Goal: Task Accomplishment & Management: Manage account settings

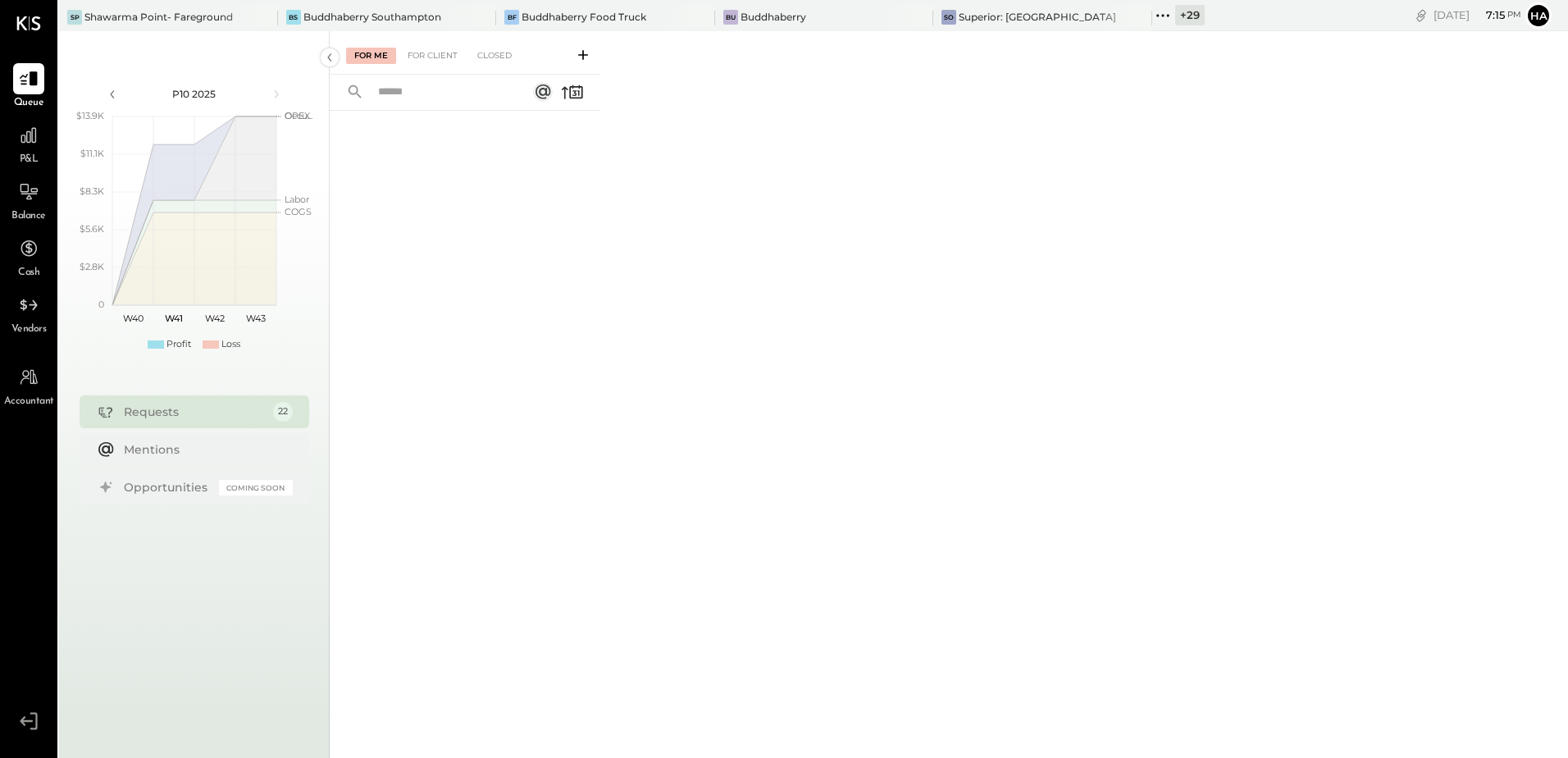
click at [862, 268] on div "For Me For Client Closed" at bounding box center [949, 392] width 1238 height 722
click at [342, 16] on div "Buddhaberry Southampton" at bounding box center [371, 17] width 138 height 14
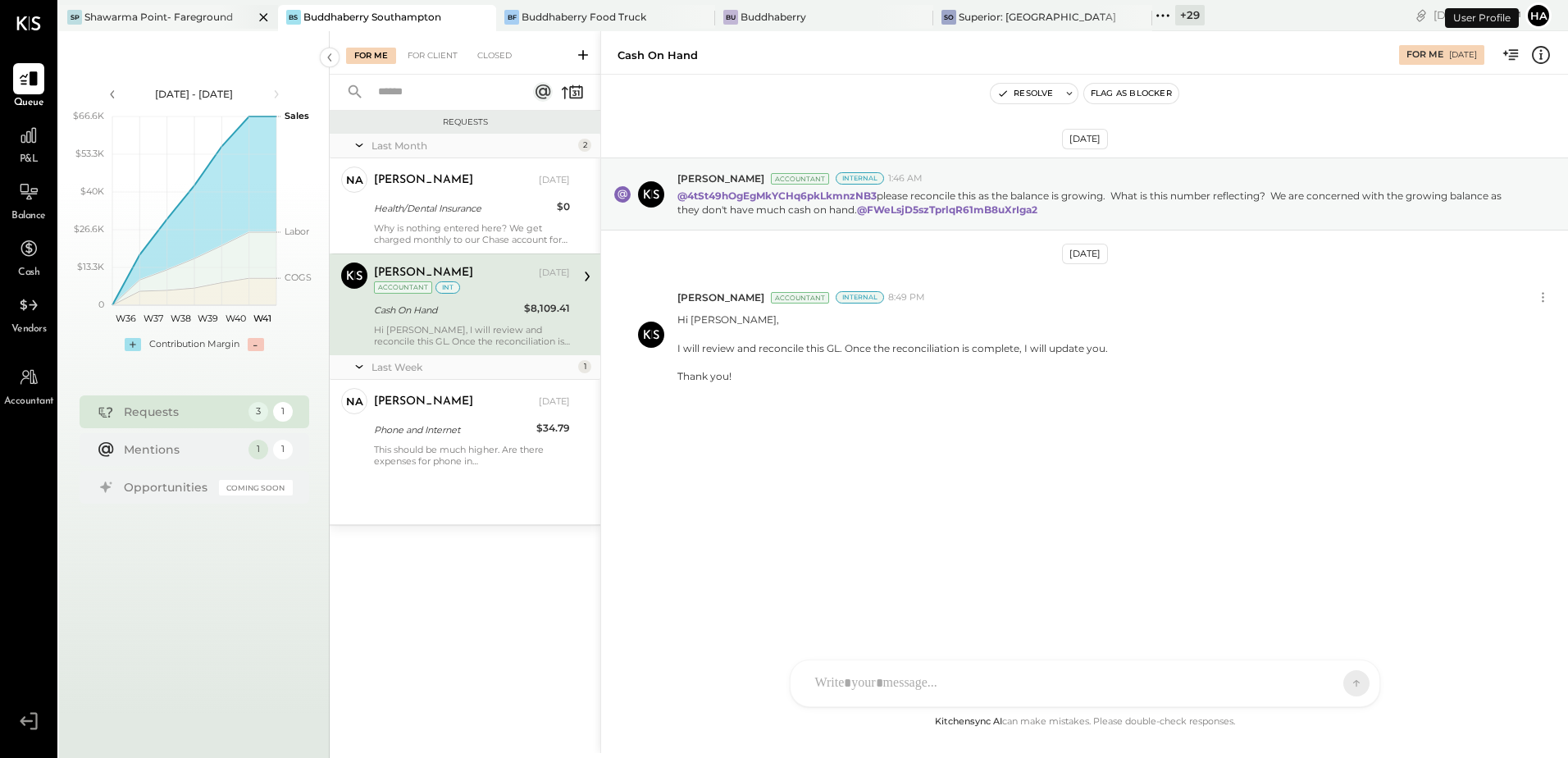
click at [257, 16] on icon at bounding box center [263, 17] width 21 height 20
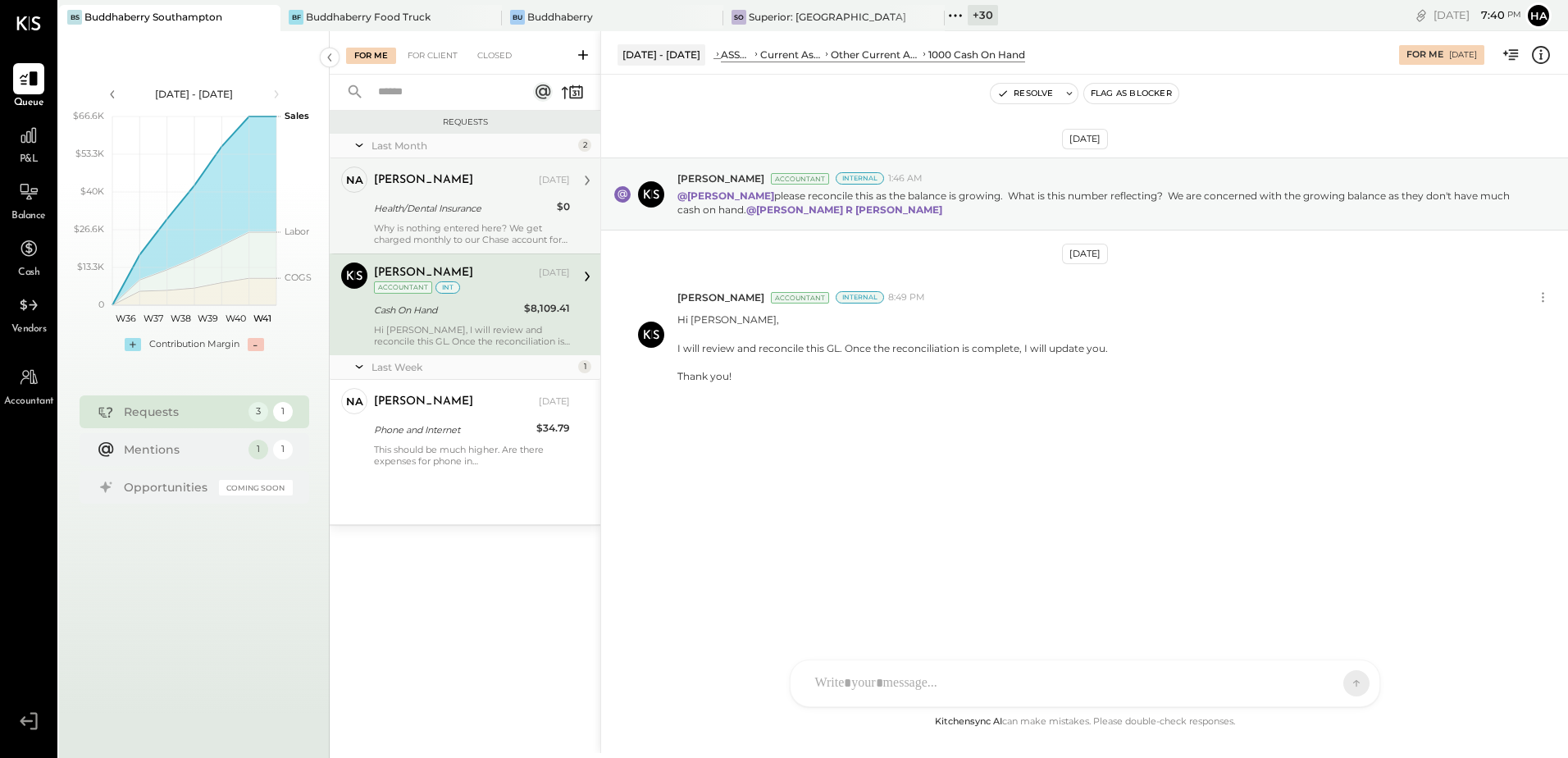
click at [426, 210] on div "Health/Dental Insurance" at bounding box center [463, 209] width 178 height 16
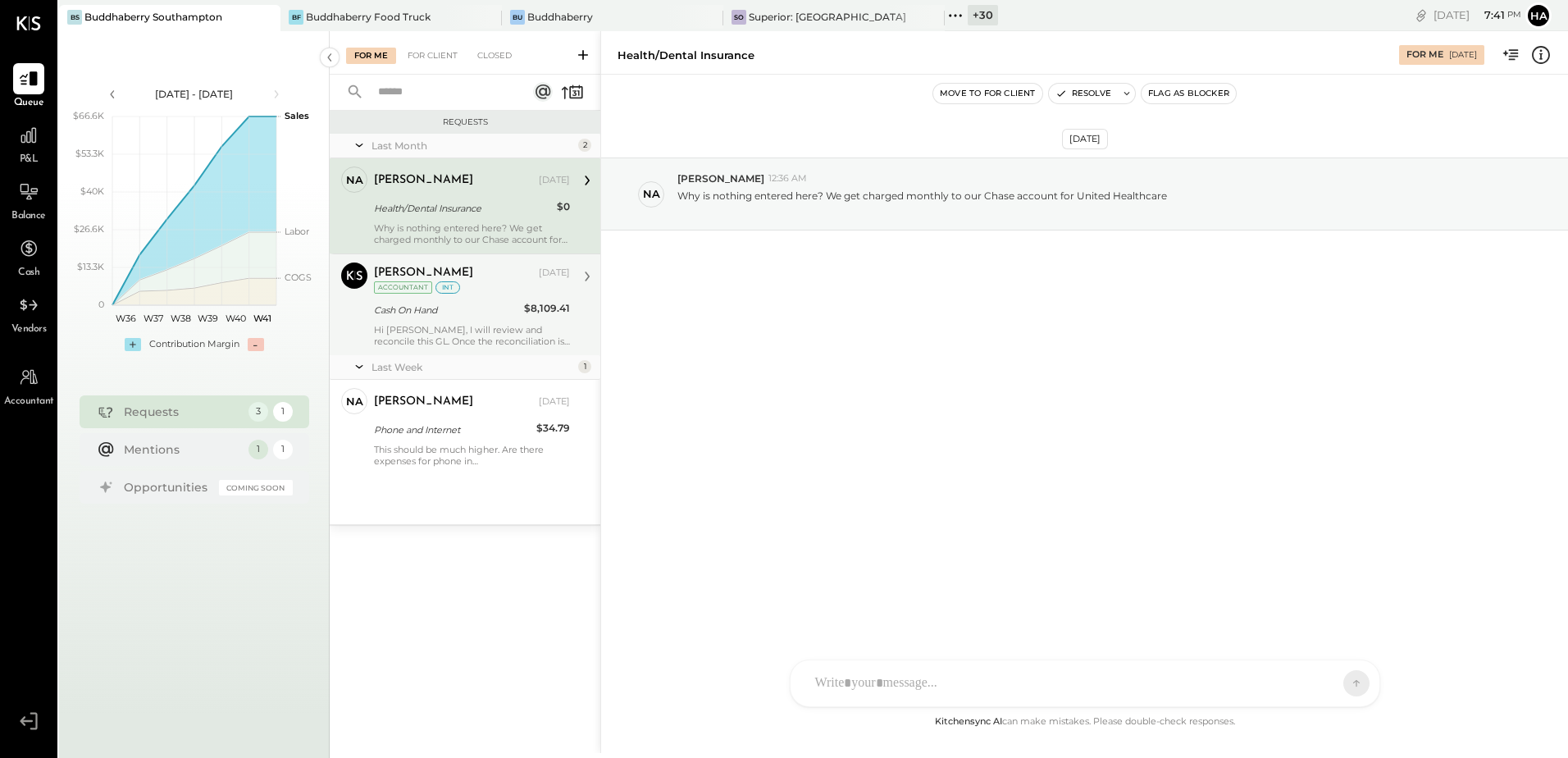
click at [457, 288] on div "[PERSON_NAME] [DATE] Accountant int" at bounding box center [472, 279] width 196 height 33
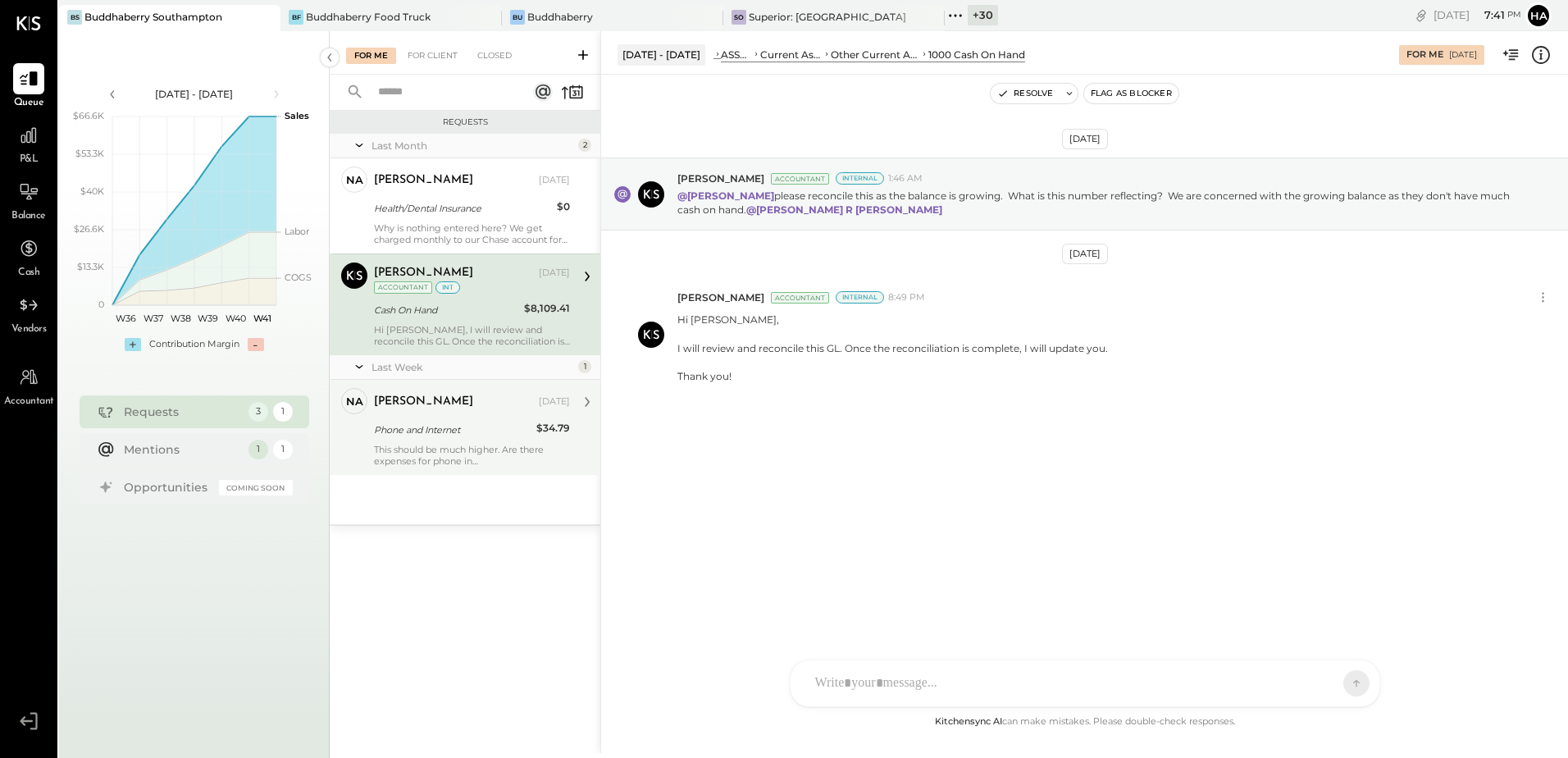
click at [467, 434] on div "Phone and Internet" at bounding box center [452, 430] width 157 height 16
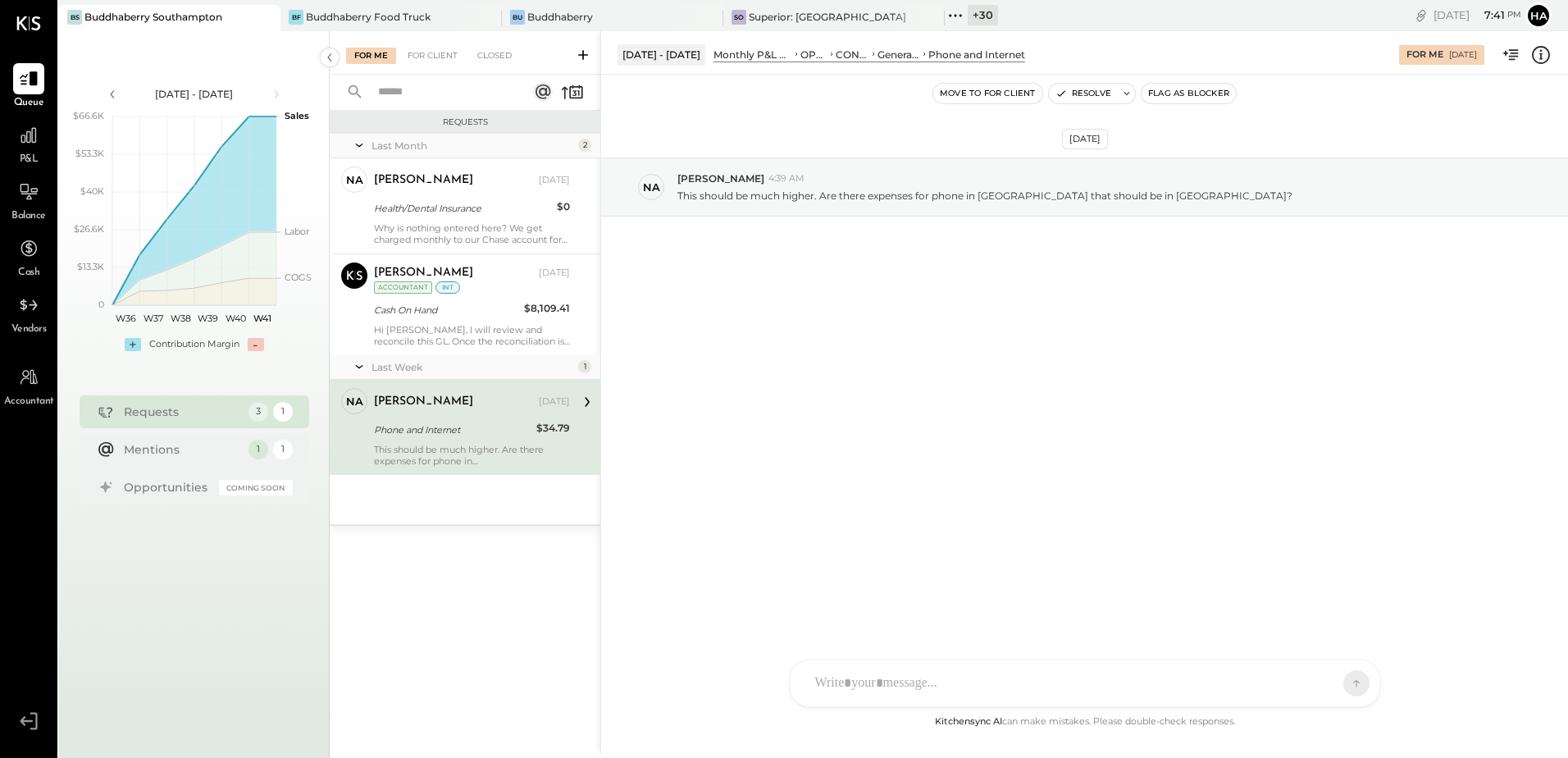
click at [1540, 56] on icon at bounding box center [1541, 55] width 22 height 22
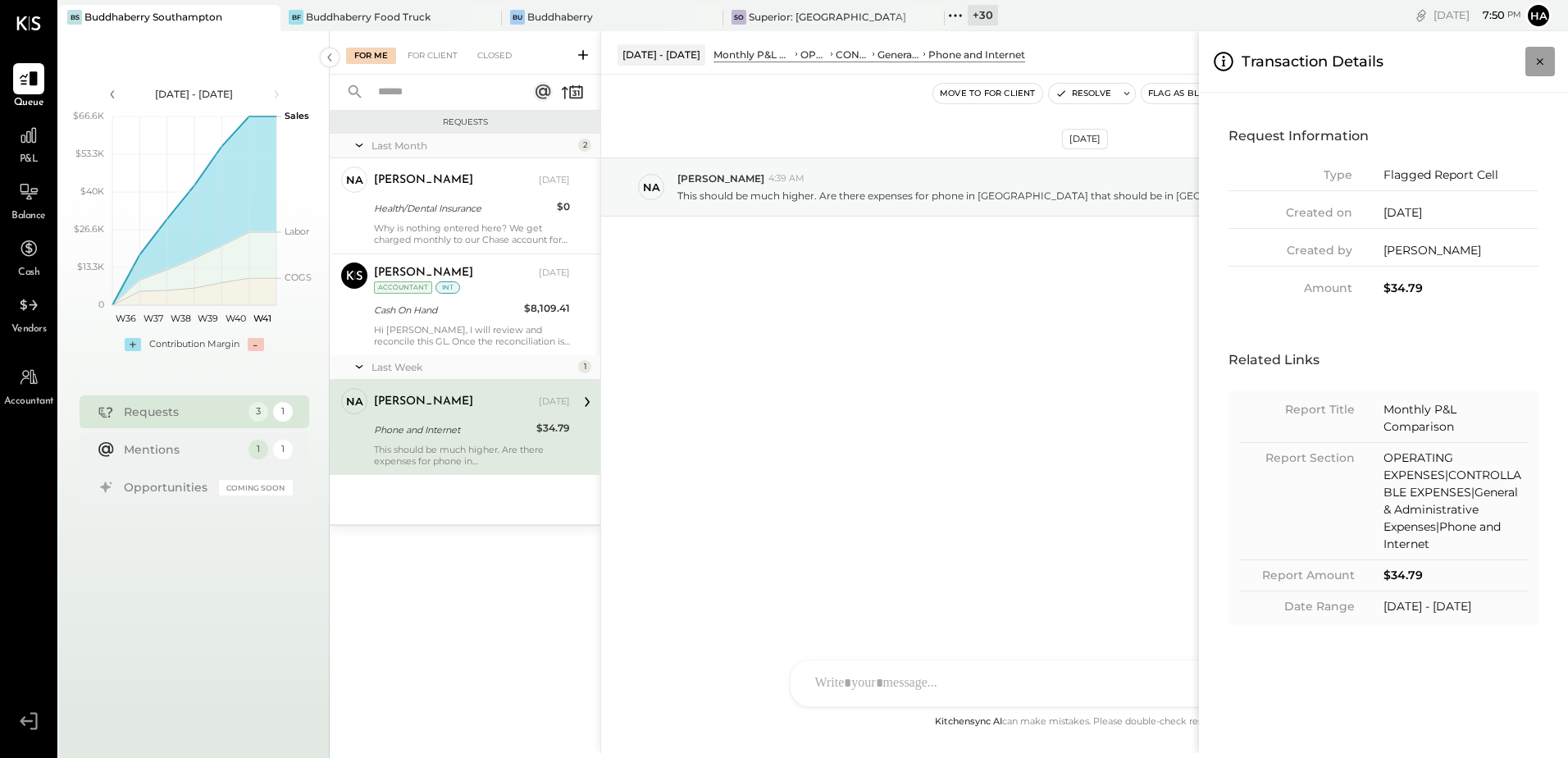
click at [1536, 60] on icon "Close panel" at bounding box center [1540, 61] width 16 height 16
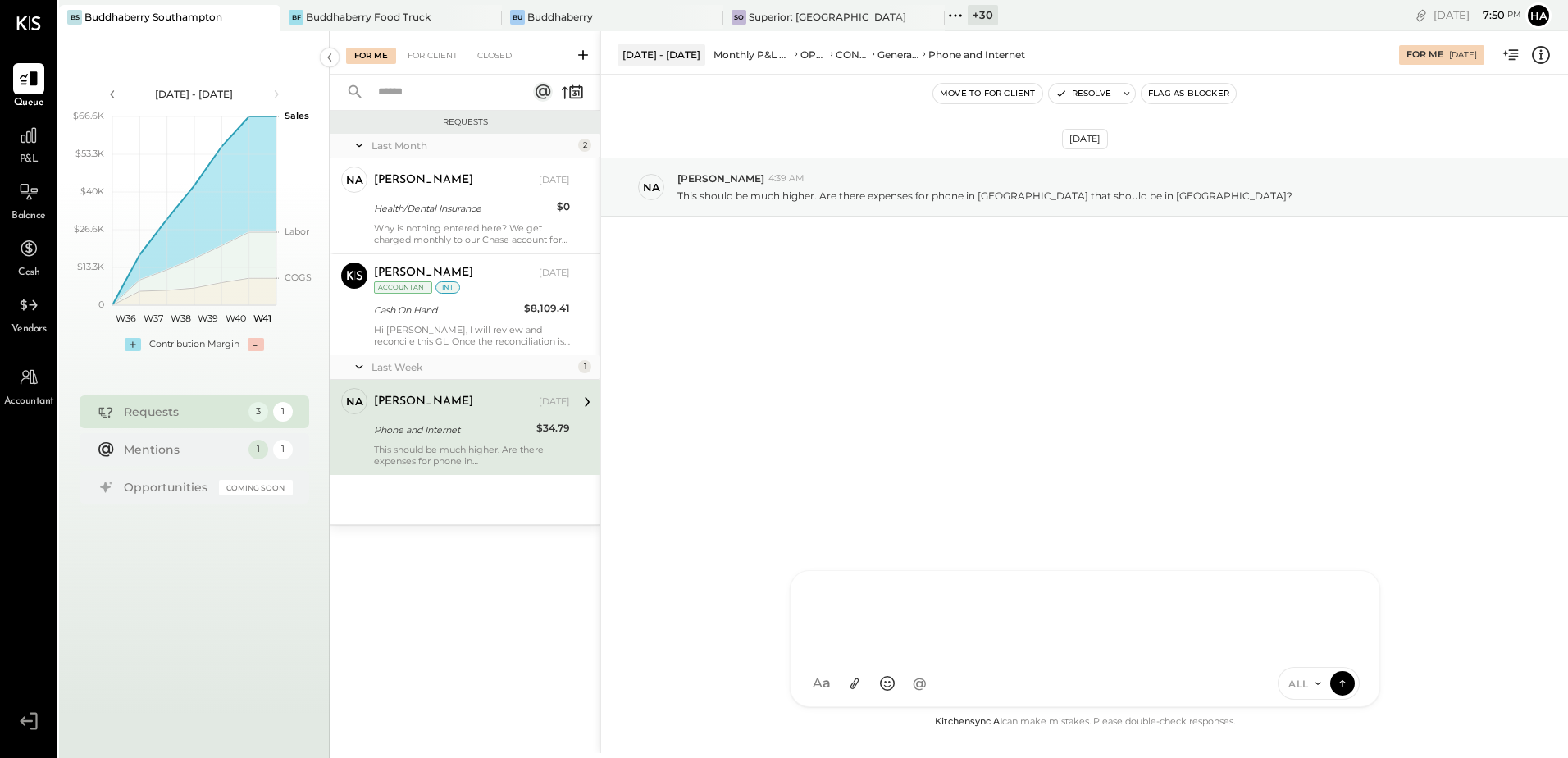
click at [860, 647] on div at bounding box center [1084, 613] width 556 height 66
click at [885, 609] on div at bounding box center [1084, 613] width 556 height 66
click at [885, 608] on span "[PERSON_NAME]" at bounding box center [948, 608] width 129 height 15
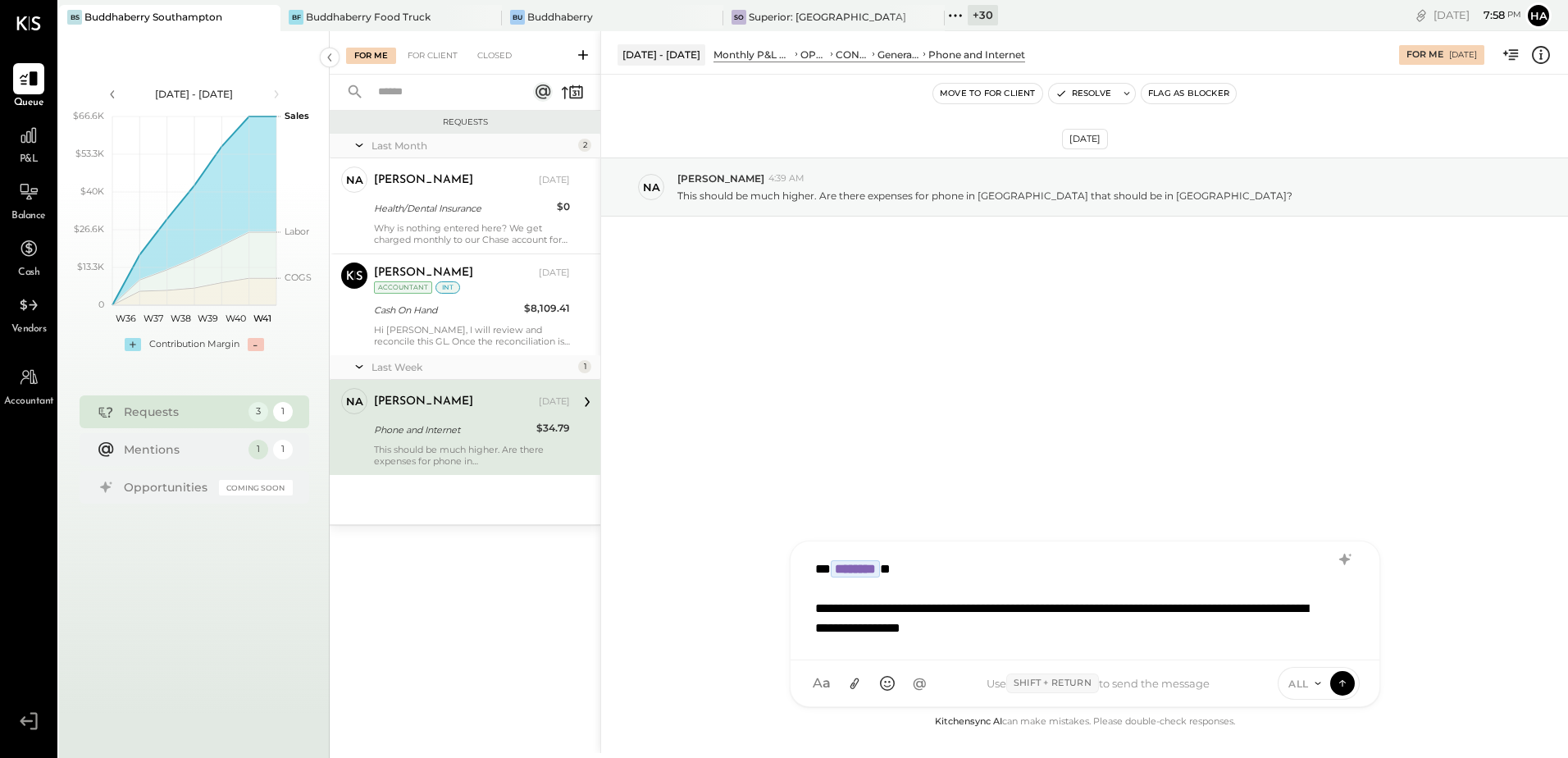
click at [1185, 634] on div "**********" at bounding box center [1065, 619] width 499 height 40
click at [1152, 629] on div "**********" at bounding box center [1065, 619] width 499 height 40
click at [1162, 637] on div "**********" at bounding box center [1065, 619] width 499 height 40
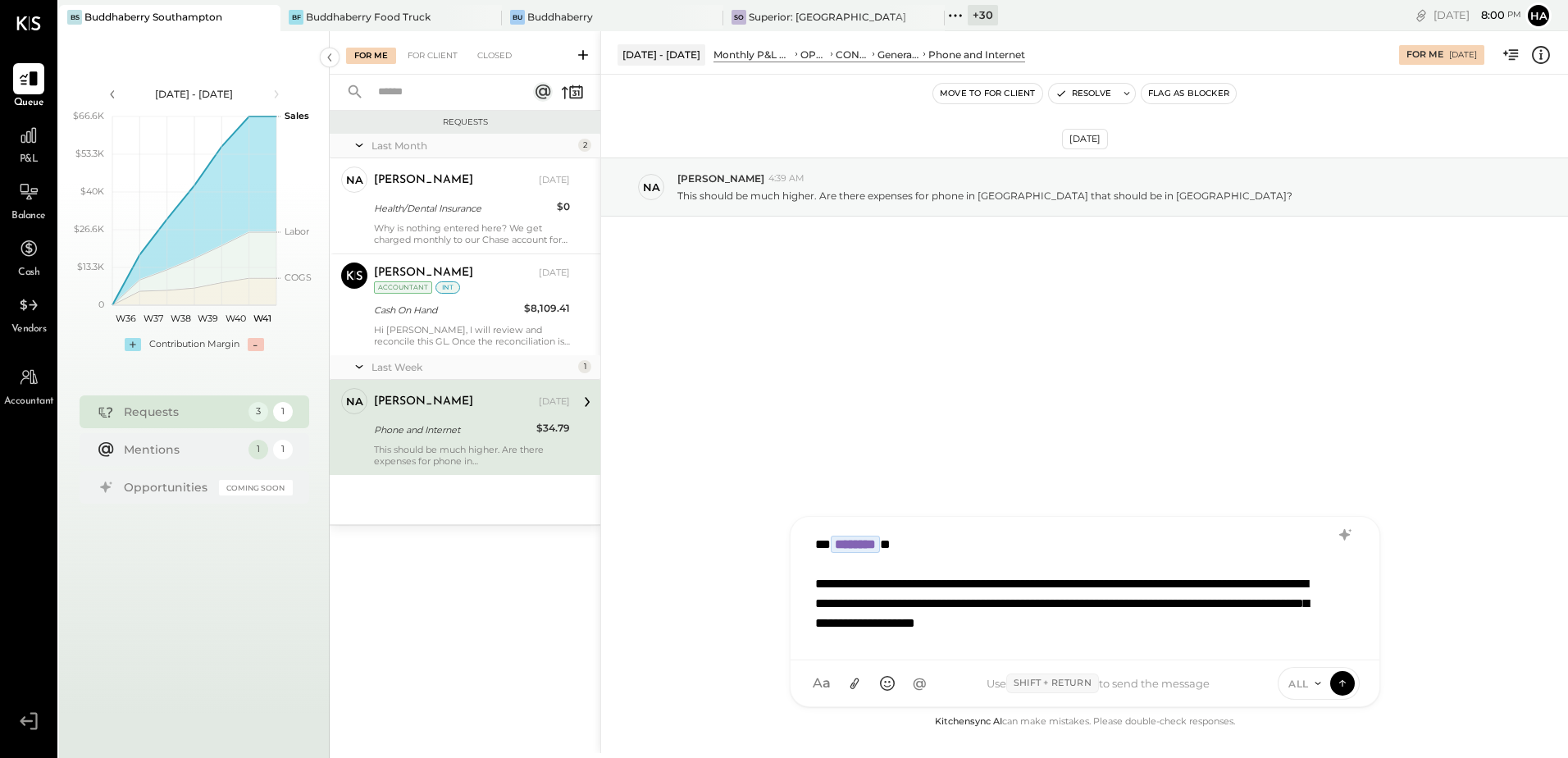
scroll to position [2, 0]
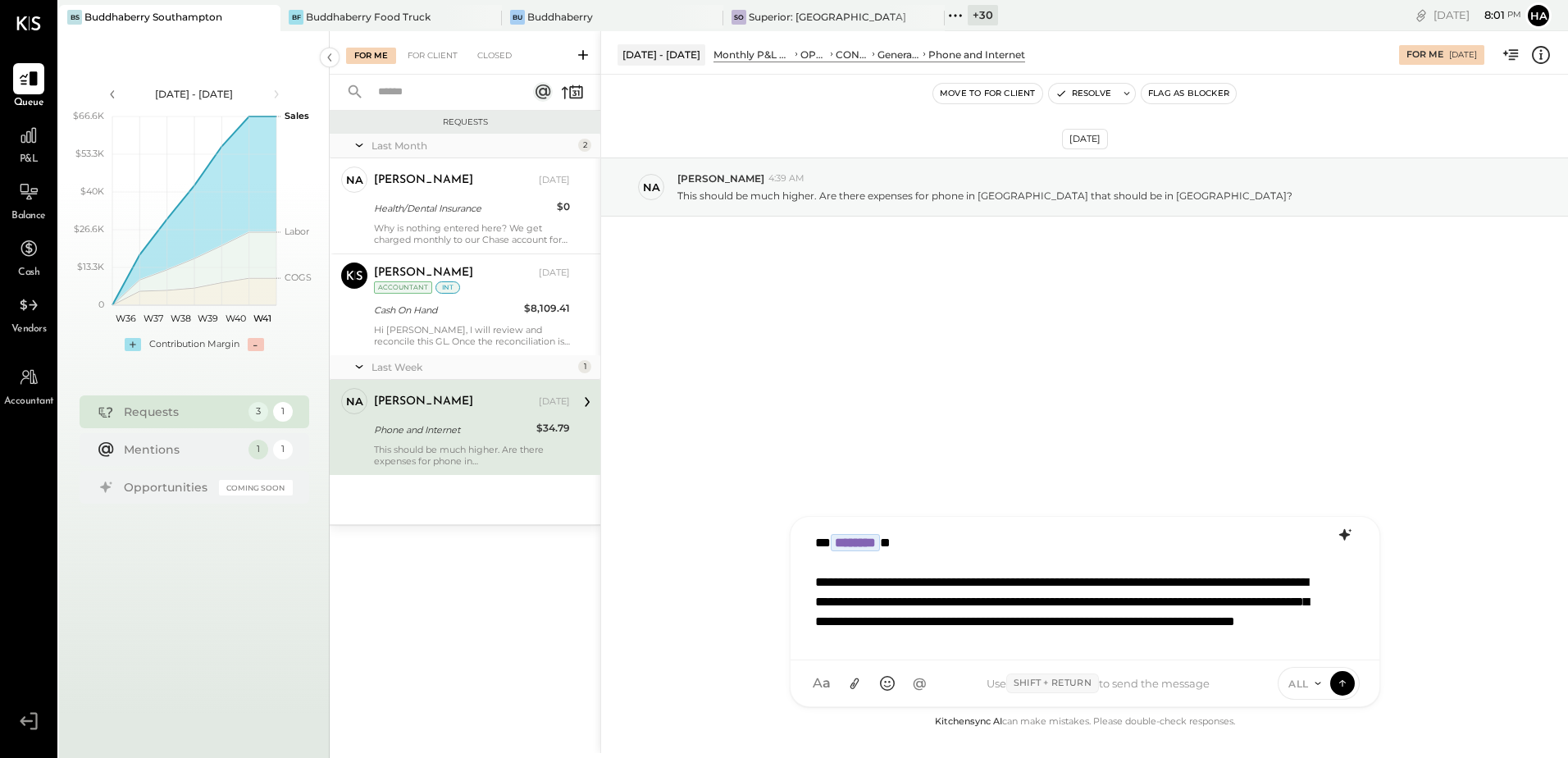
click at [1345, 530] on icon at bounding box center [1343, 534] width 11 height 12
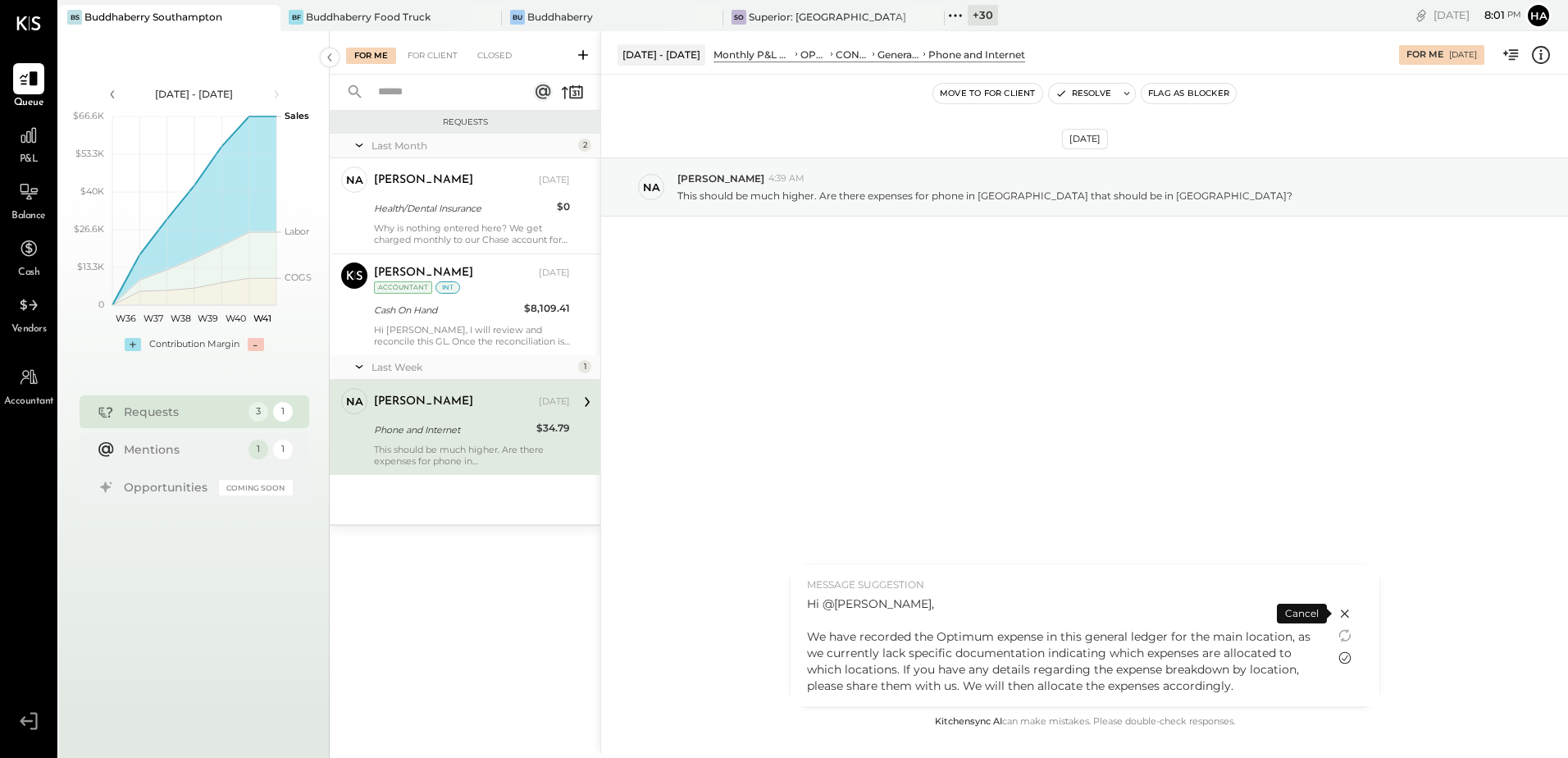
click at [1345, 655] on icon at bounding box center [1345, 657] width 20 height 20
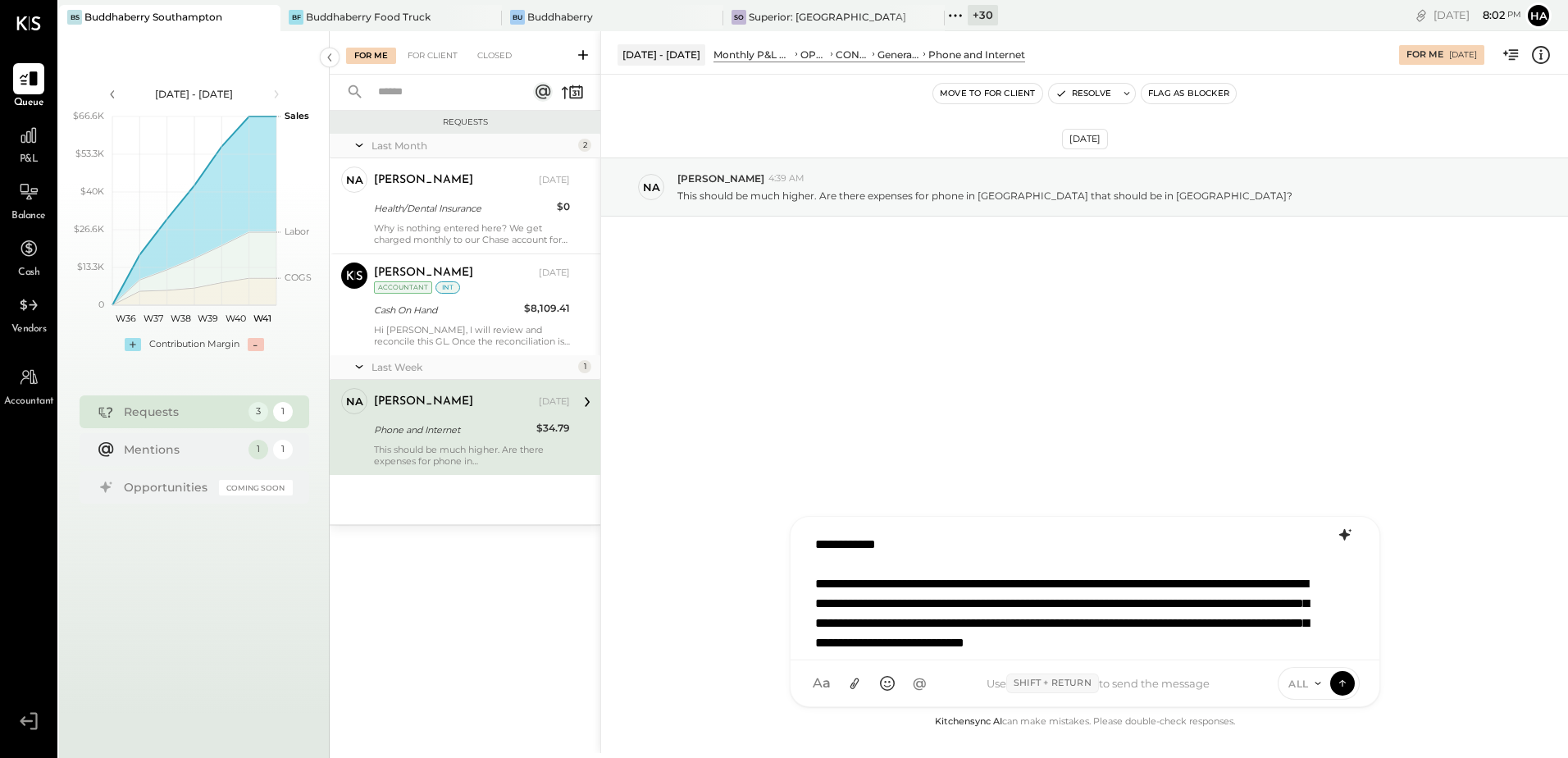
scroll to position [4, 0]
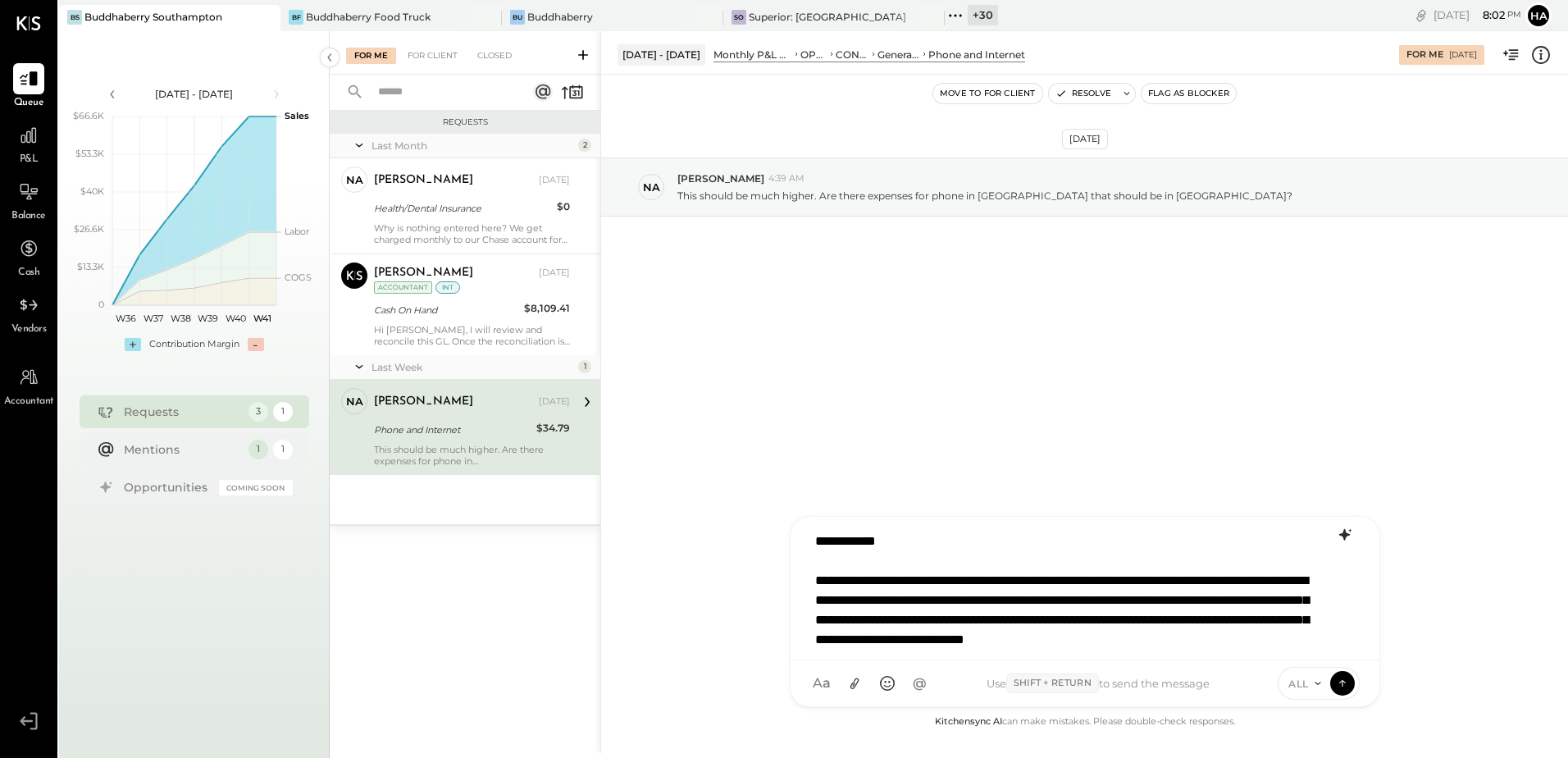
click at [1163, 638] on div "**********" at bounding box center [1083, 584] width 555 height 123
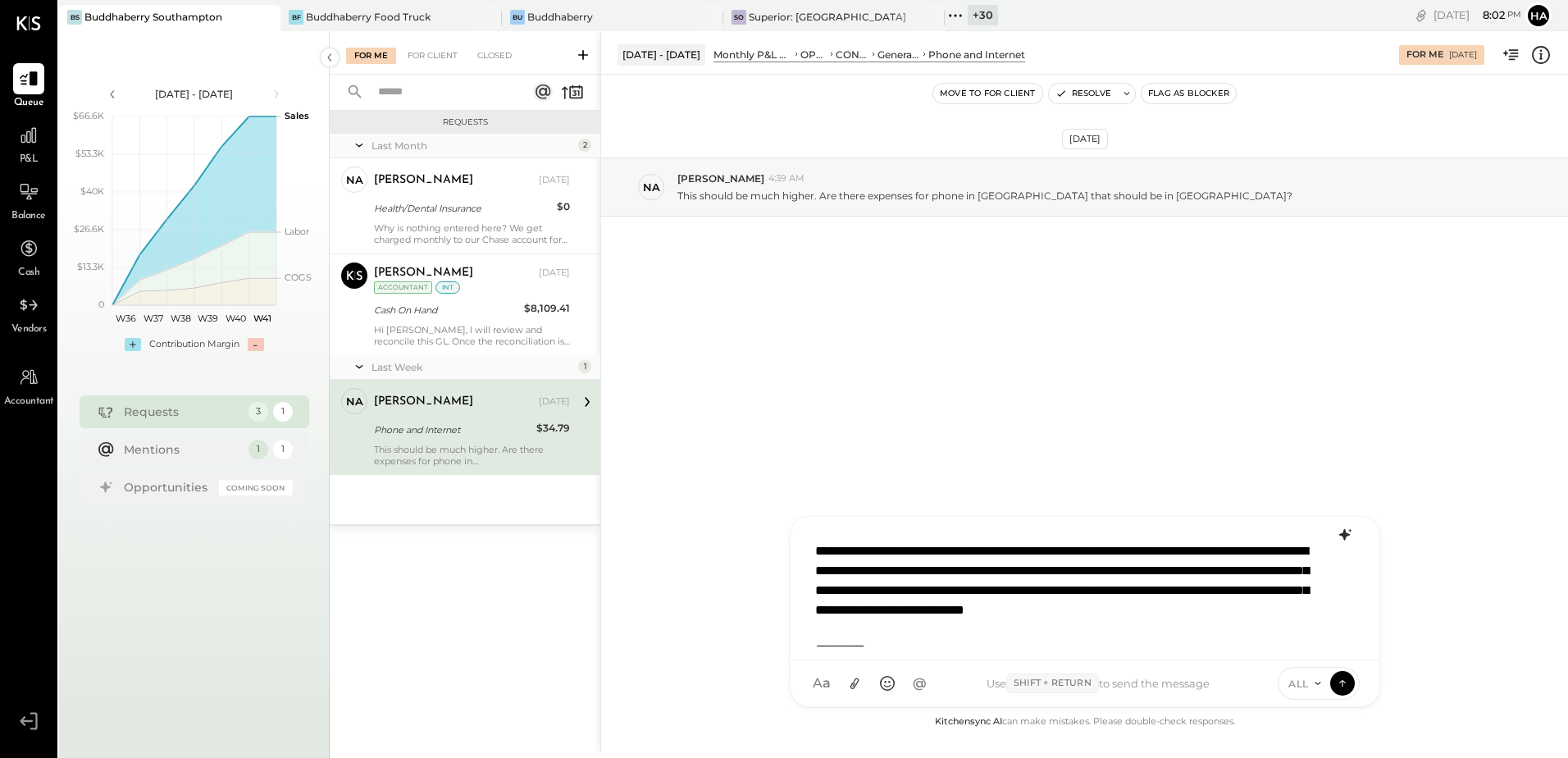
scroll to position [10, 0]
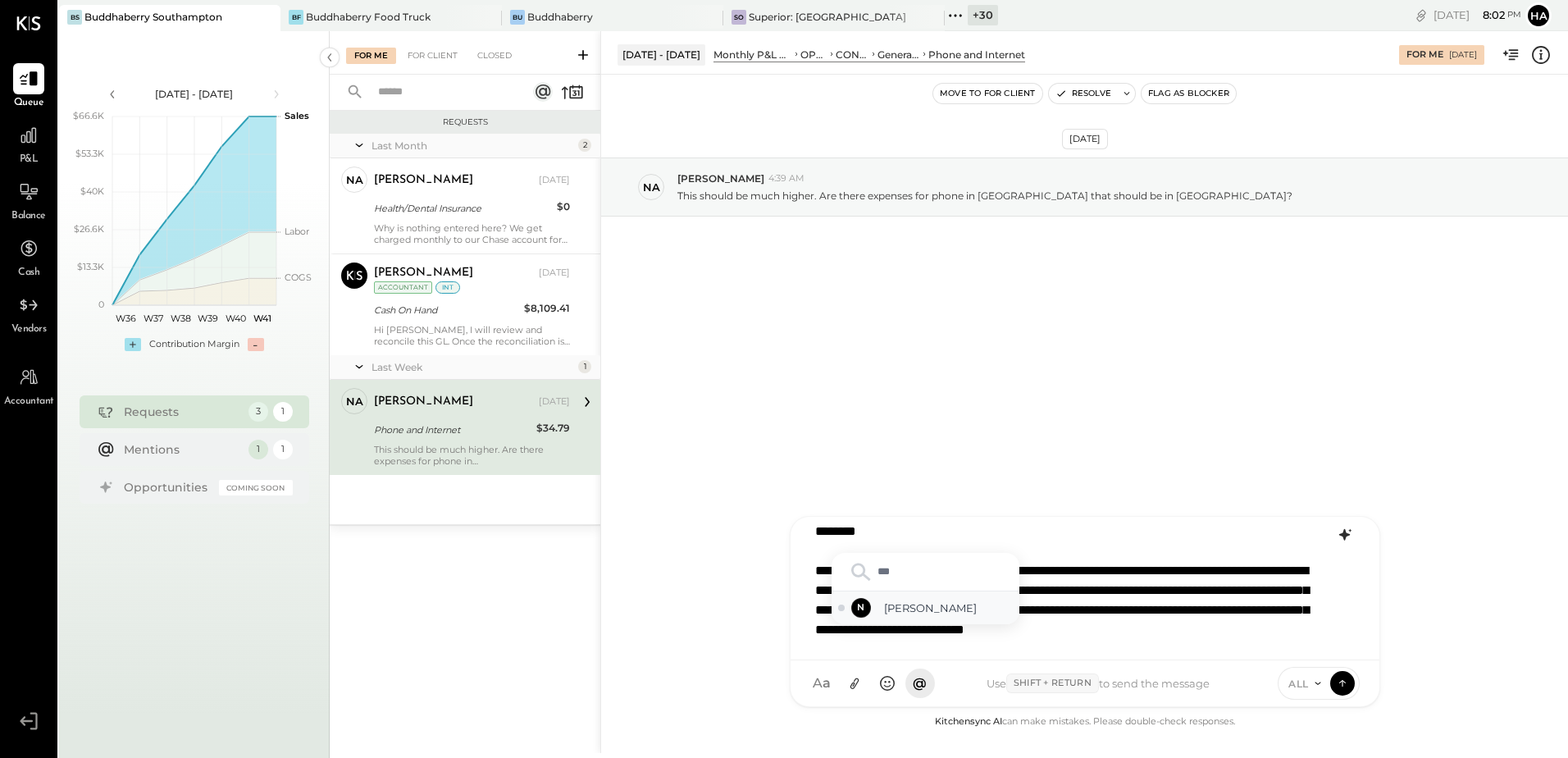
click at [911, 610] on span "[PERSON_NAME]" at bounding box center [948, 608] width 129 height 15
click at [1035, 604] on div "**********" at bounding box center [1083, 584] width 555 height 123
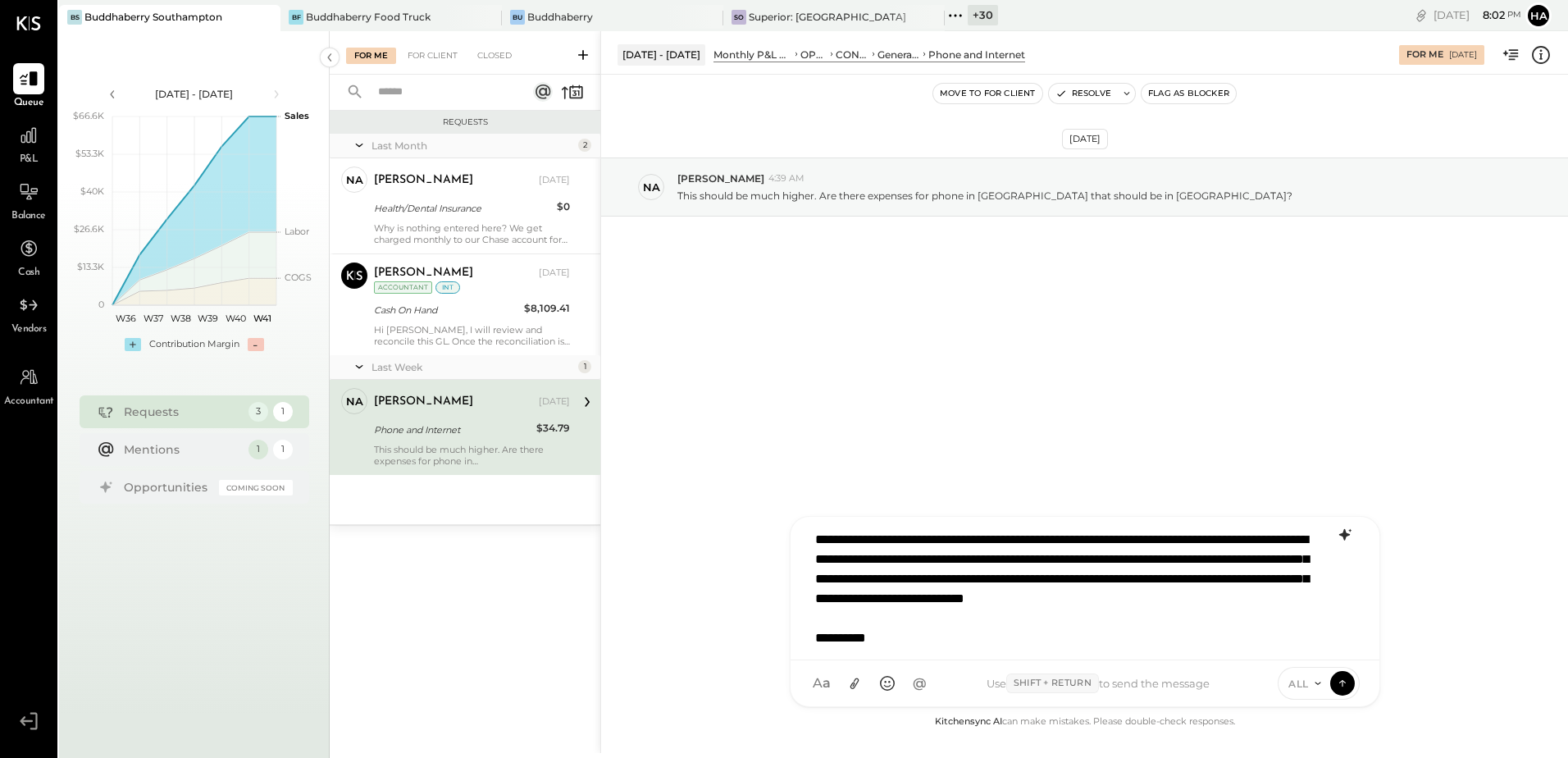
scroll to position [60, 0]
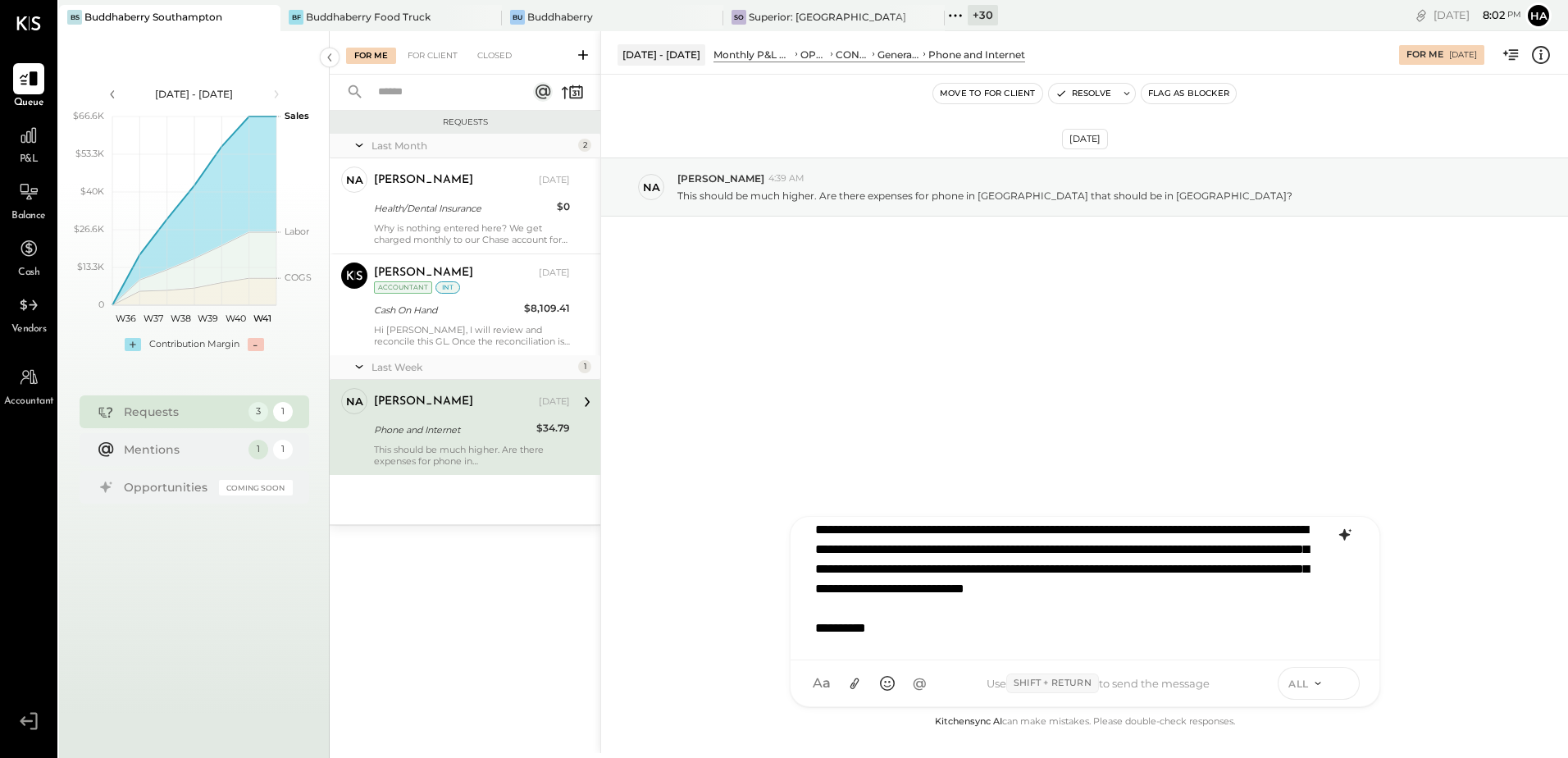
click at [1345, 682] on icon at bounding box center [1341, 681] width 6 height 4
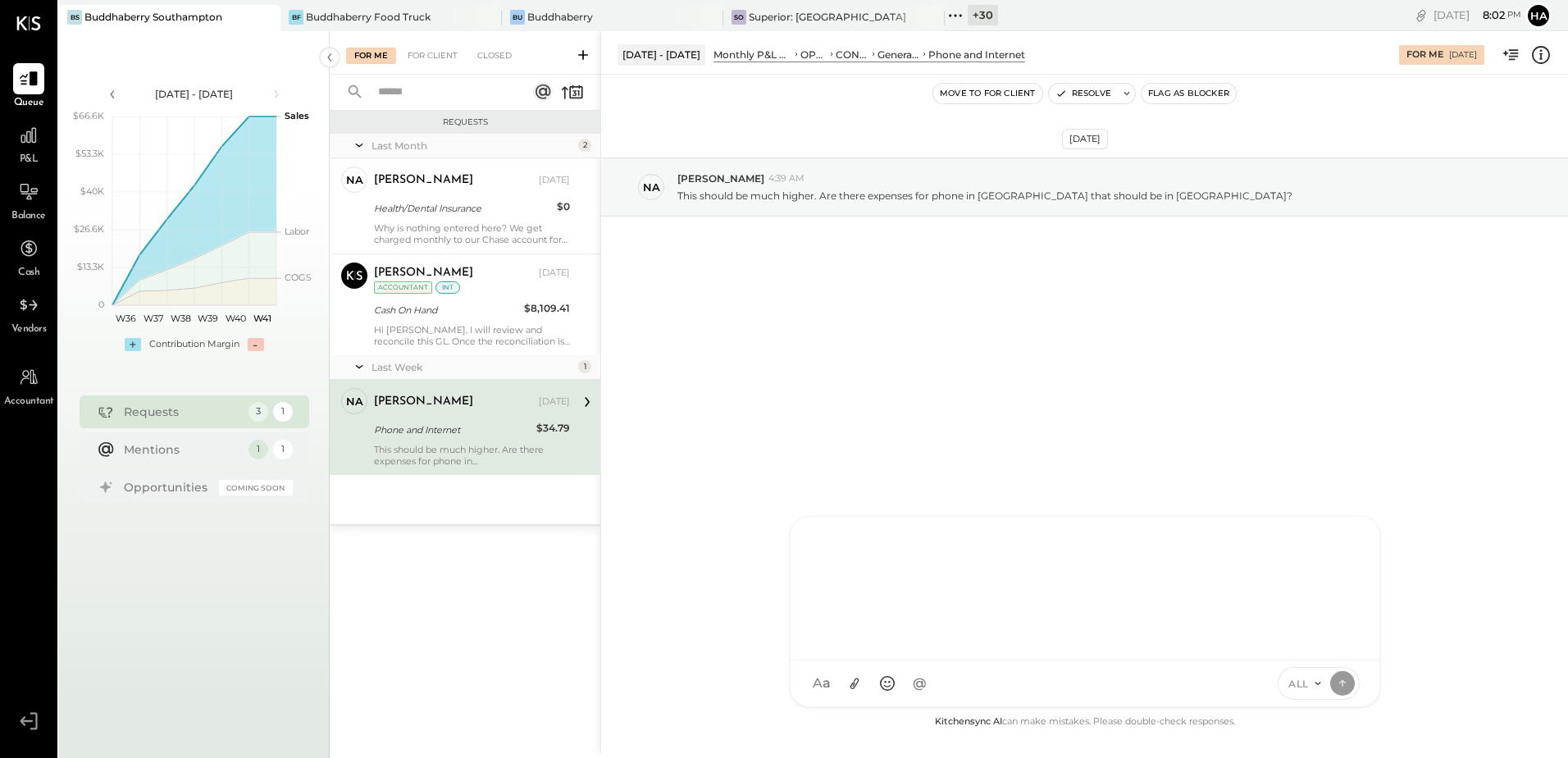
scroll to position [0, 0]
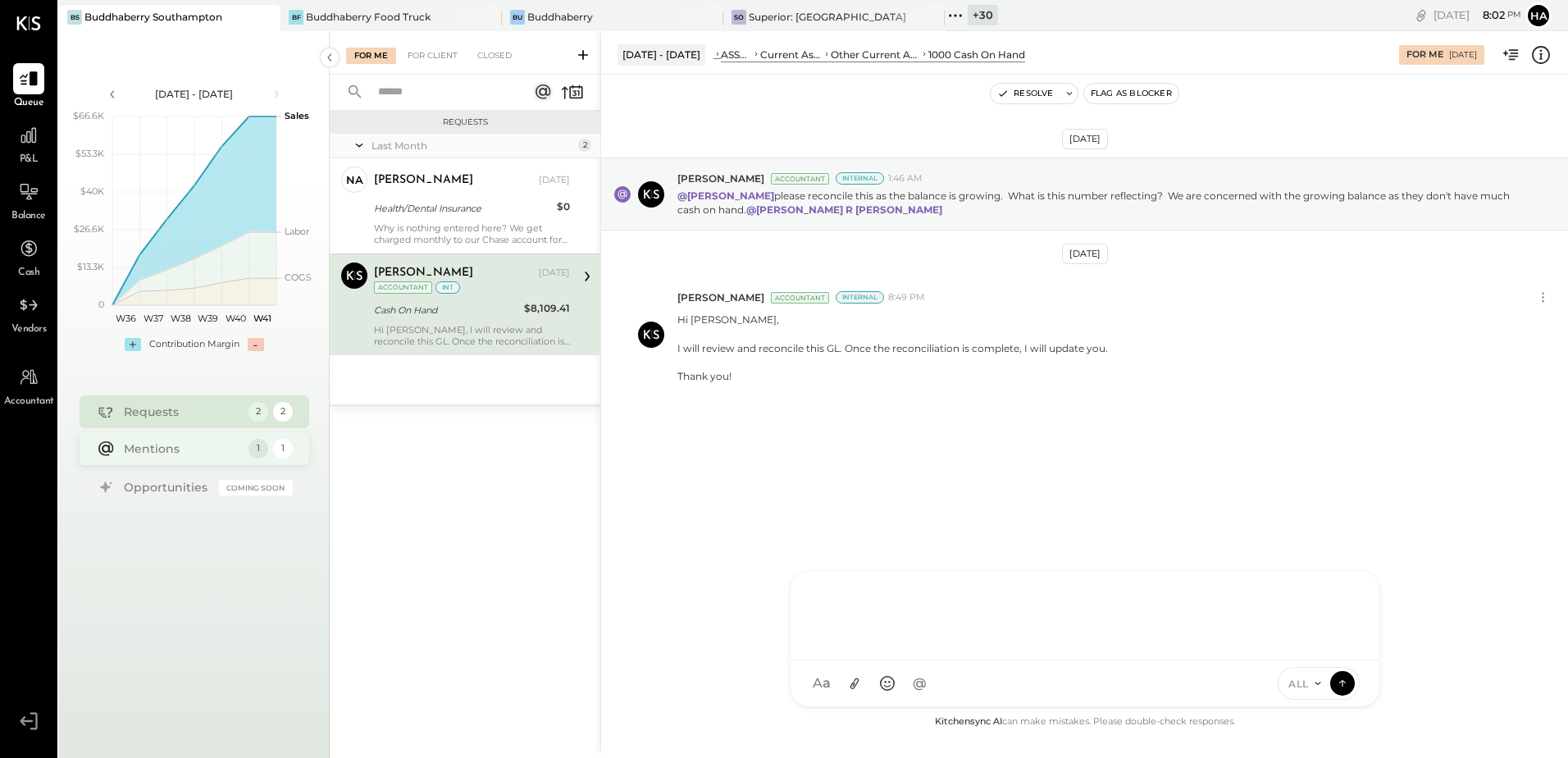
click at [162, 454] on div "Mentions" at bounding box center [183, 449] width 117 height 16
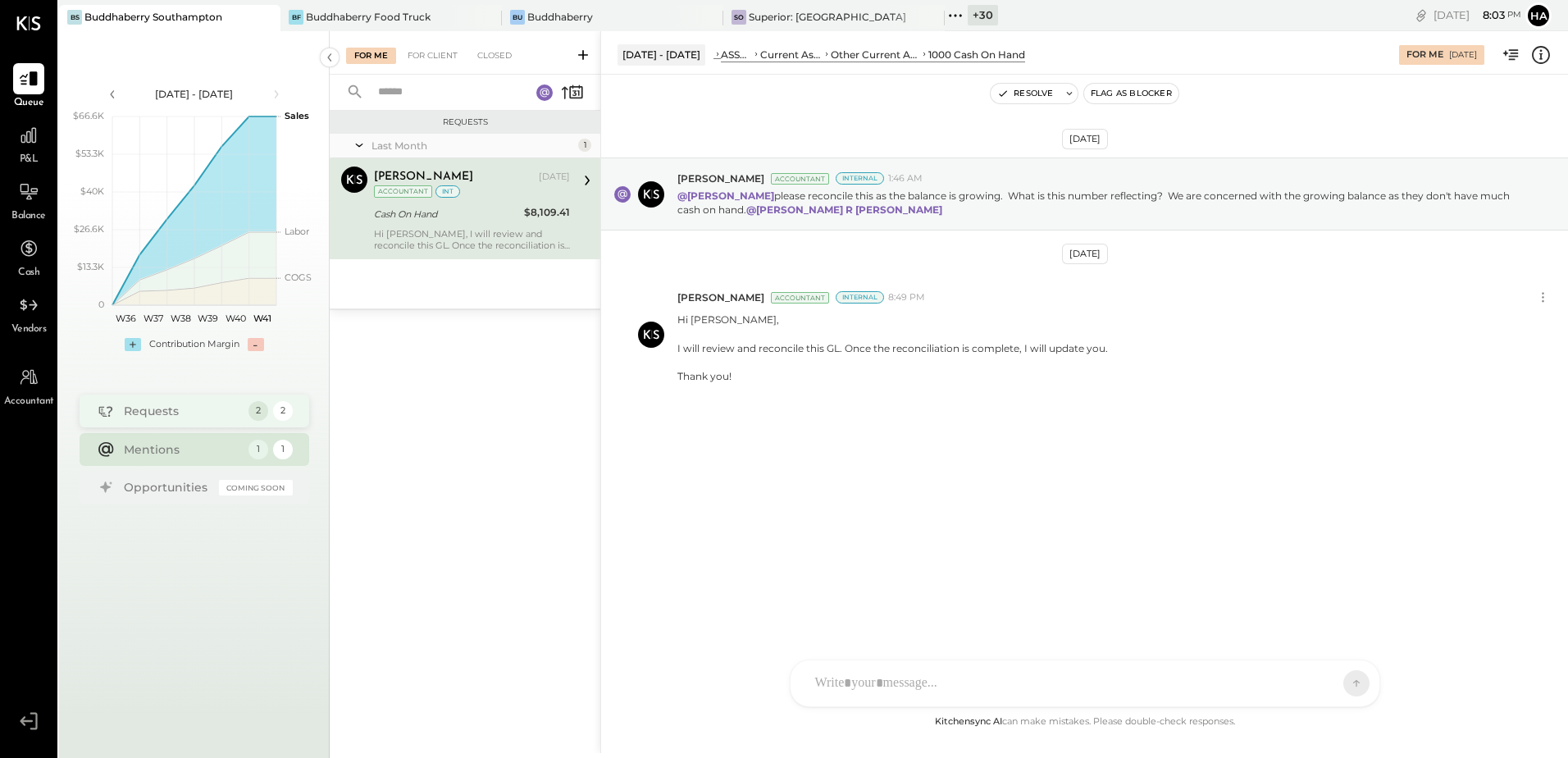
click at [157, 406] on div "Requests" at bounding box center [183, 411] width 117 height 16
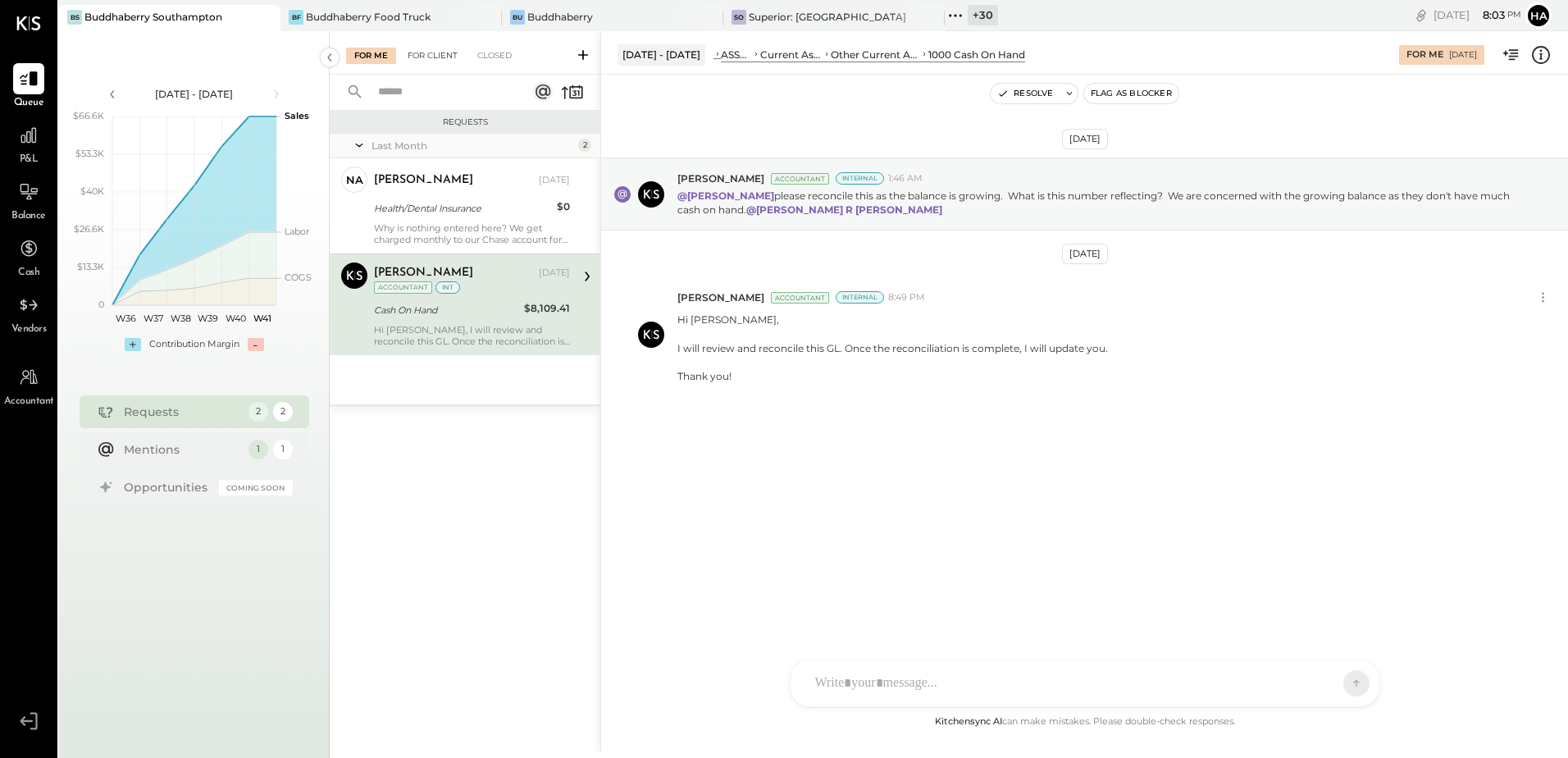
click at [428, 50] on div "For Client" at bounding box center [432, 56] width 67 height 16
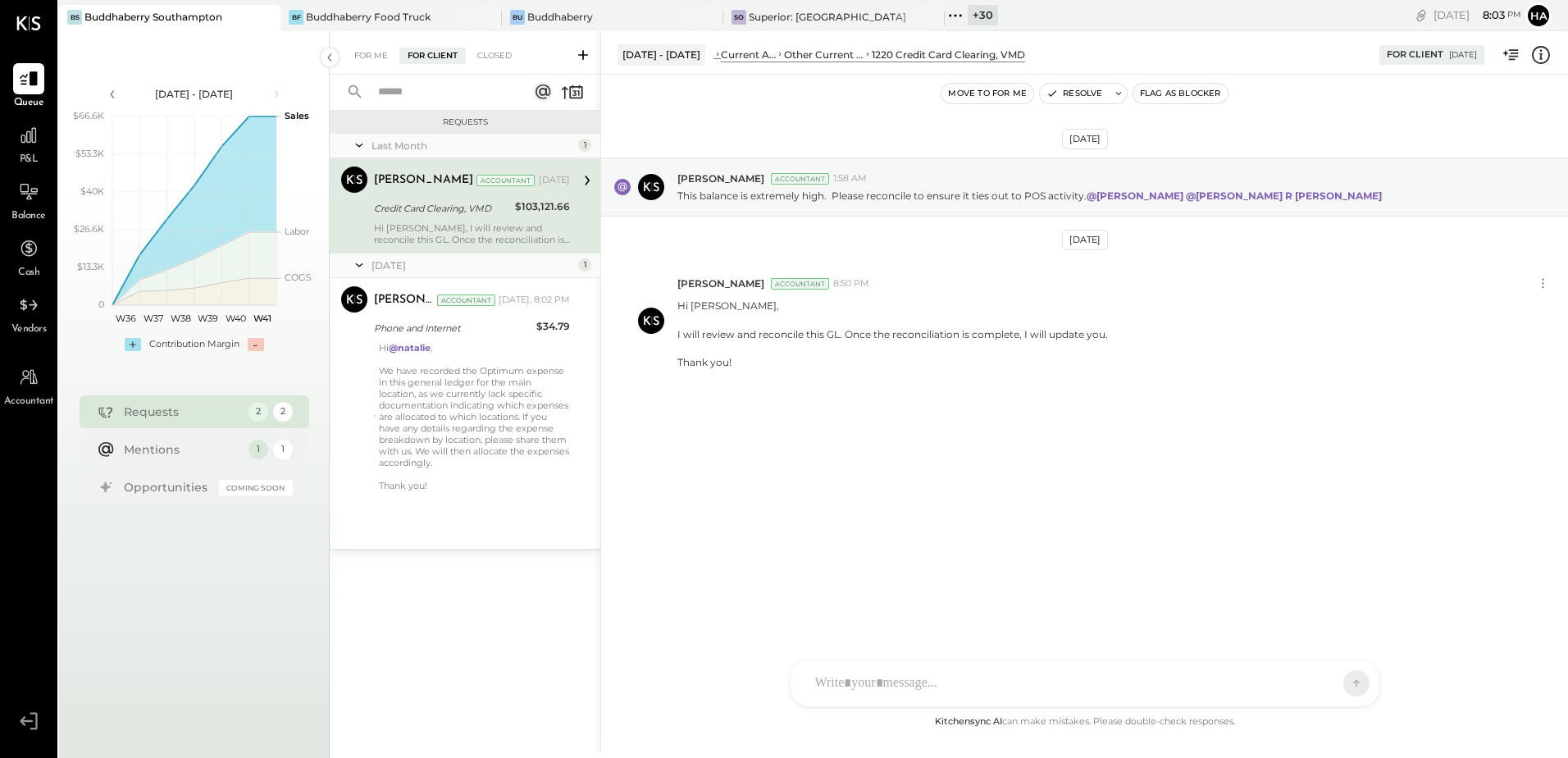
click at [454, 209] on div "Credit Card Clearing, VMD" at bounding box center [441, 209] width 136 height 16
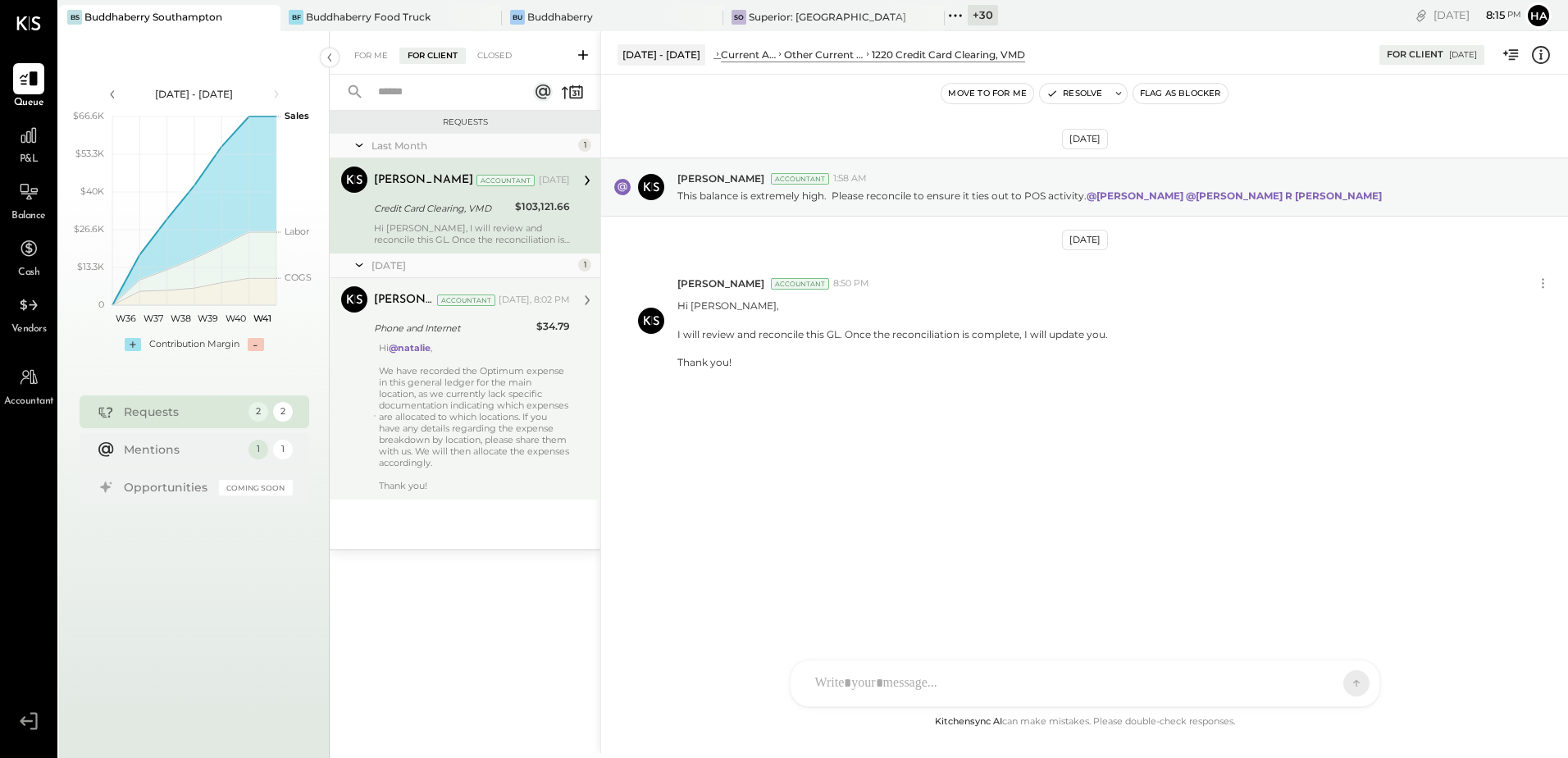
click at [513, 409] on div "Hi @[PERSON_NAME] , We have recorded the Optimum expense in this general ledger…" at bounding box center [474, 416] width 192 height 149
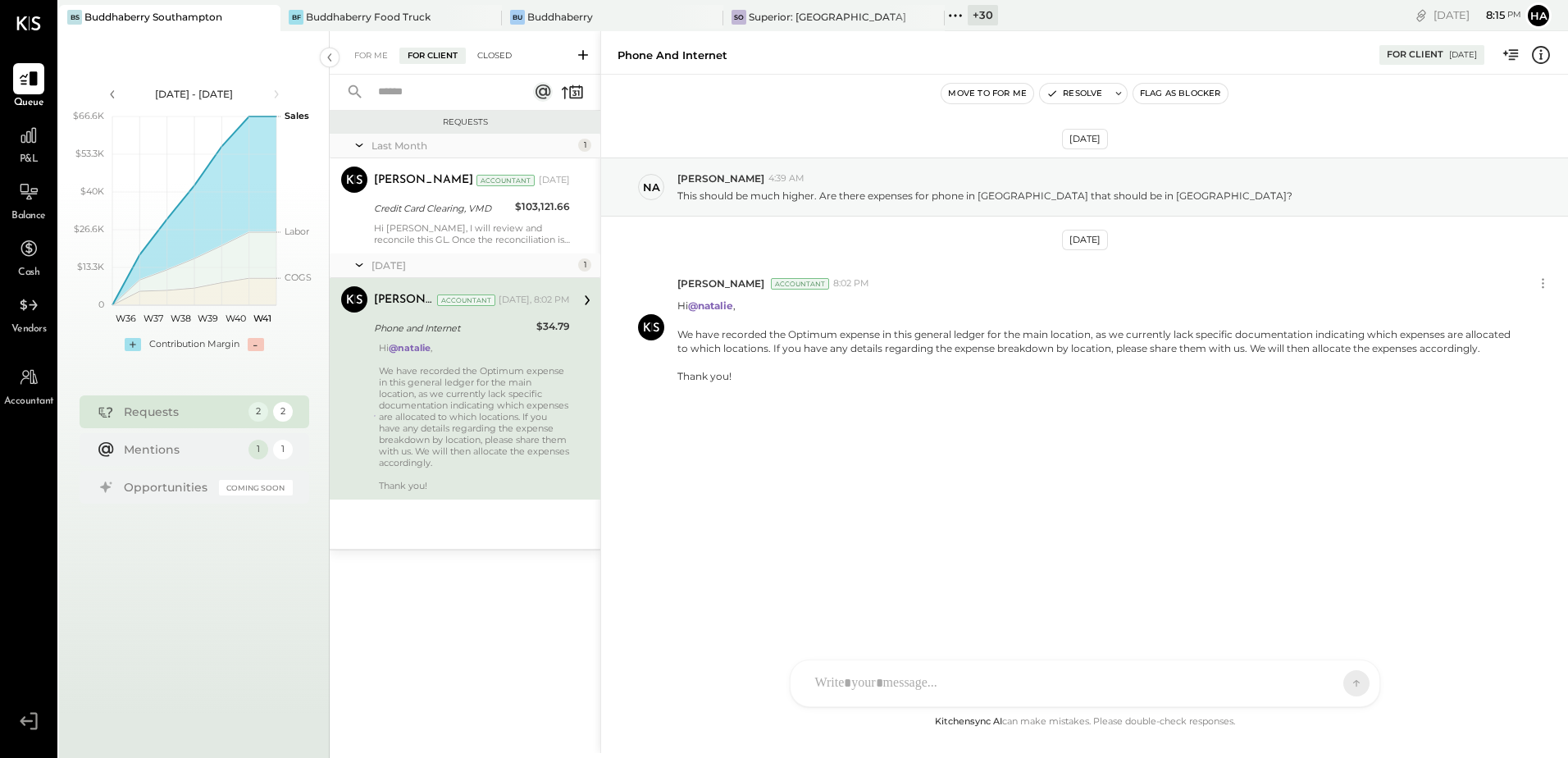
click at [504, 51] on div "Closed" at bounding box center [494, 56] width 51 height 16
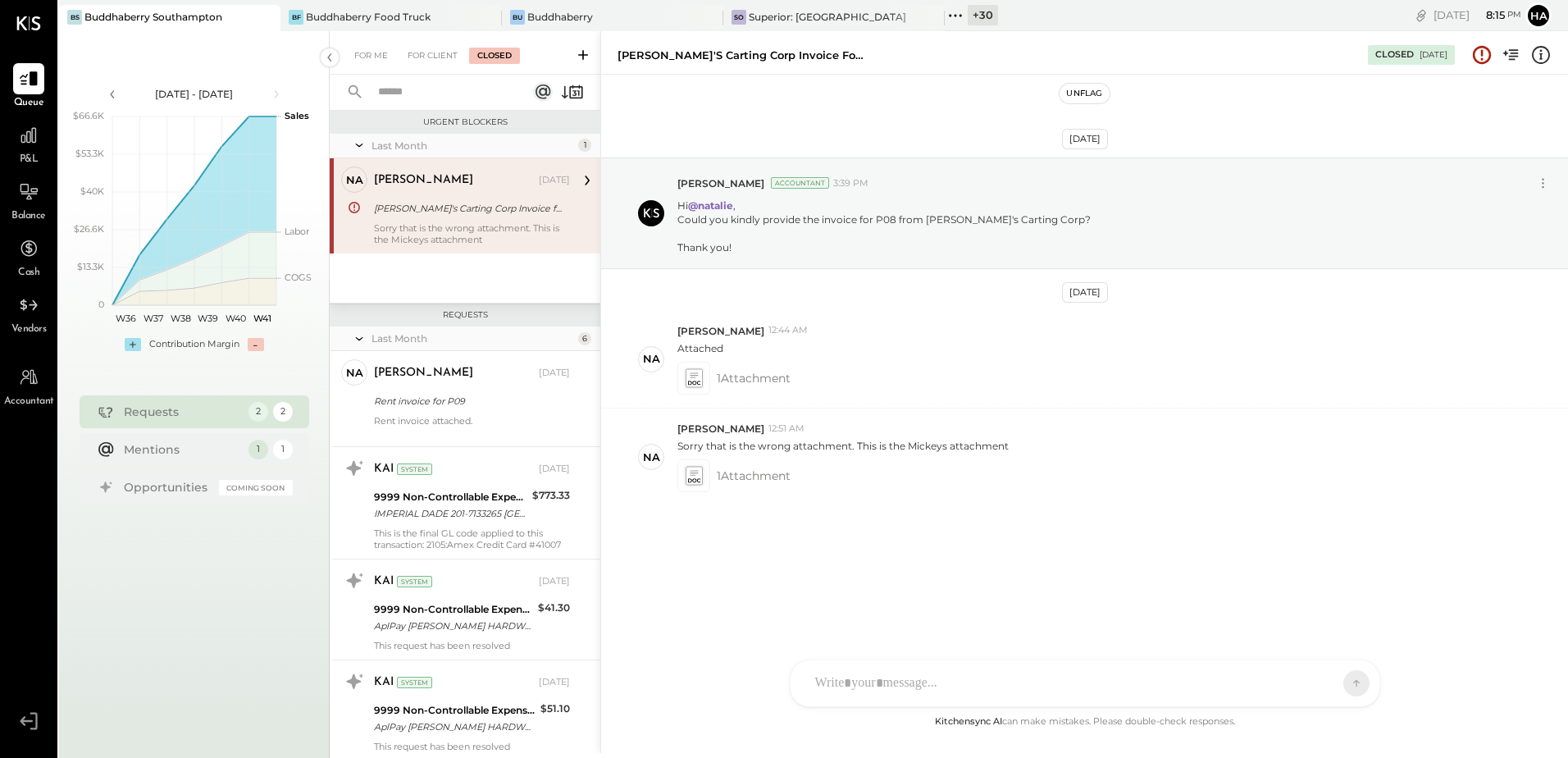
click at [479, 207] on div "[PERSON_NAME]'s Carting Corp Invoice for P08" at bounding box center [469, 209] width 192 height 16
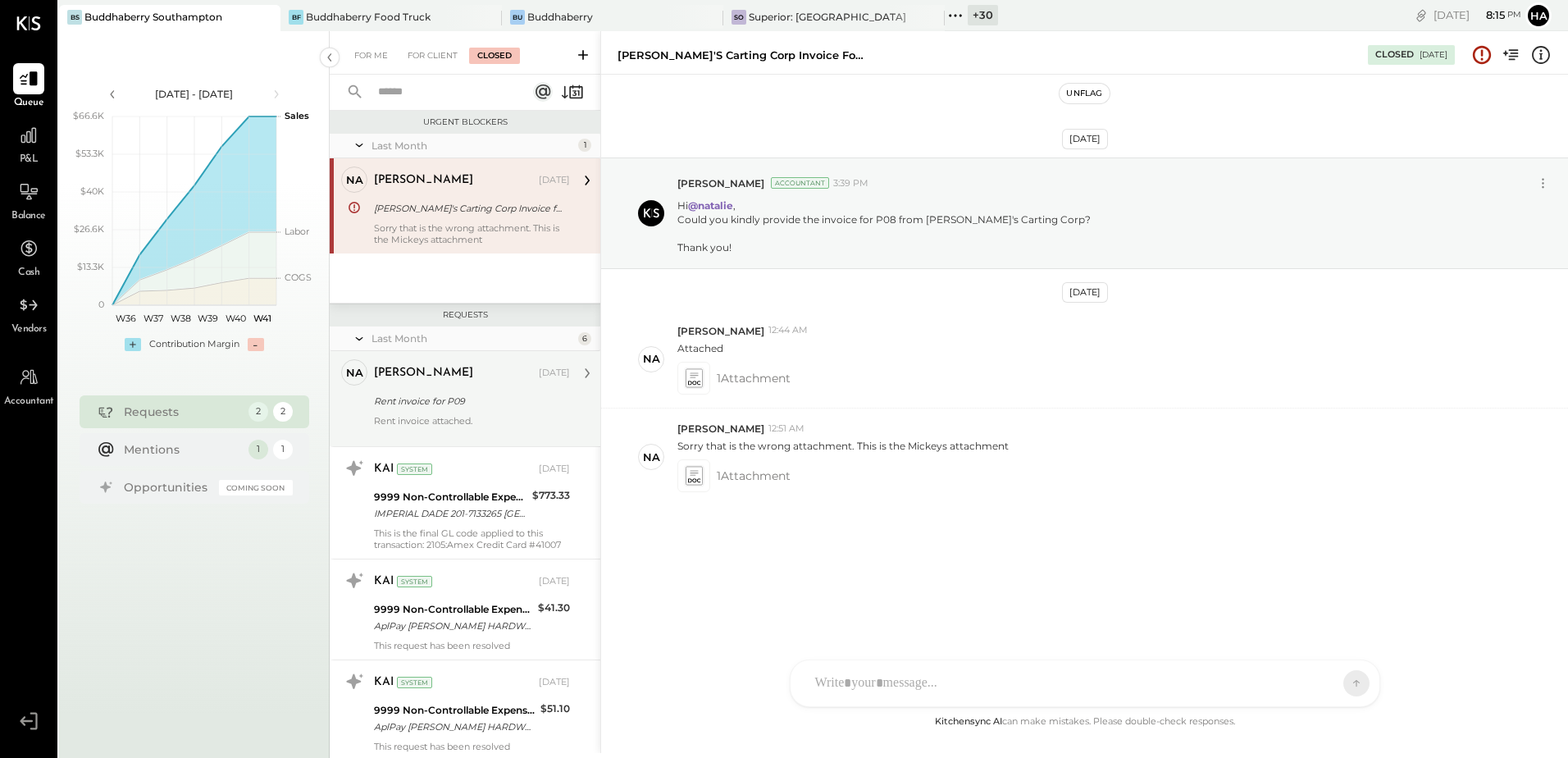
click at [476, 403] on div "Rent invoice for P09" at bounding box center [469, 401] width 192 height 16
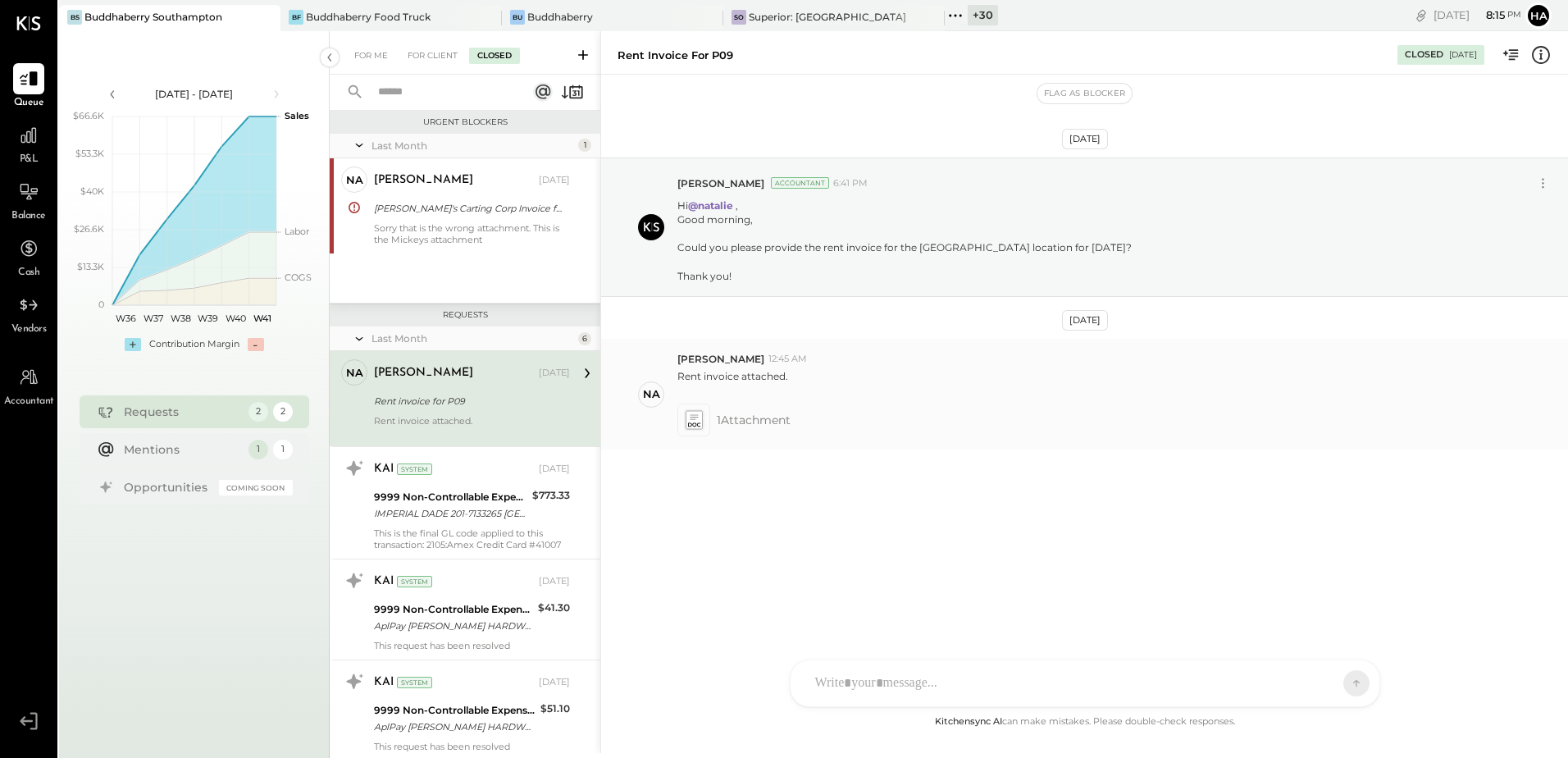
click at [692, 424] on icon at bounding box center [693, 420] width 17 height 19
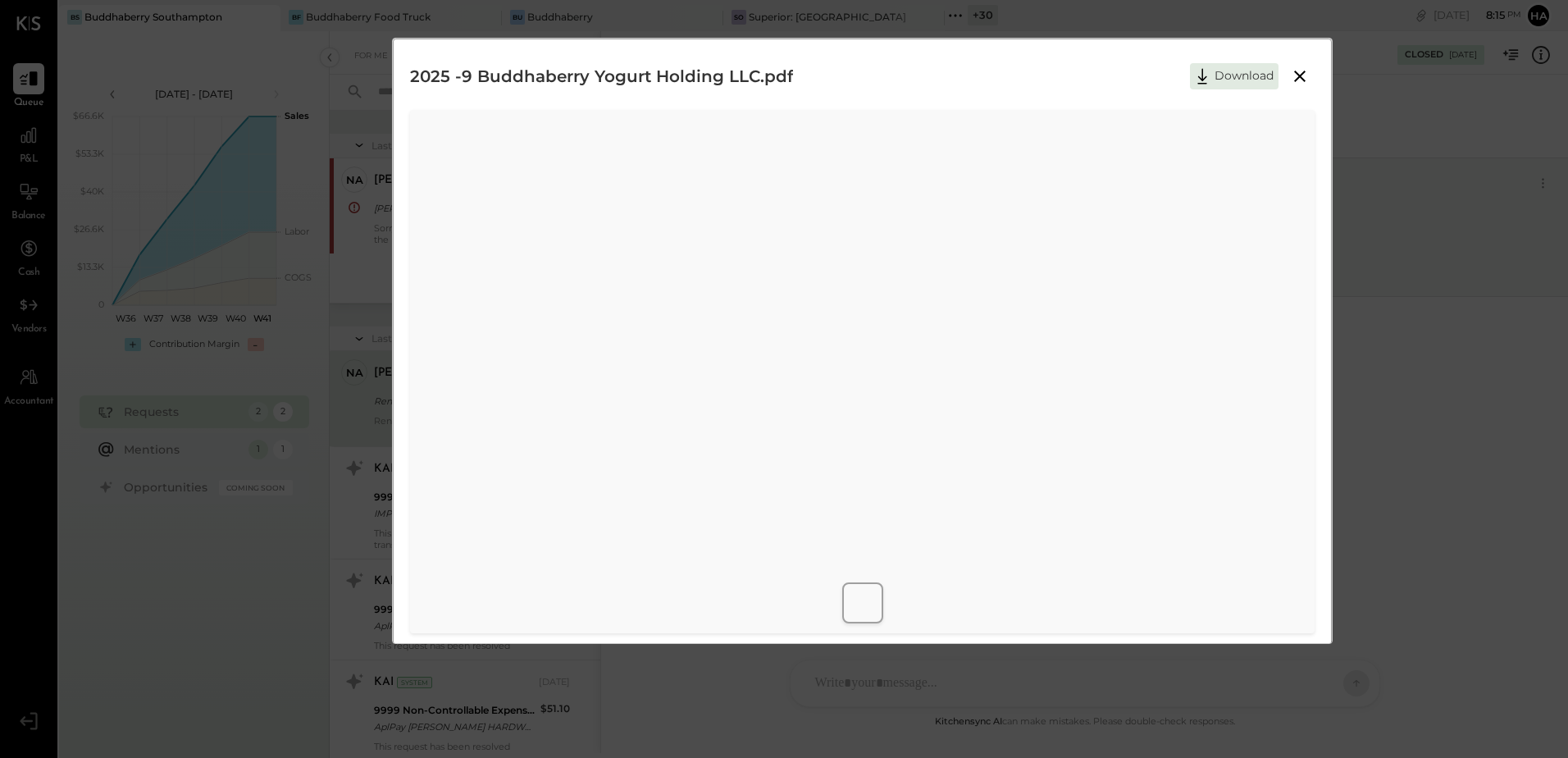
click at [1300, 75] on icon at bounding box center [1299, 76] width 12 height 12
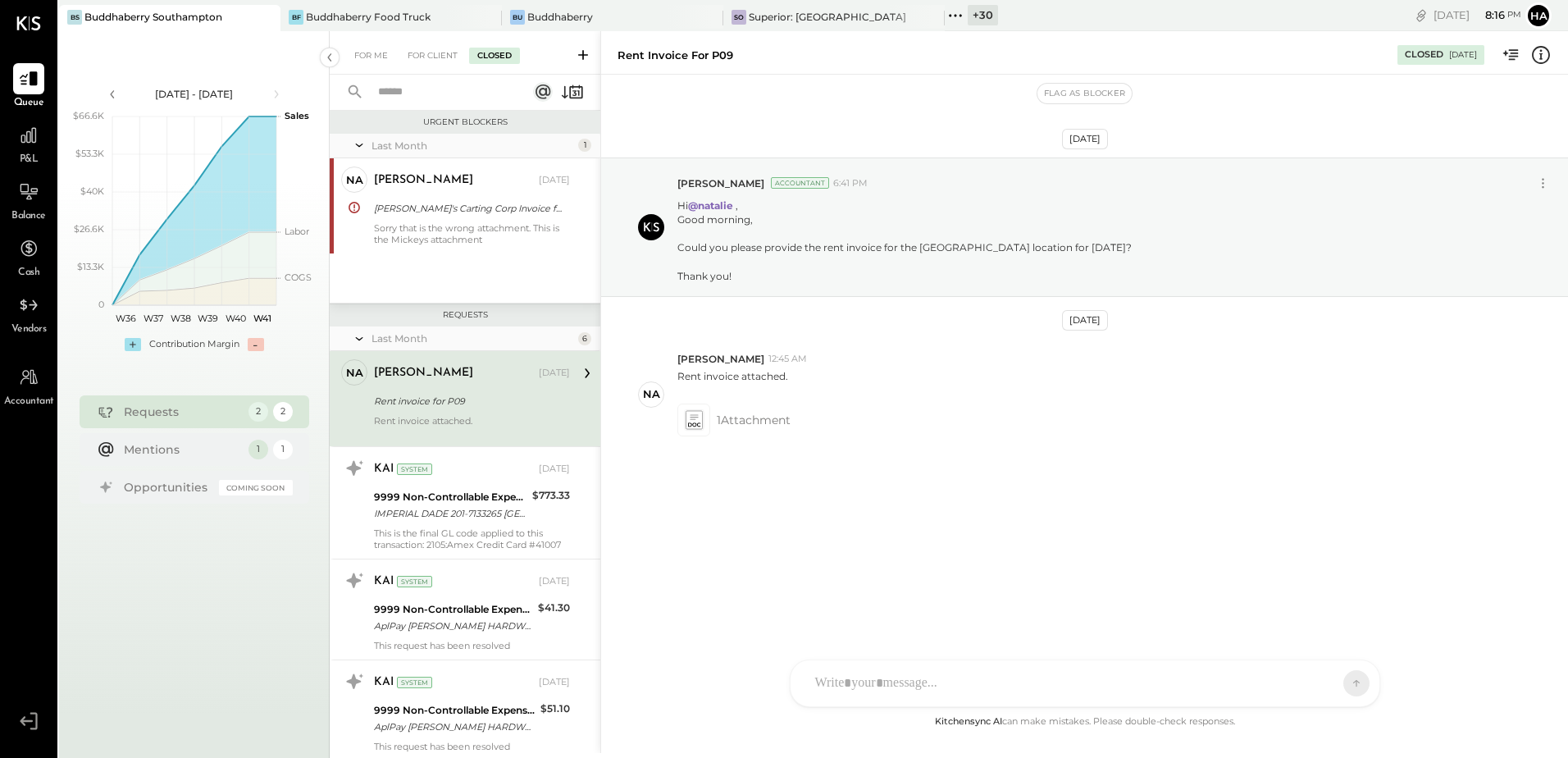
click at [648, 547] on div "[DATE] [PERSON_NAME] Accountant 6:41 PM Hi @[PERSON_NAME] , Good morning, Could…" at bounding box center [1084, 344] width 967 height 457
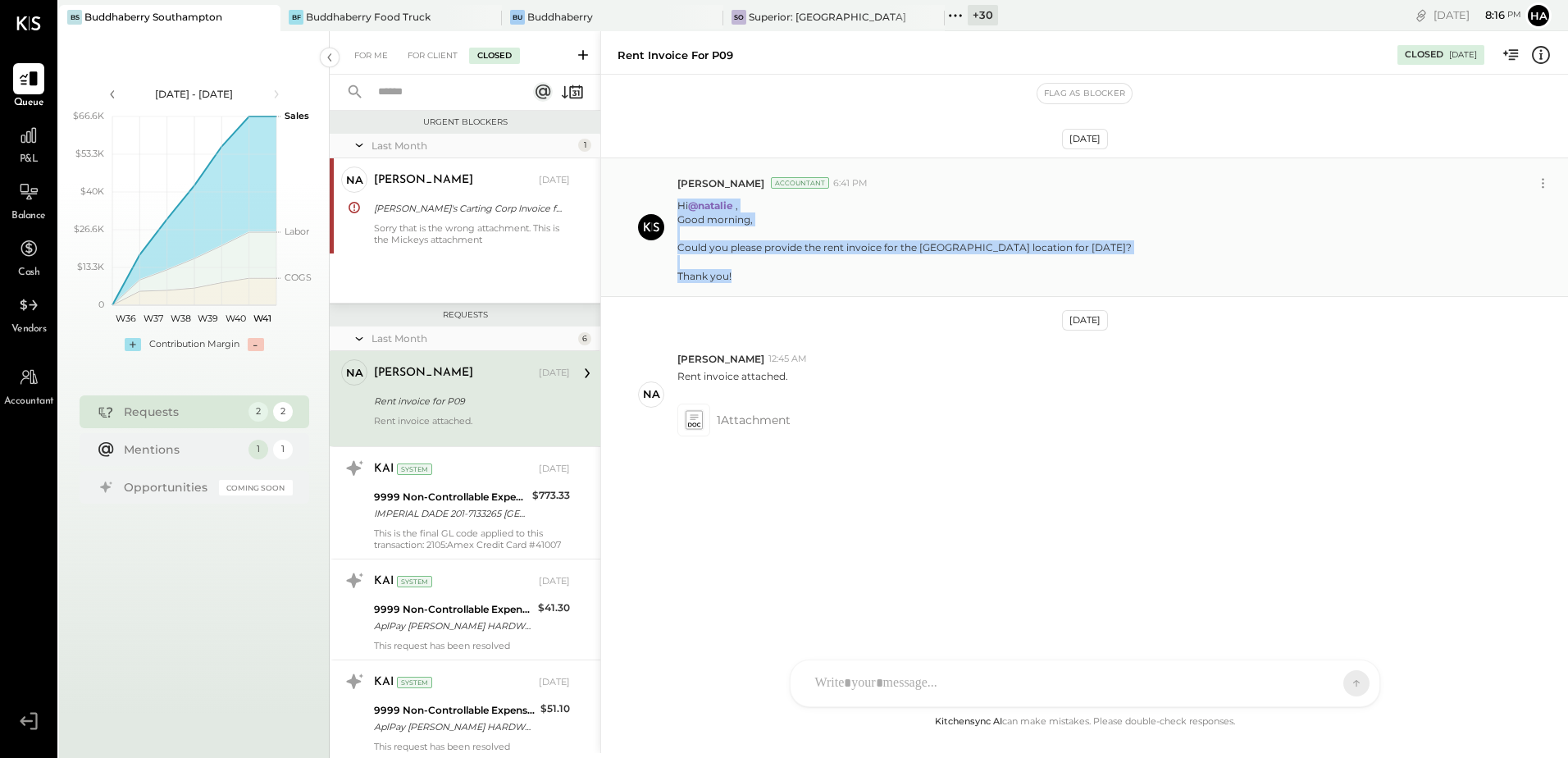
drag, startPoint x: 676, startPoint y: 203, endPoint x: 1011, endPoint y: 275, distance: 342.6
click at [1011, 275] on div "[PERSON_NAME] Accountant 6:41 PM Hi @[PERSON_NAME] , Good morning, Could you pl…" at bounding box center [1084, 227] width 967 height 139
copy p "Hi @[PERSON_NAME] , Good morning, Could you please provide the rent invoice for…"
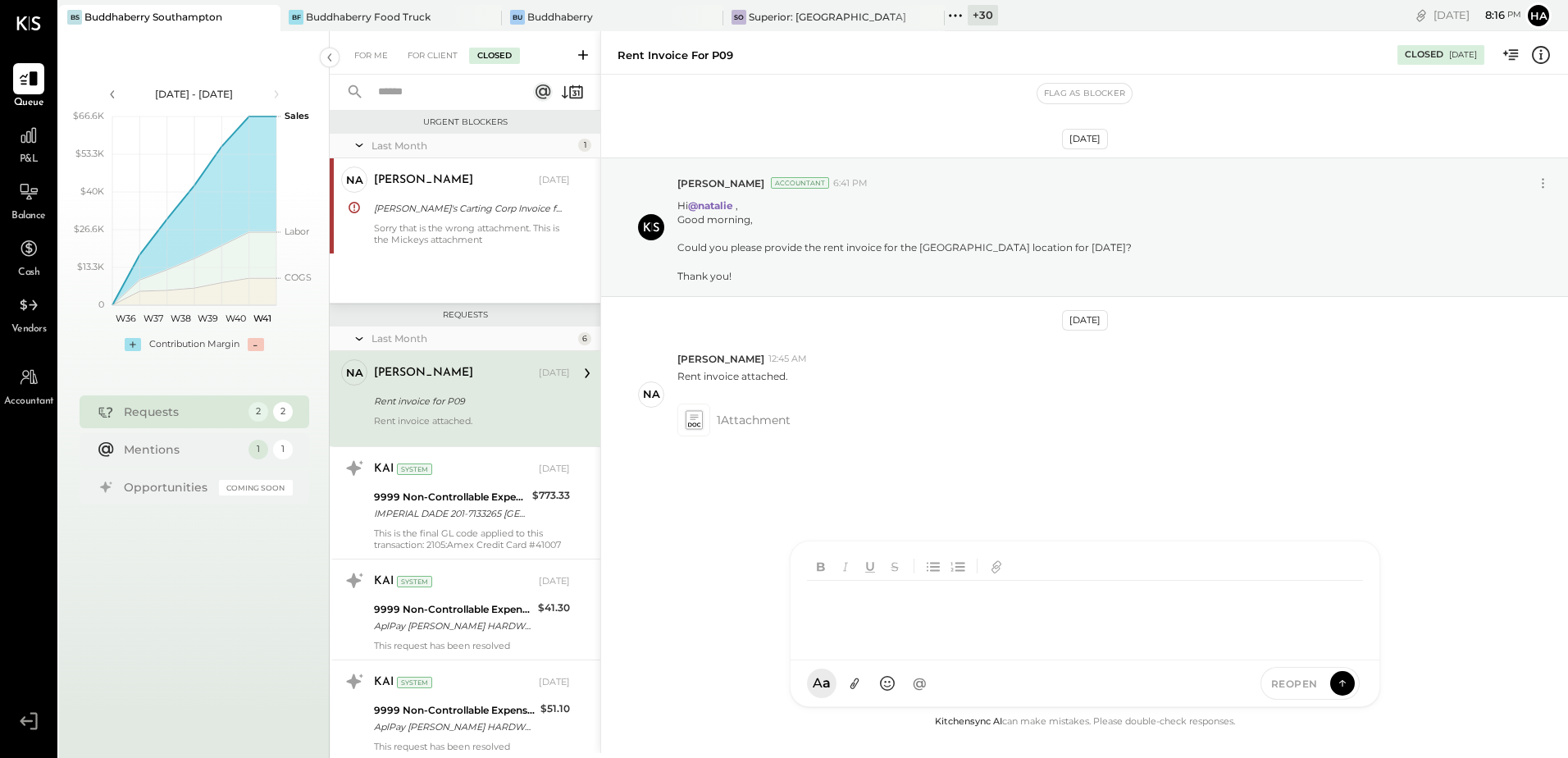
click at [905, 685] on div "[PERSON_NAME] [PERSON_NAME] [PERSON_NAME] R [PERSON_NAME] MG [PERSON_NAME] N [P…" at bounding box center [1084, 623] width 591 height 166
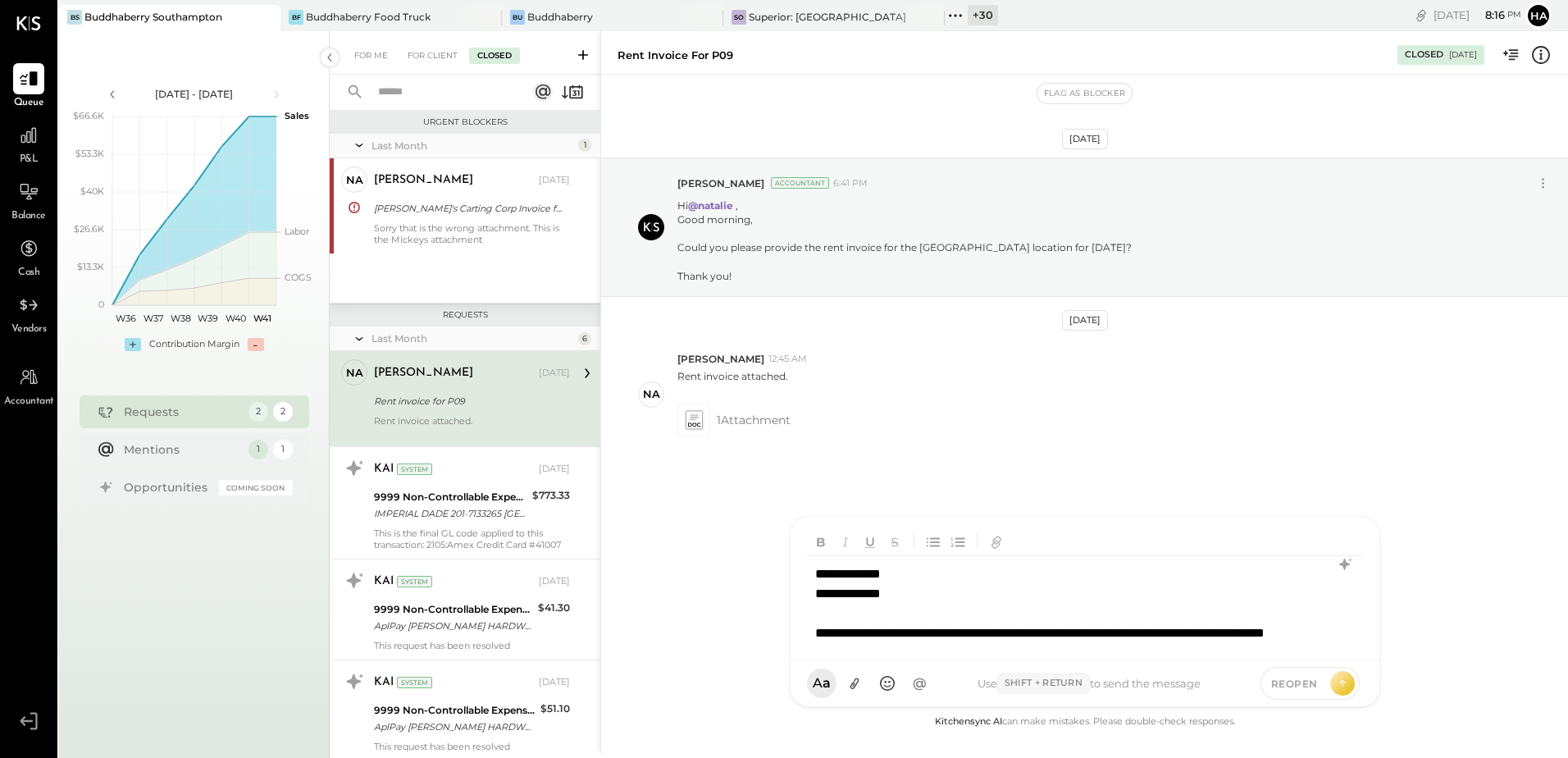
click at [893, 575] on div "**********" at bounding box center [1083, 612] width 555 height 114
type input "*******"
click at [949, 602] on span "[PERSON_NAME]" at bounding box center [948, 608] width 129 height 15
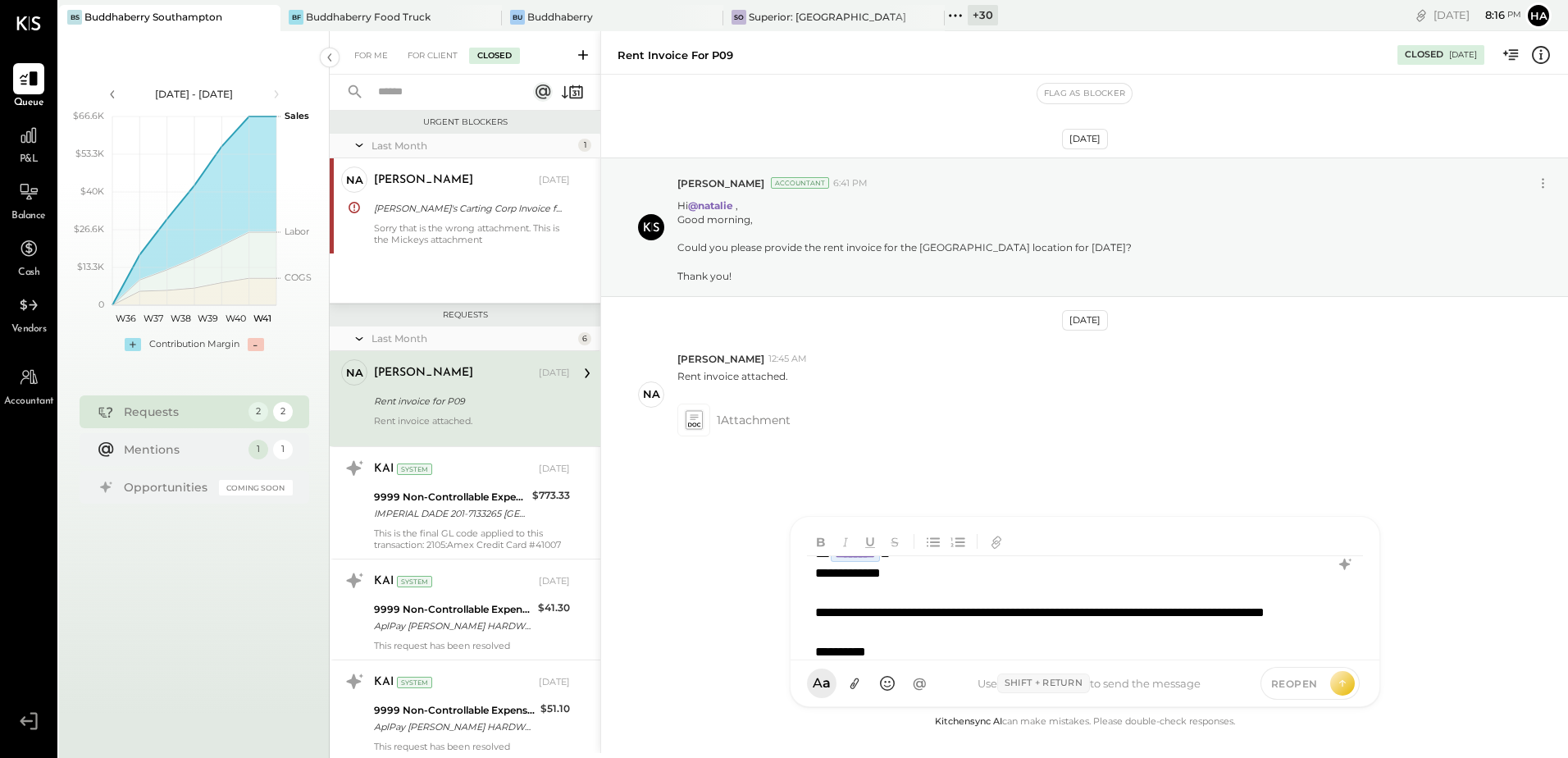
scroll to position [40, 0]
click at [905, 614] on div "**********" at bounding box center [1083, 612] width 555 height 114
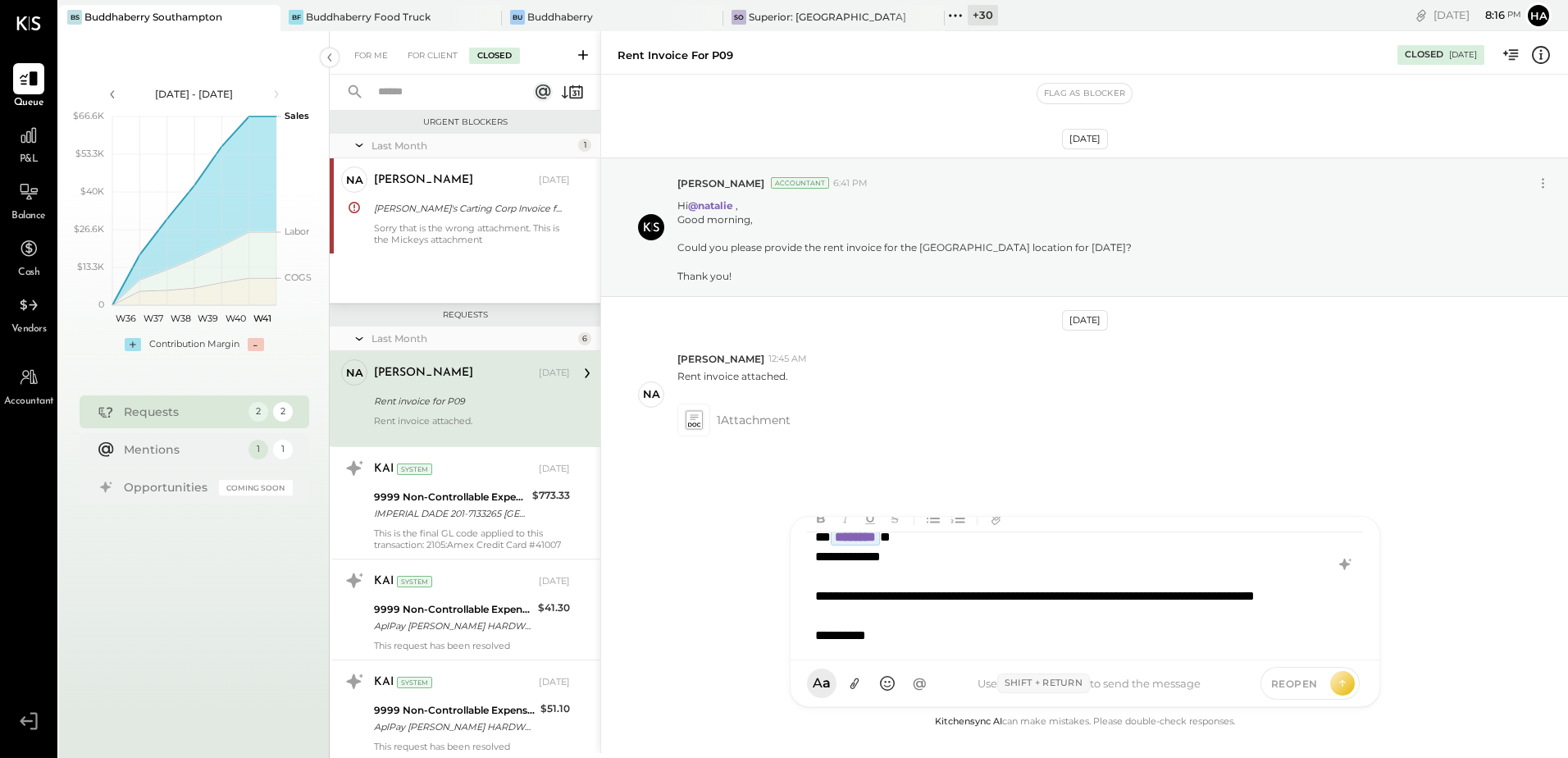
scroll to position [0, 0]
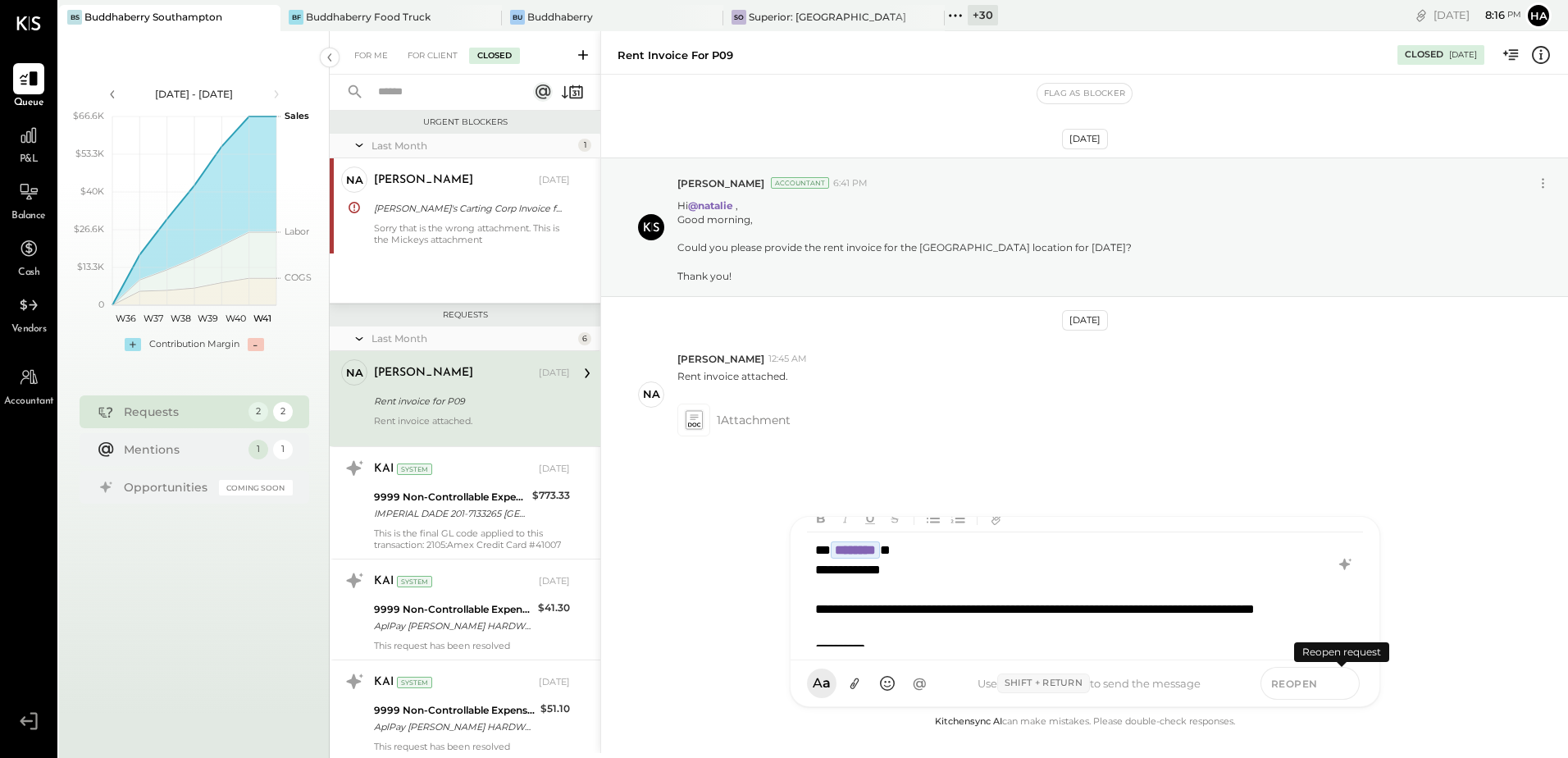
click at [1347, 679] on icon at bounding box center [1342, 682] width 14 height 16
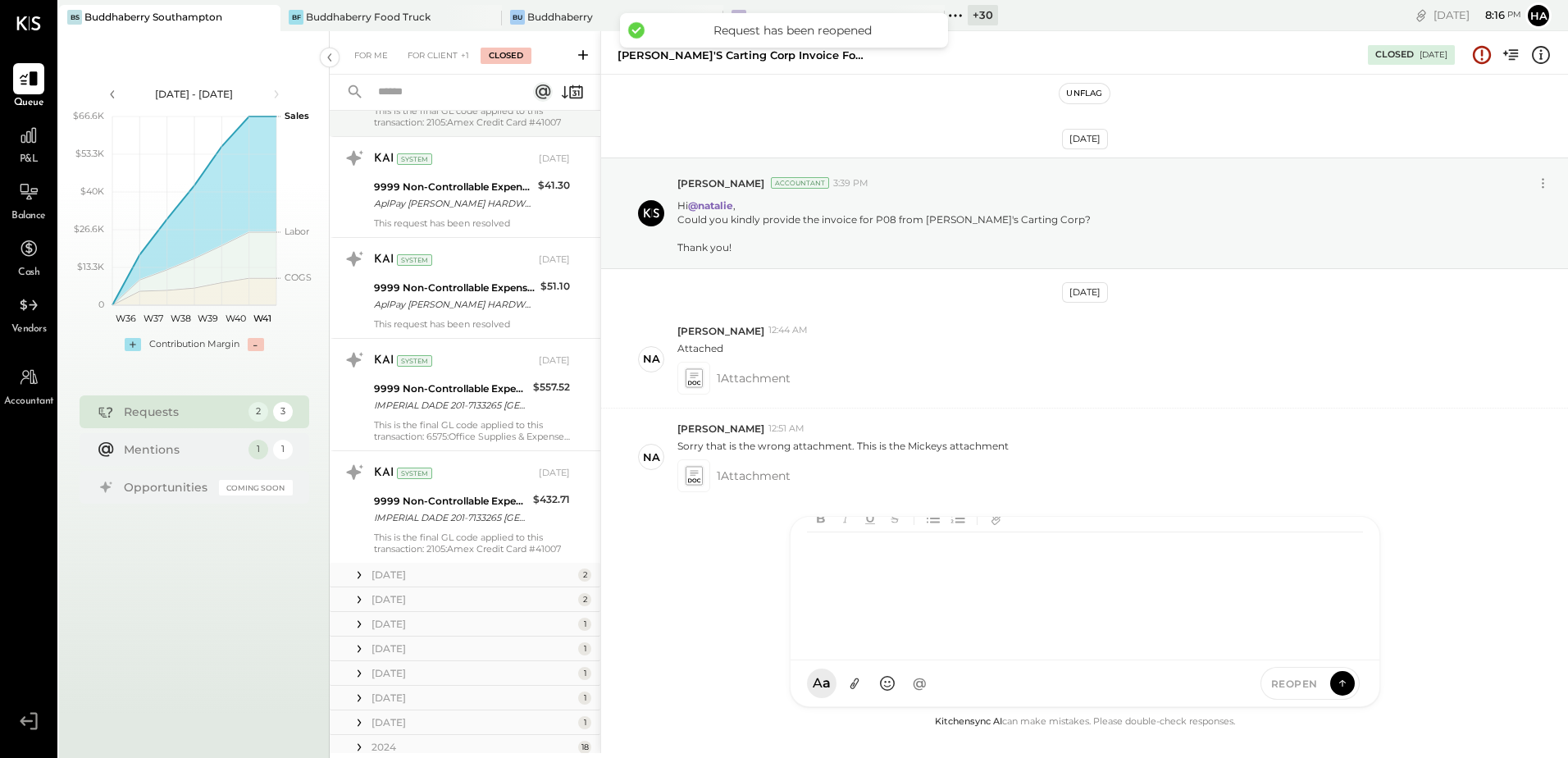
scroll to position [328, 0]
click at [432, 574] on div "[DATE]" at bounding box center [472, 573] width 202 height 14
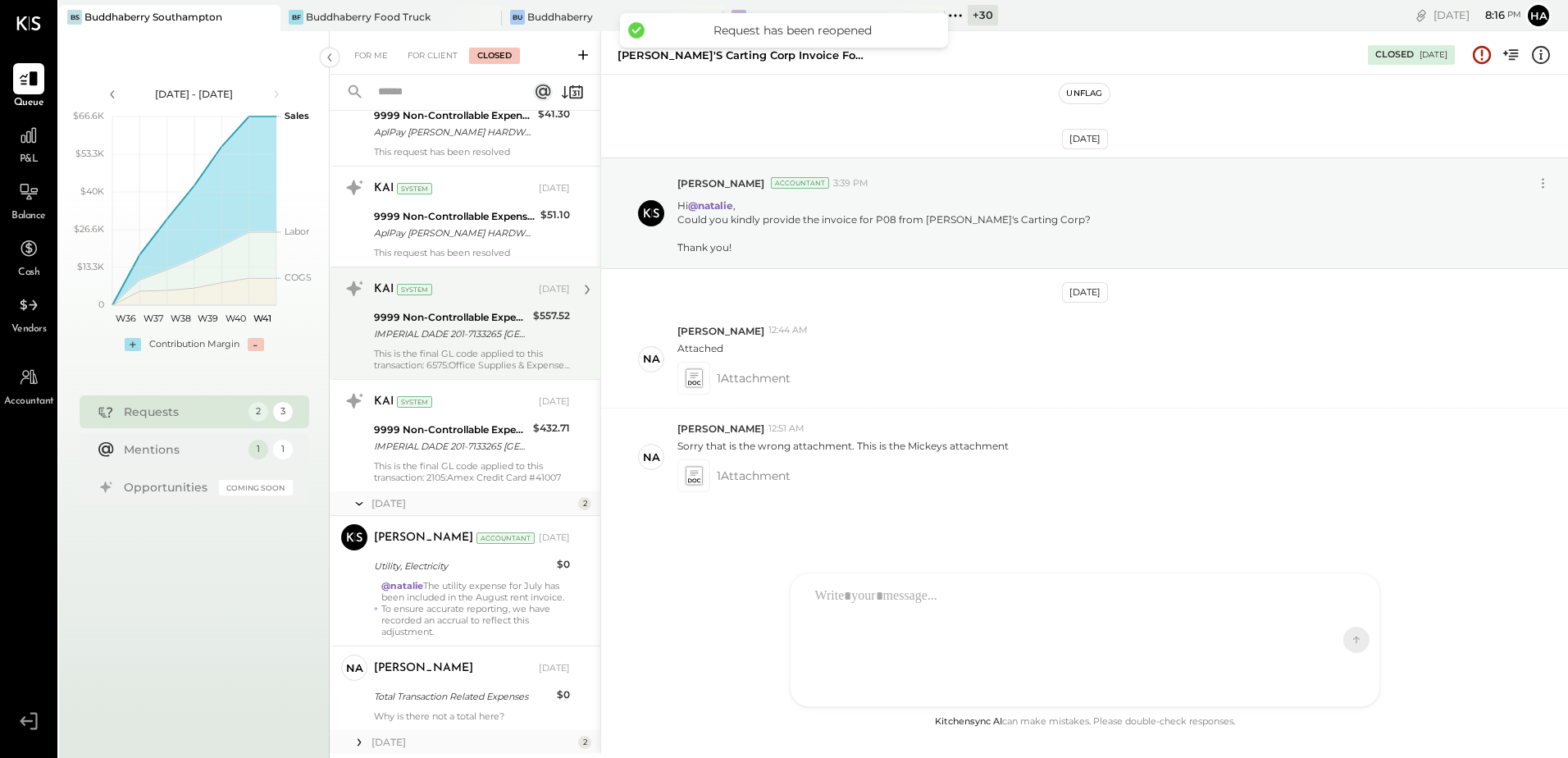
scroll to position [593, 0]
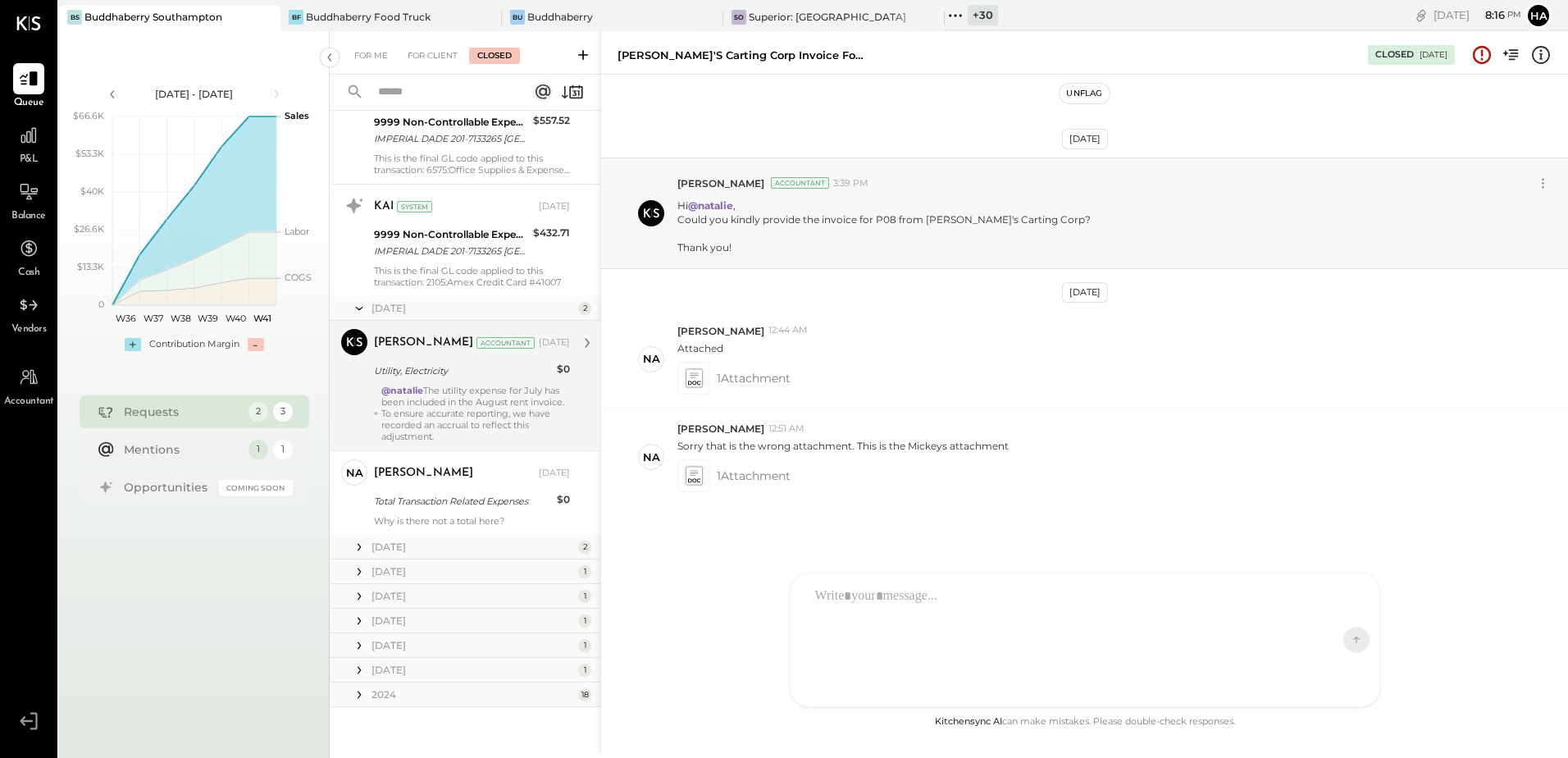
click at [487, 384] on div "[PERSON_NAME] Accountant [DATE] Utility, Electricity $0 @natalie The utility ex…" at bounding box center [472, 386] width 196 height 113
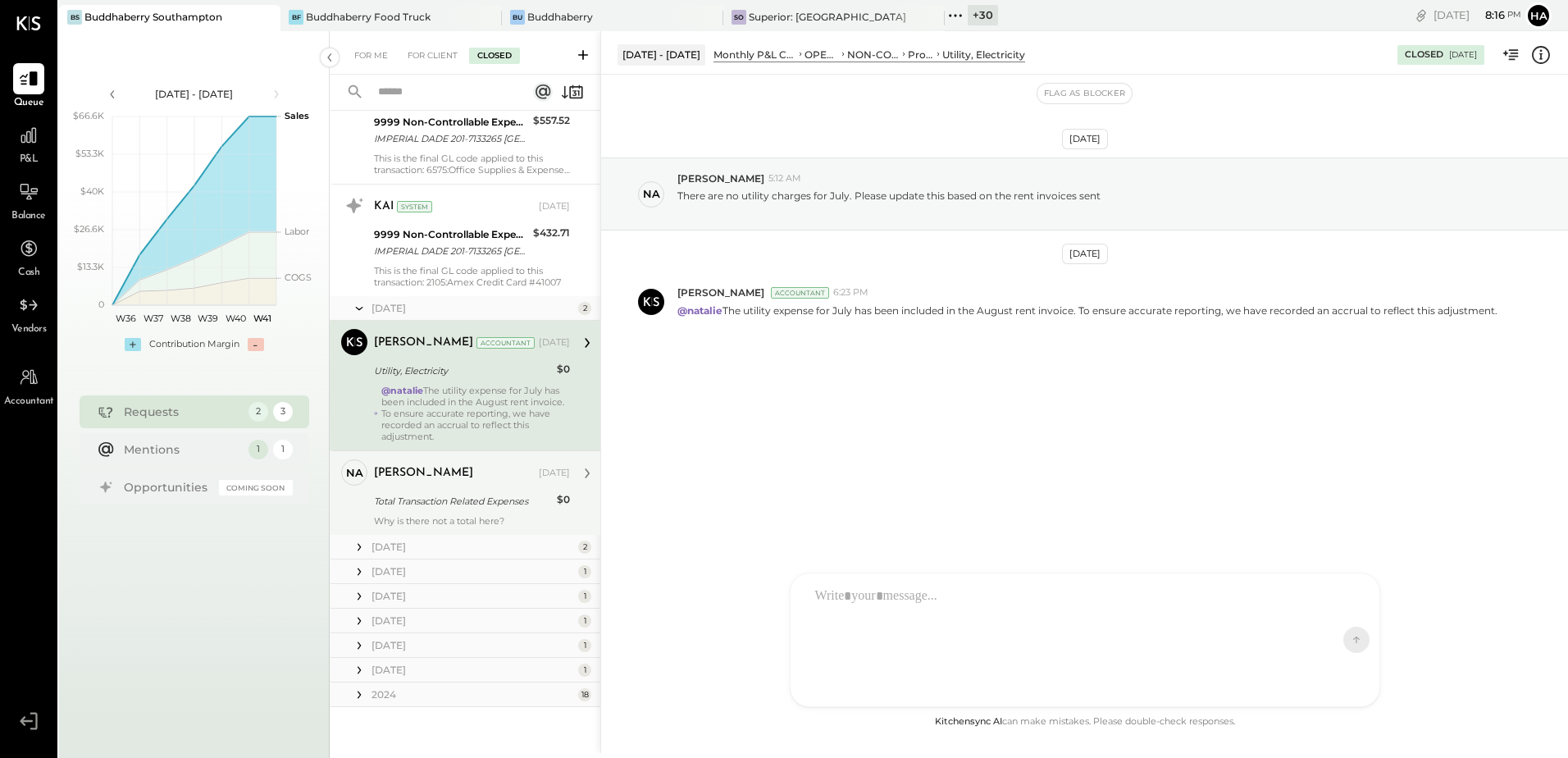
click at [463, 501] on div "Total Transaction Related Expenses" at bounding box center [463, 501] width 178 height 16
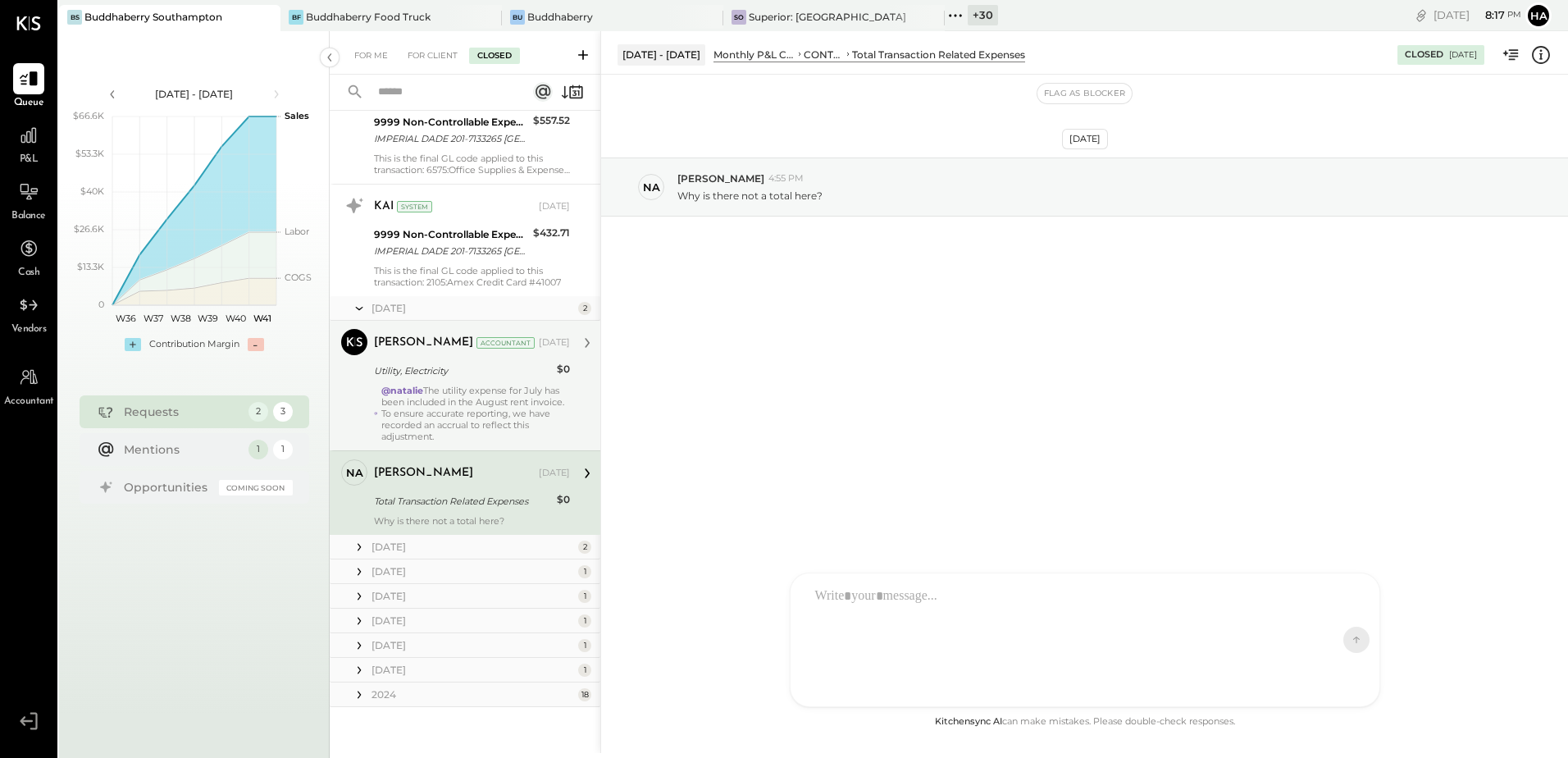
click at [454, 397] on div "@natalie The utility expense for July has been included in the August rent invo…" at bounding box center [476, 414] width 189 height 58
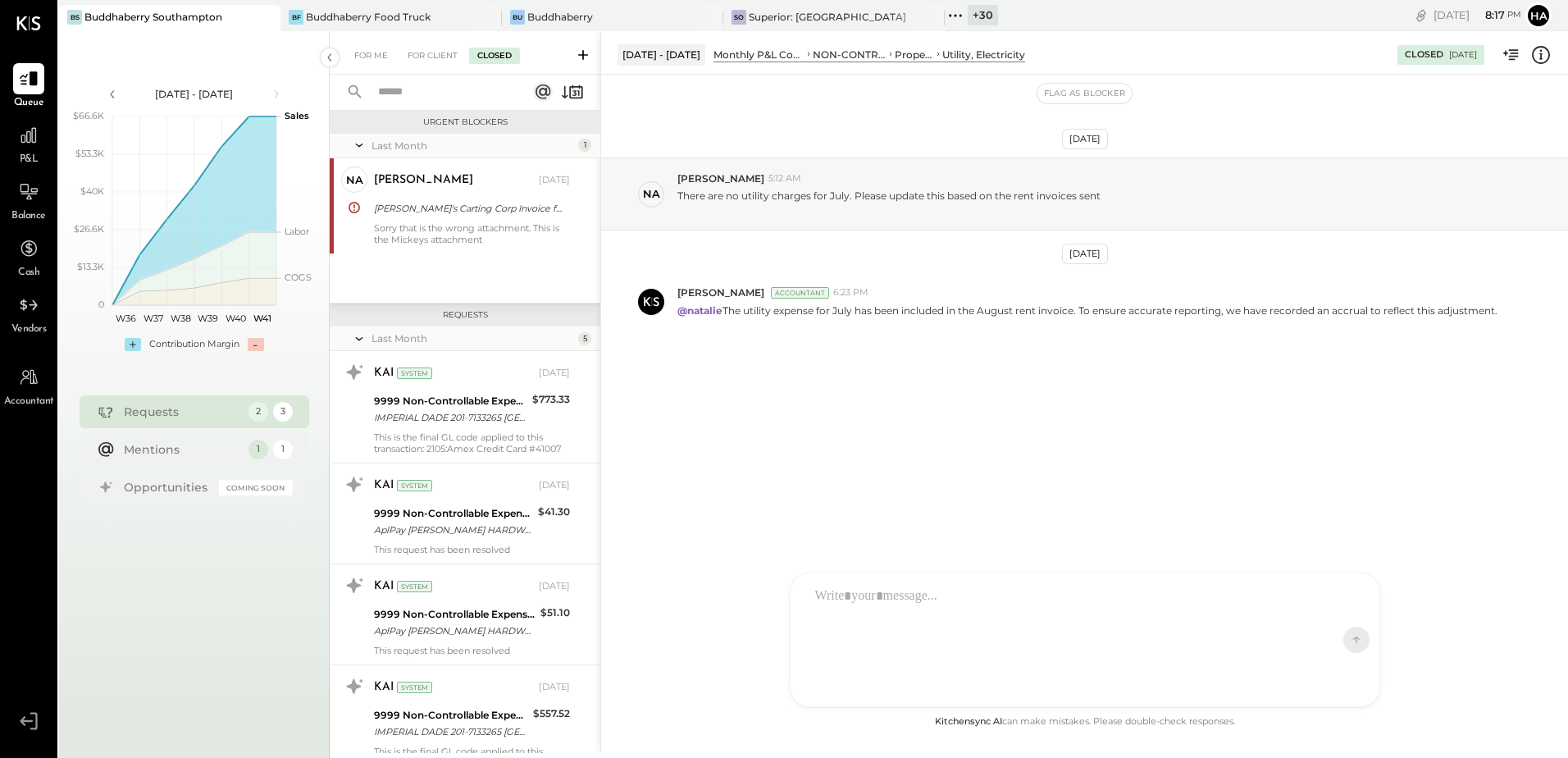
click at [429, 40] on div "For Me For Client Closed" at bounding box center [465, 53] width 271 height 43
click at [429, 51] on div "For Client" at bounding box center [432, 56] width 67 height 16
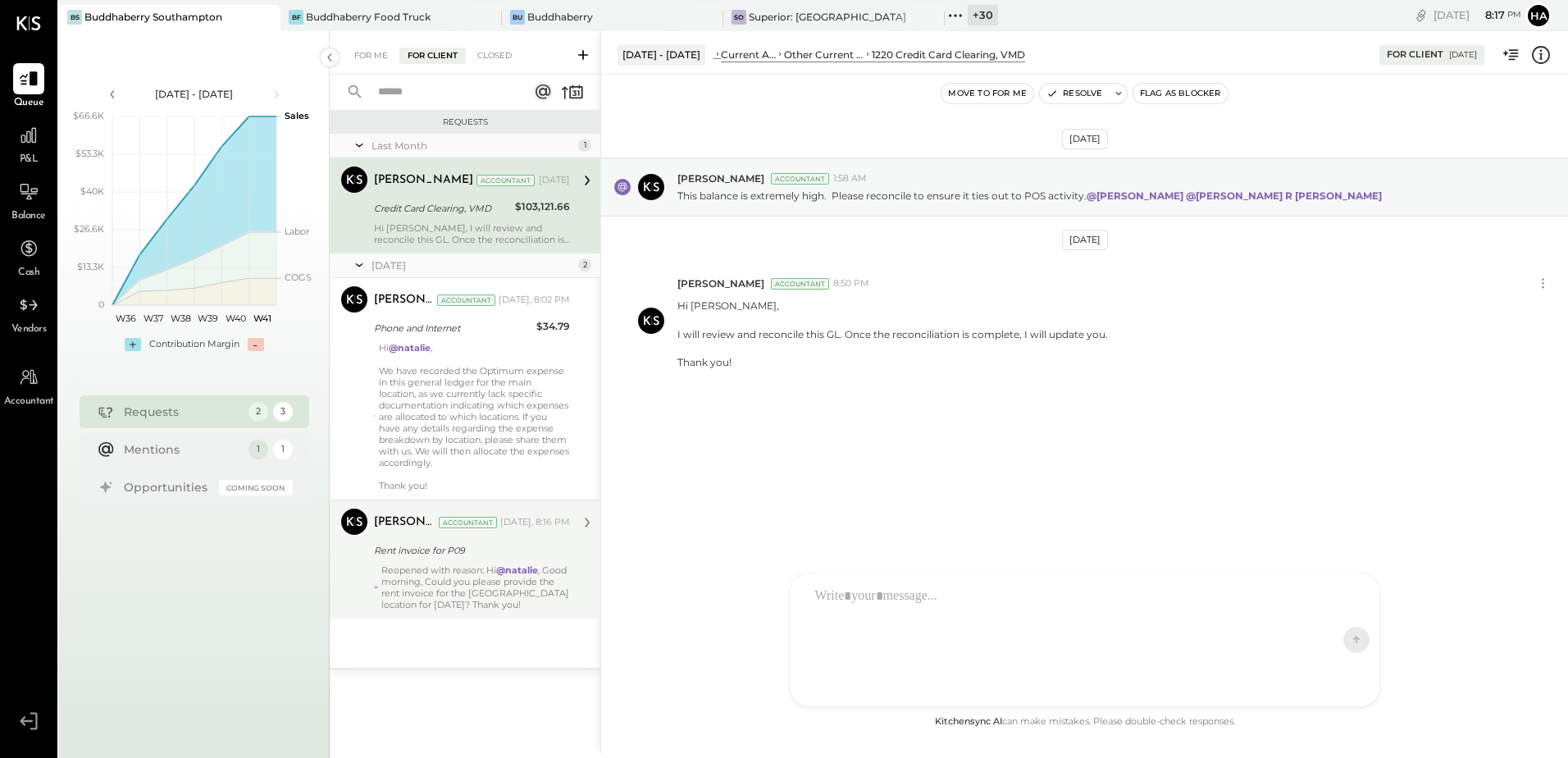
click at [488, 582] on div "Reopened with reason: Hi @[PERSON_NAME] , Good morning, Could you please provid…" at bounding box center [476, 586] width 189 height 46
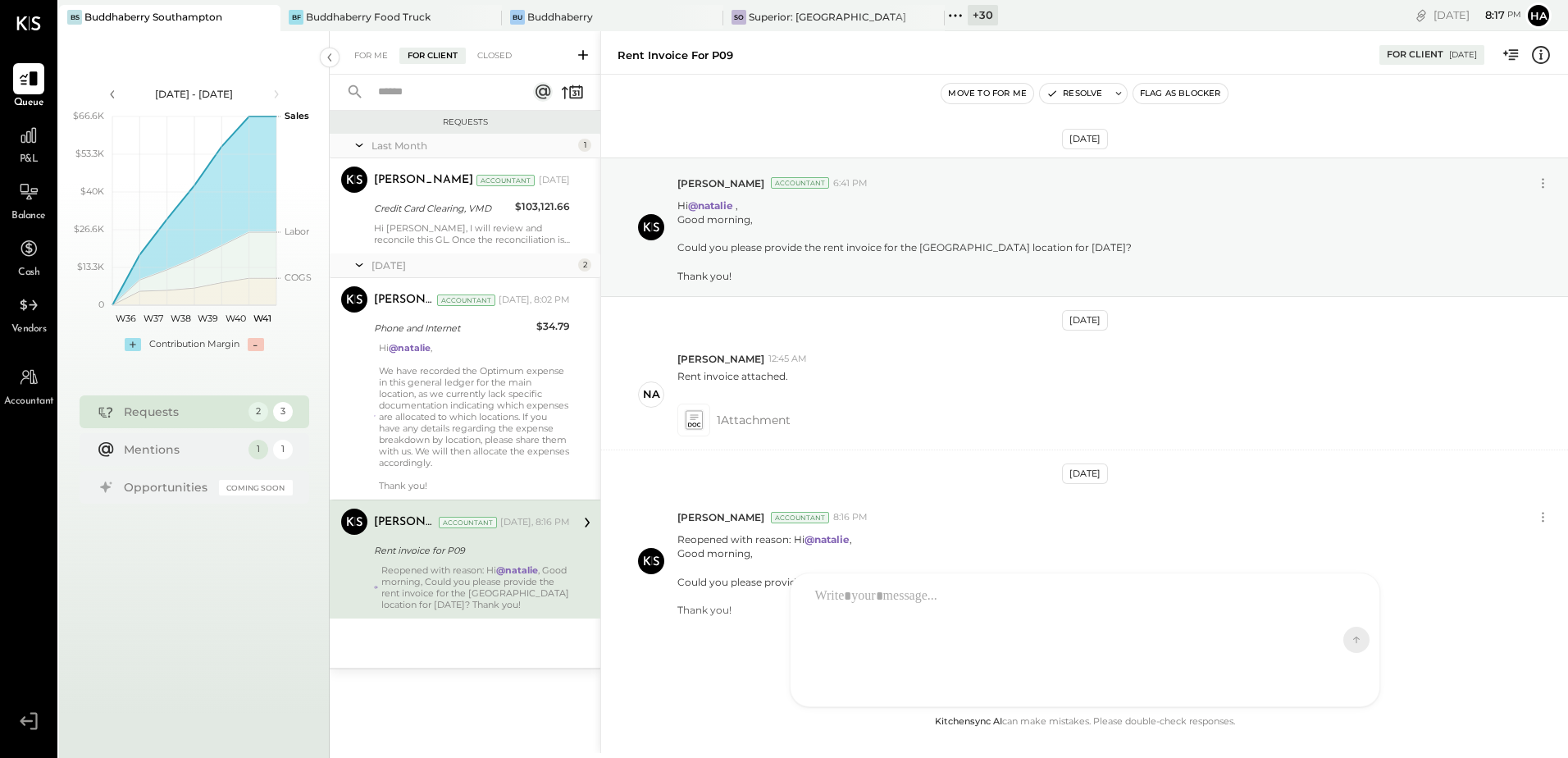
click at [1185, 94] on button "Flag as Blocker" at bounding box center [1180, 94] width 94 height 20
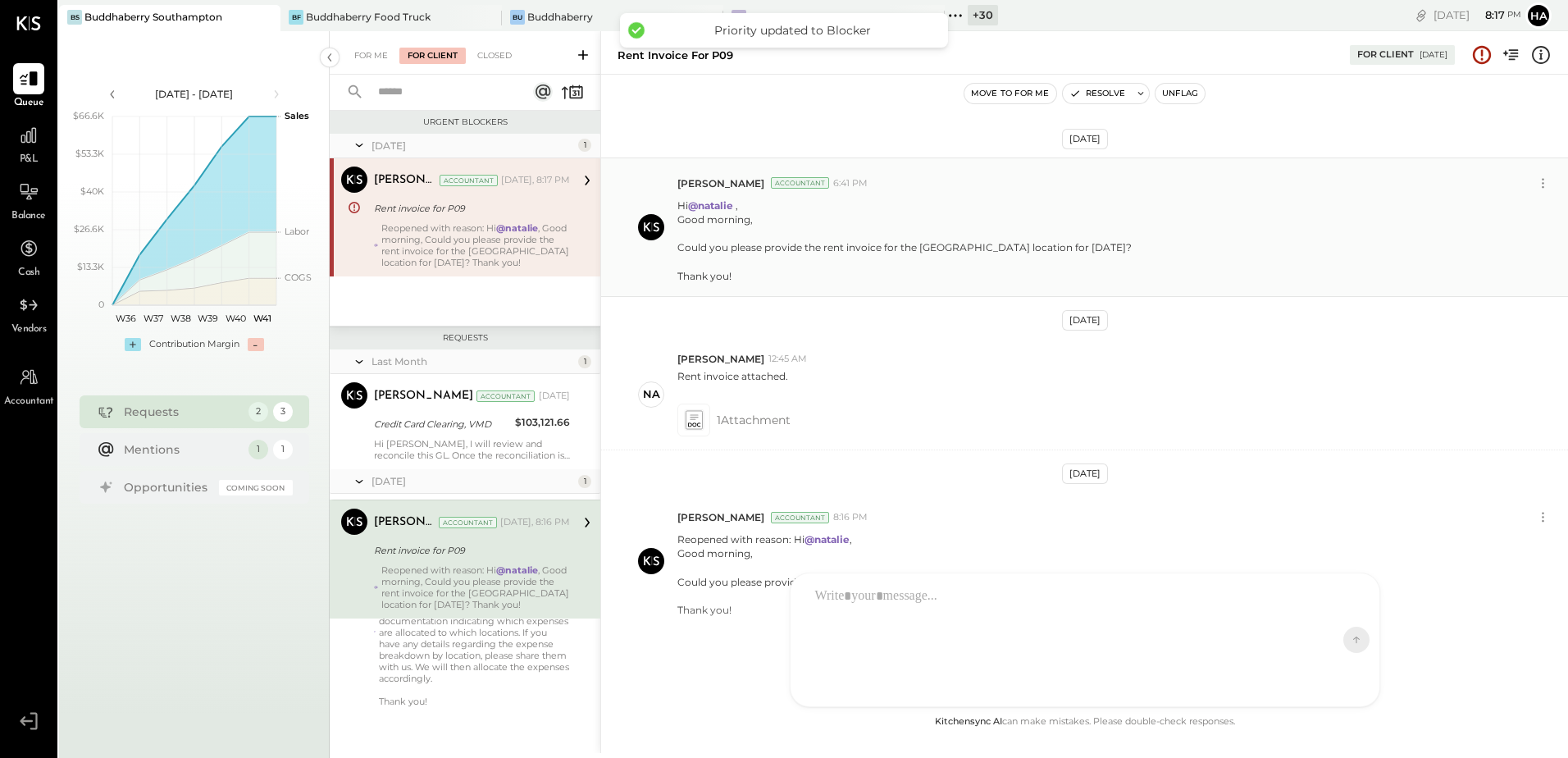
scroll to position [41, 0]
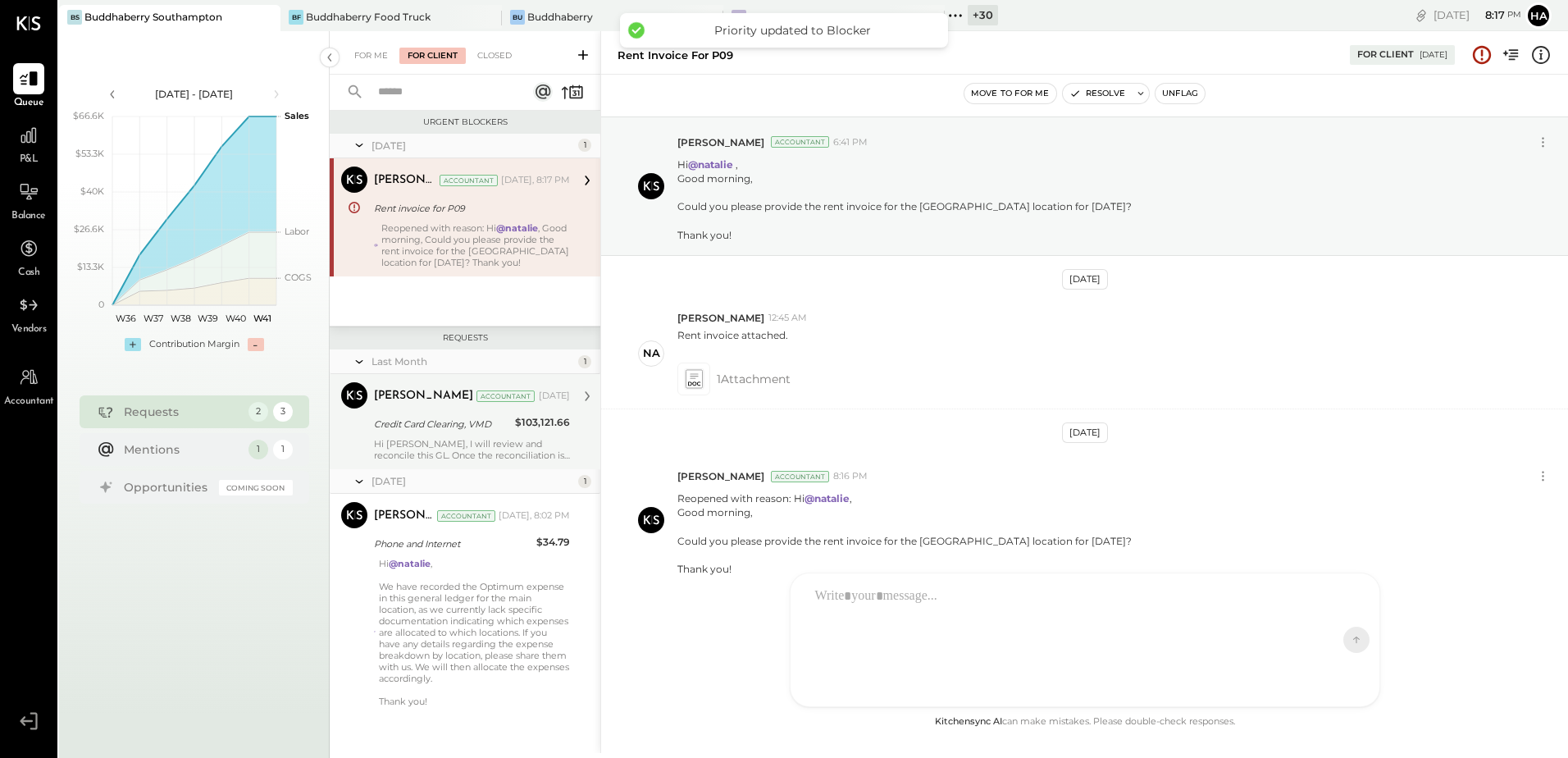
click at [459, 436] on div "[PERSON_NAME] Accountant [DATE] Credit Card Clearing, VMD $103,121.66 Hi [PERSO…" at bounding box center [472, 422] width 196 height 79
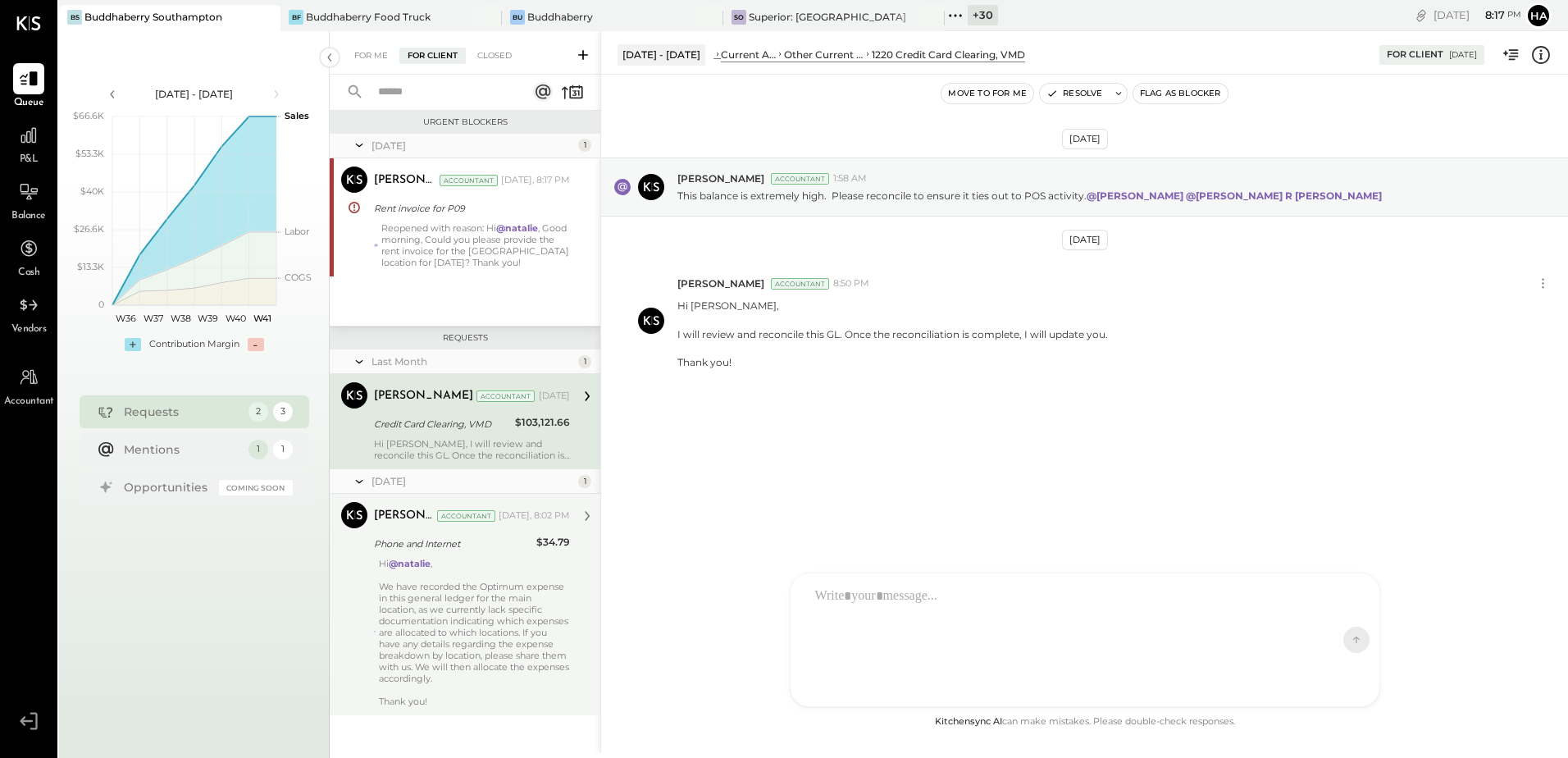
click at [458, 577] on div "Hi @[PERSON_NAME] , We have recorded the Optimum expense in this general ledger…" at bounding box center [474, 632] width 192 height 149
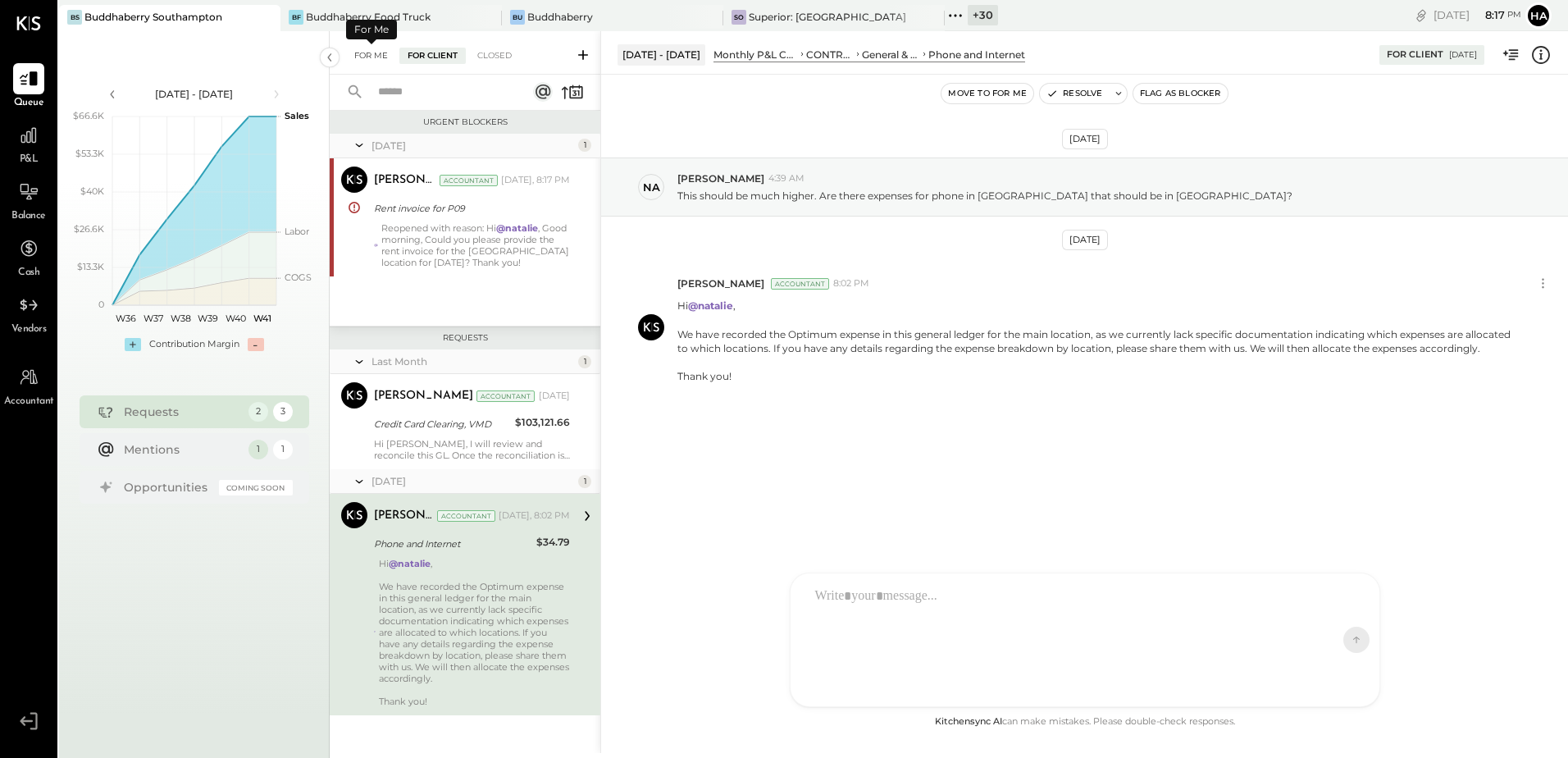
click at [369, 52] on div "For Me" at bounding box center [371, 56] width 50 height 16
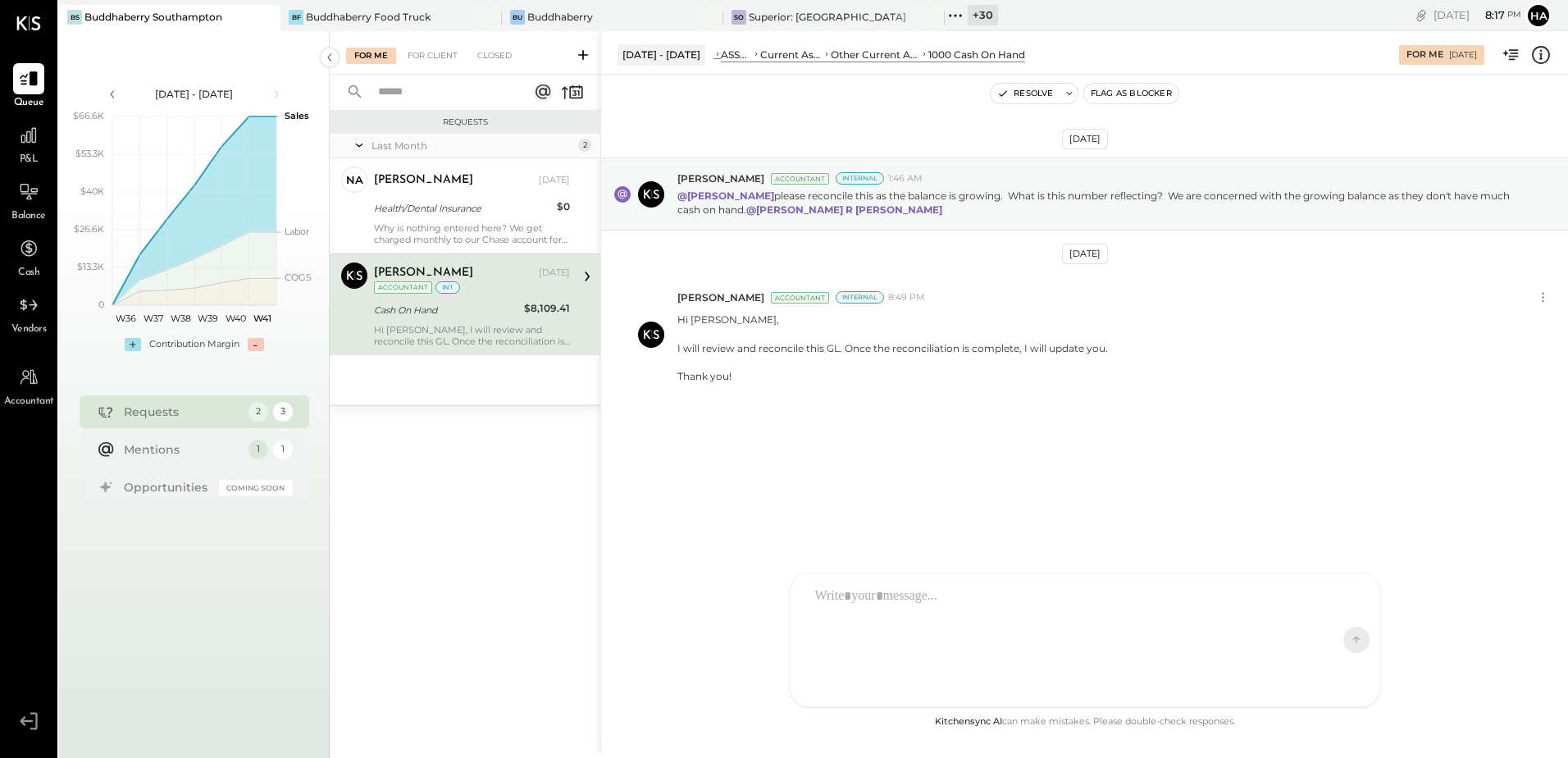
click at [471, 327] on div "Hi [PERSON_NAME], I will review and reconcile this GL. Once the reconciliation …" at bounding box center [472, 335] width 196 height 23
click at [581, 13] on div "Buddhaberry" at bounding box center [559, 17] width 66 height 14
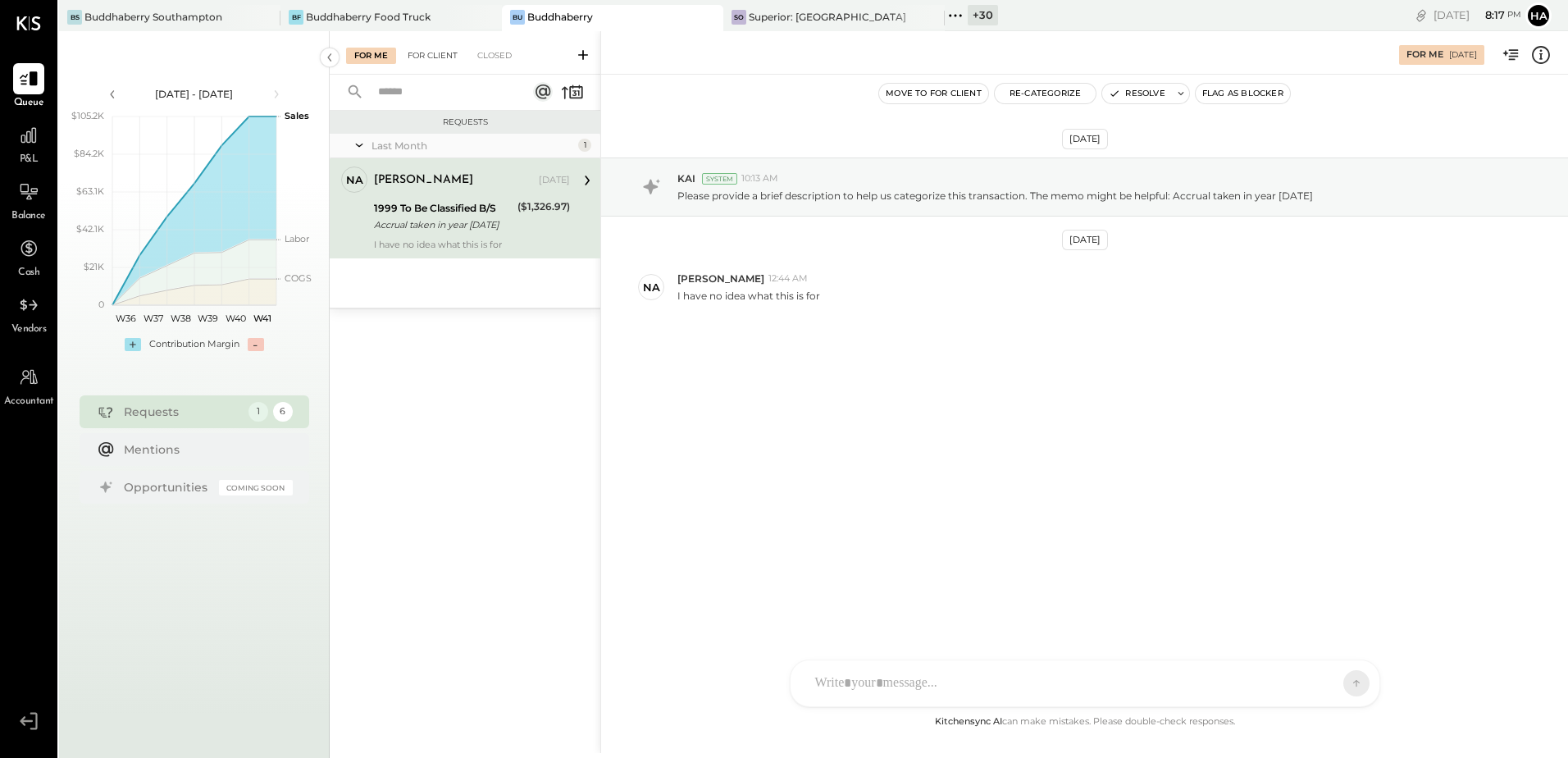
click at [442, 52] on div "For Client" at bounding box center [432, 56] width 67 height 16
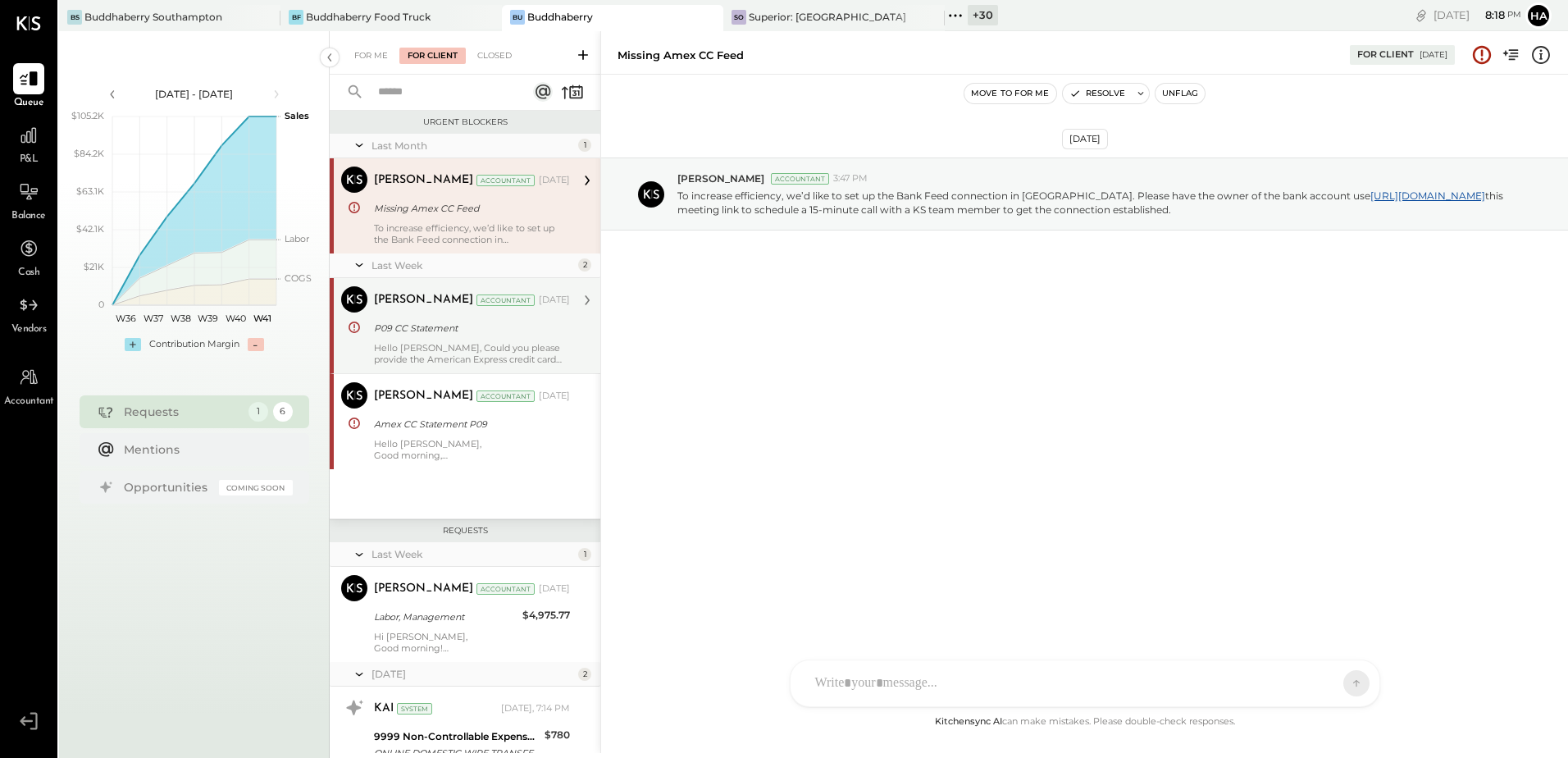
click at [486, 334] on div "P09 CC Statement" at bounding box center [469, 328] width 192 height 16
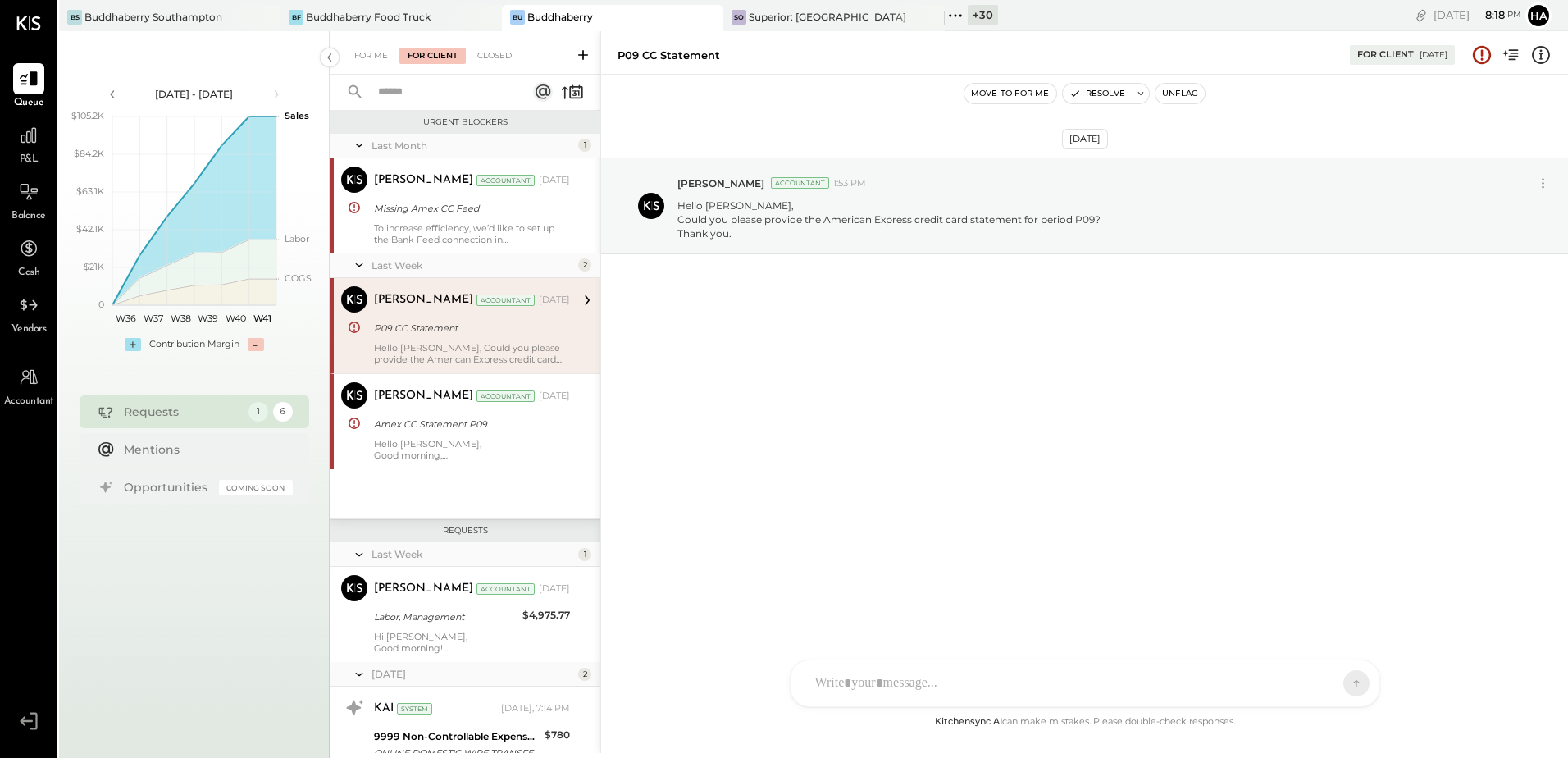
click at [1179, 89] on button "Unflag" at bounding box center [1180, 94] width 49 height 20
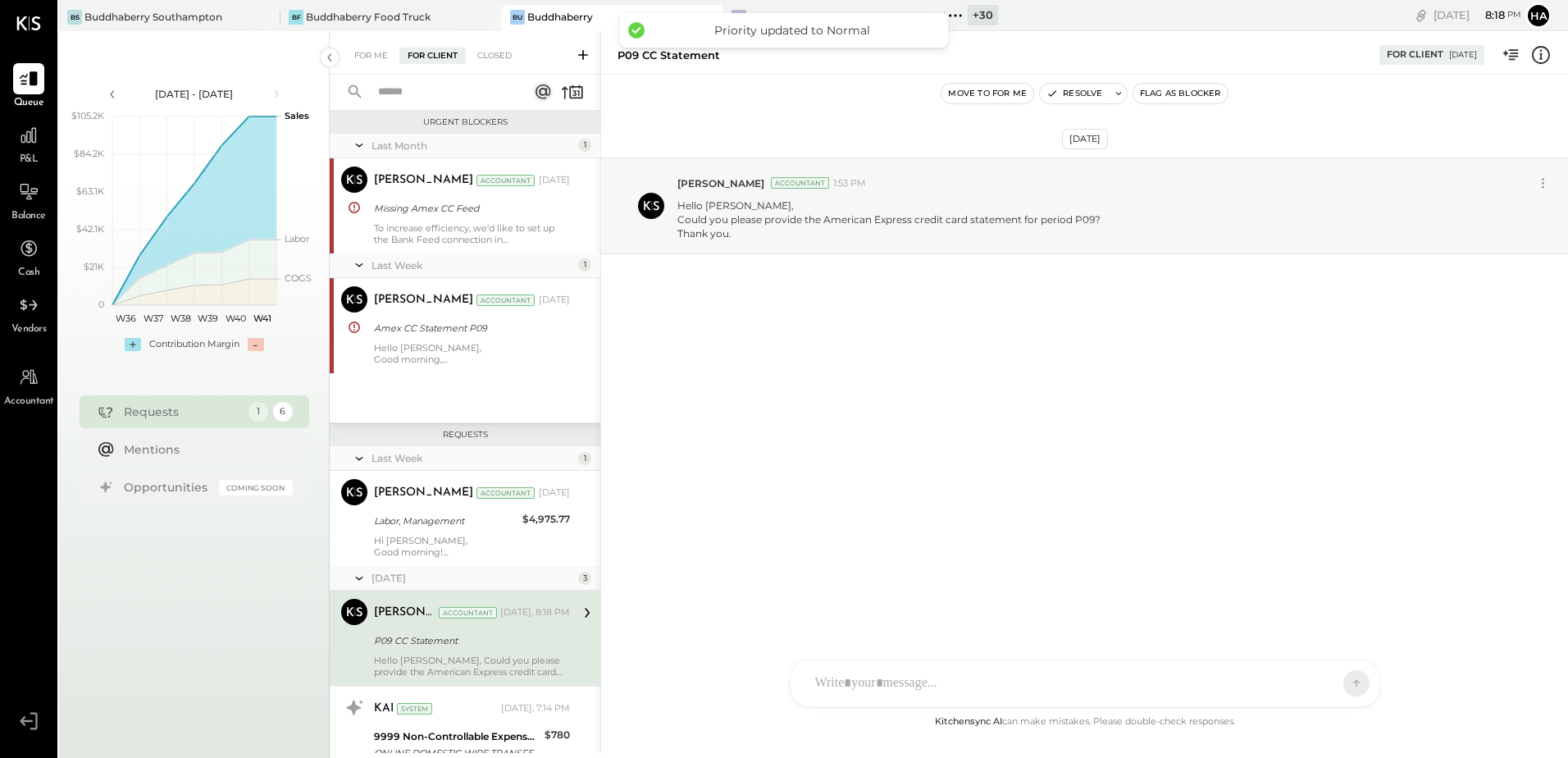
click at [1193, 90] on button "Flag as Blocker" at bounding box center [1180, 94] width 94 height 20
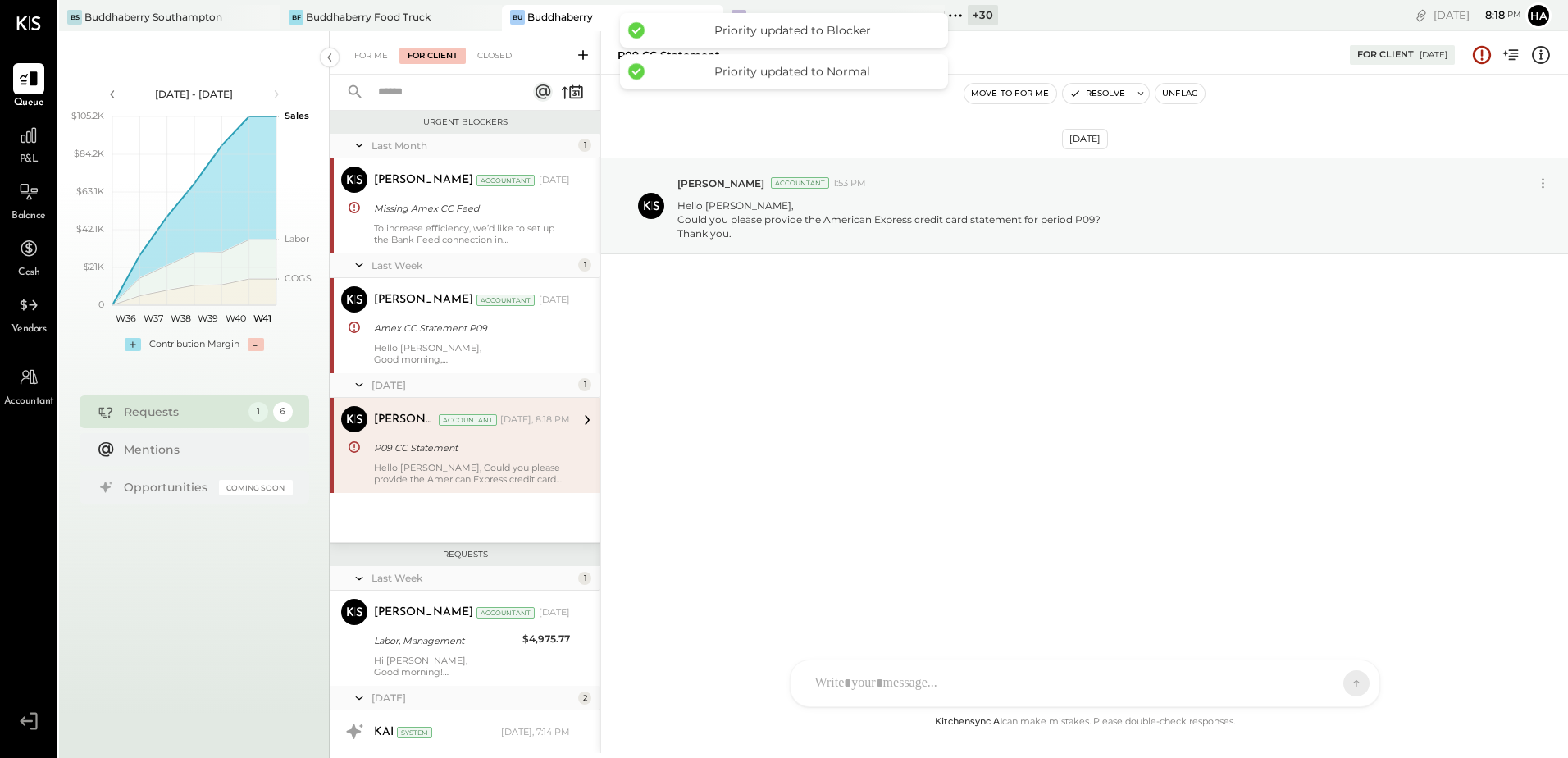
scroll to position [13, 0]
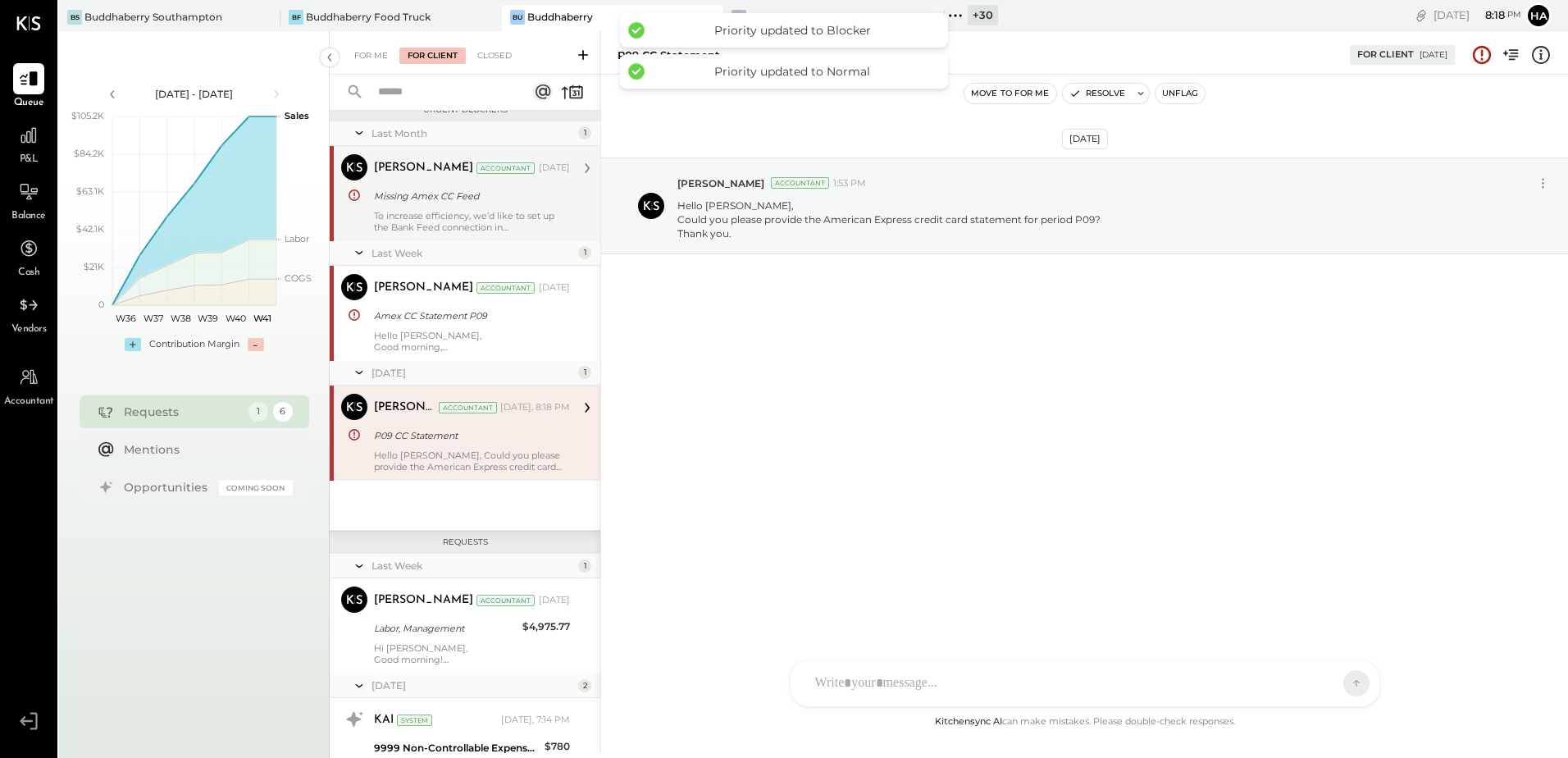
click at [469, 201] on div "Missing Amex CC Feed" at bounding box center [469, 196] width 192 height 16
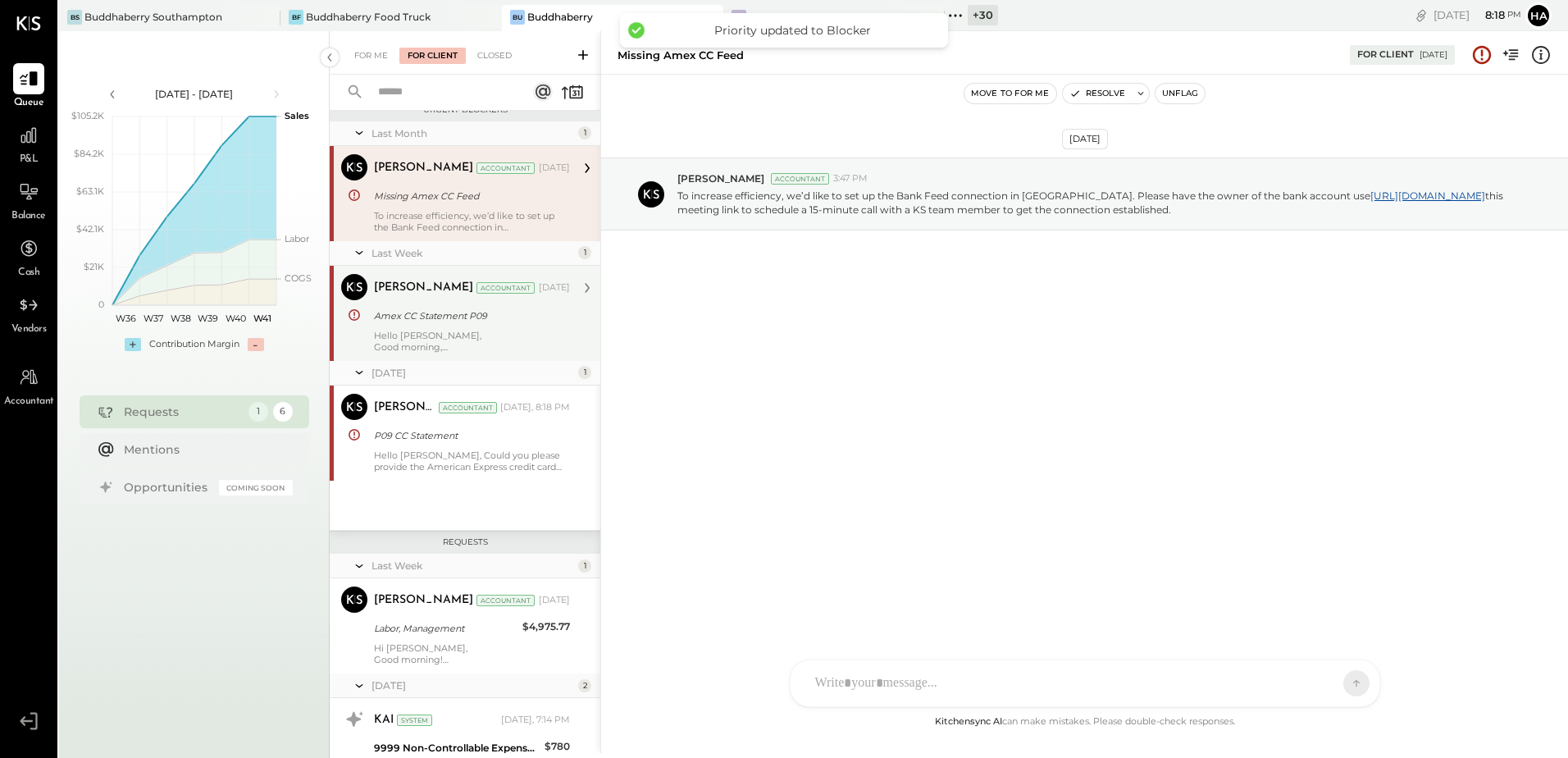
click at [447, 335] on div "Hello [PERSON_NAME], Good morning, Could you please provide the American Expres…" at bounding box center [472, 342] width 196 height 23
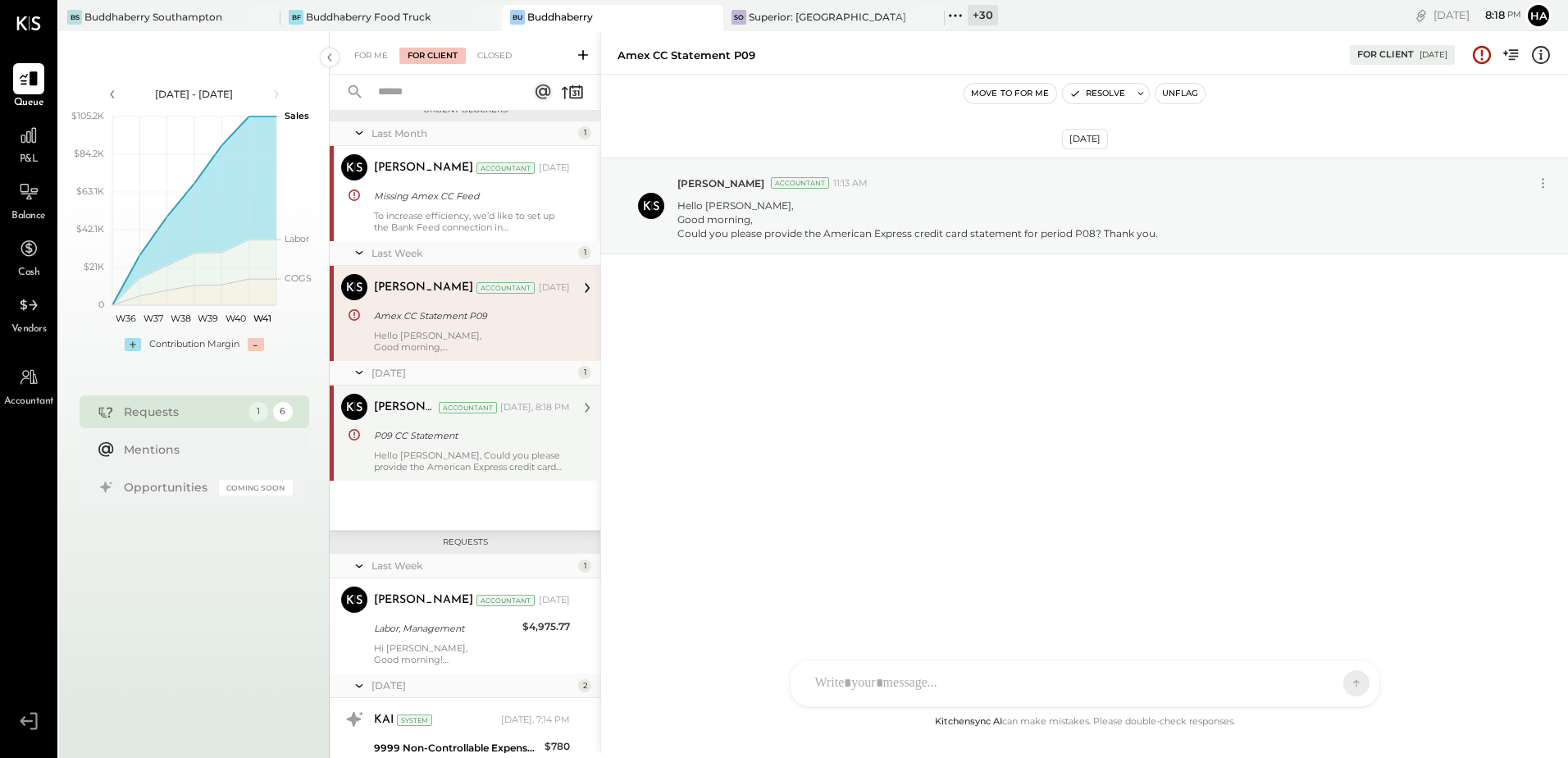
click at [464, 454] on div "Hello [PERSON_NAME], Could you please provide the American Express credit card …" at bounding box center [472, 461] width 196 height 23
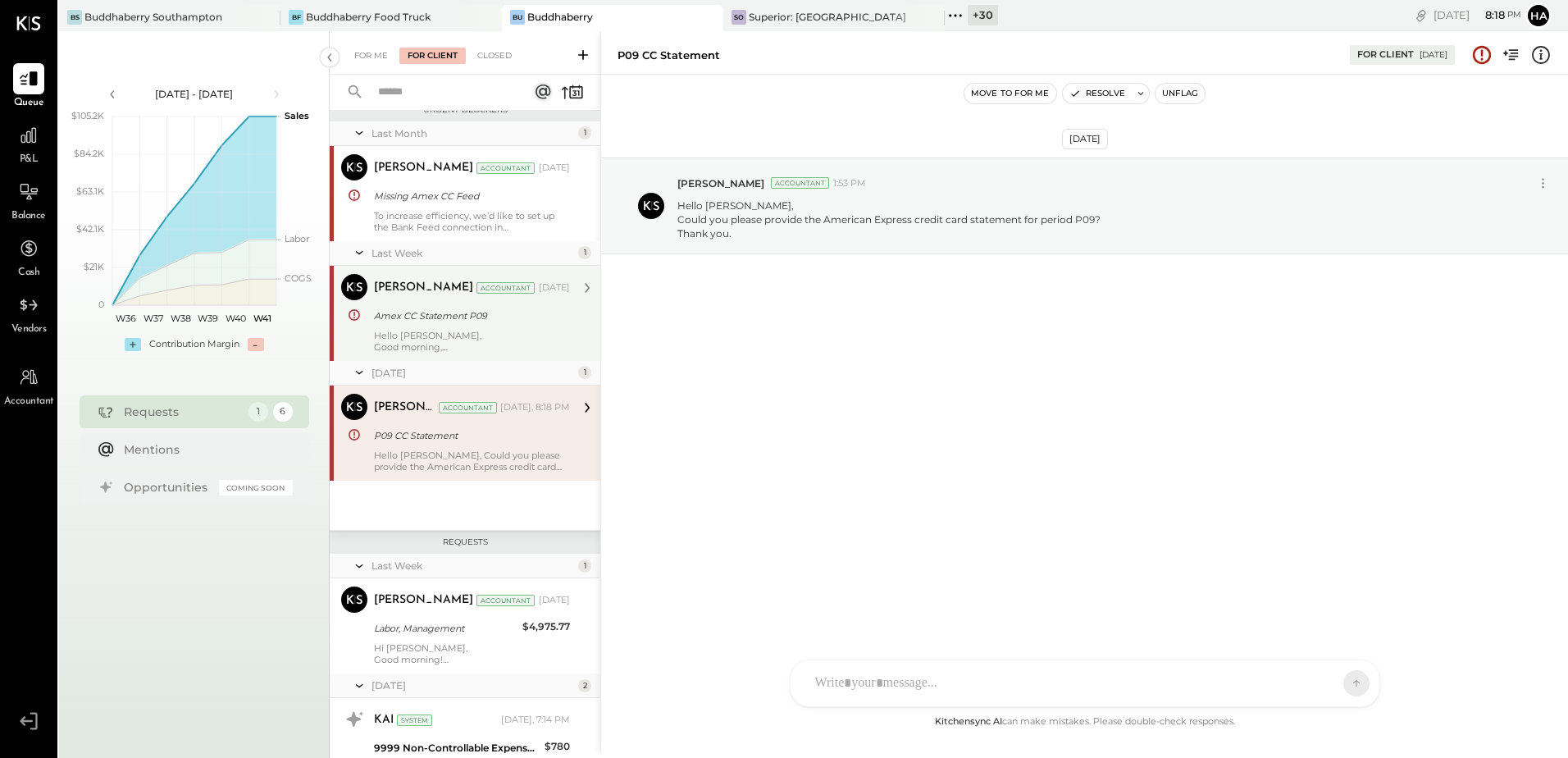
click at [444, 322] on div "Amex CC Statement P09" at bounding box center [469, 316] width 192 height 16
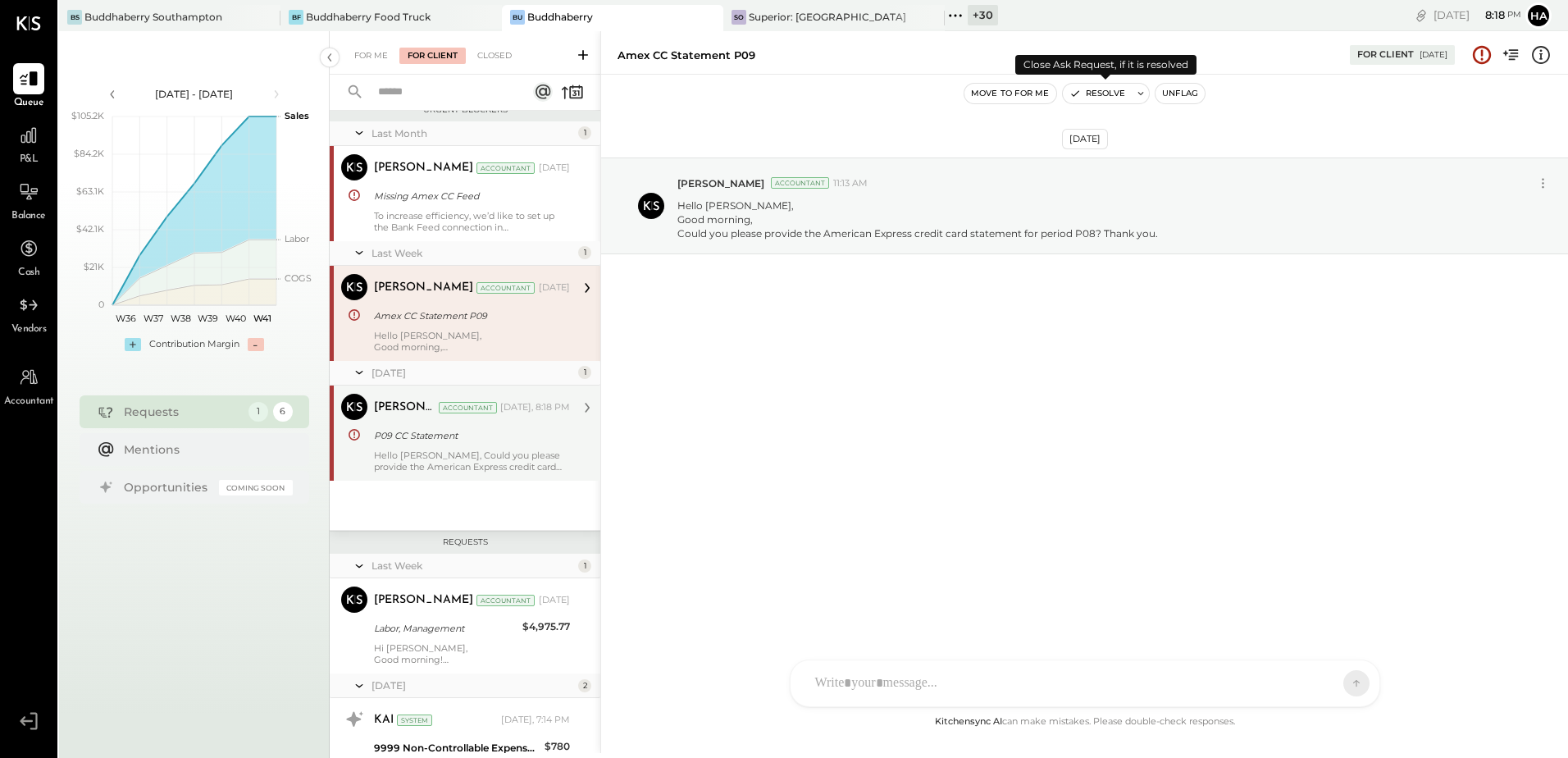
click at [1122, 93] on button "Resolve" at bounding box center [1097, 94] width 69 height 20
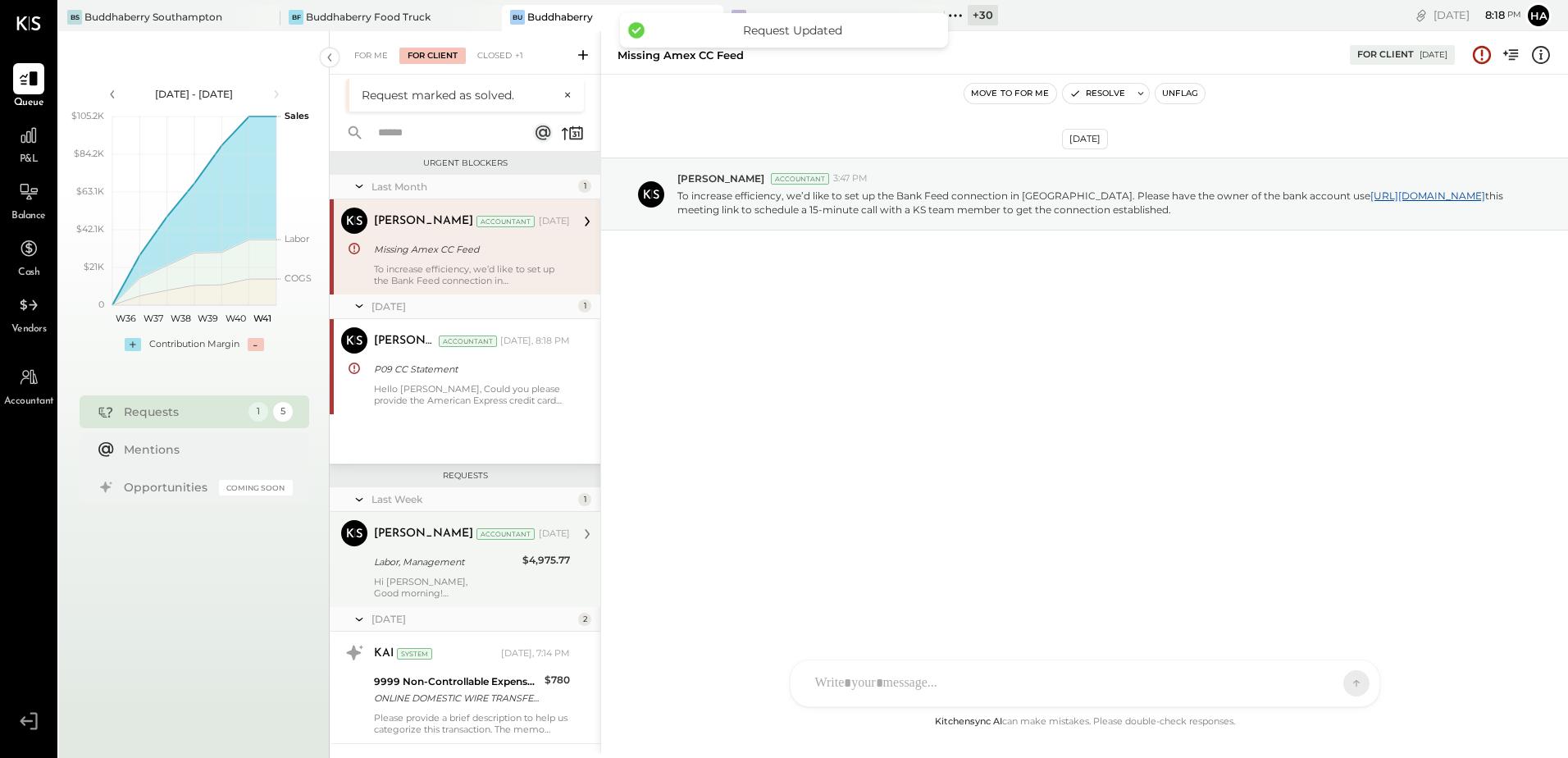
click at [456, 560] on div "Labor, Management" at bounding box center [446, 562] width 144 height 16
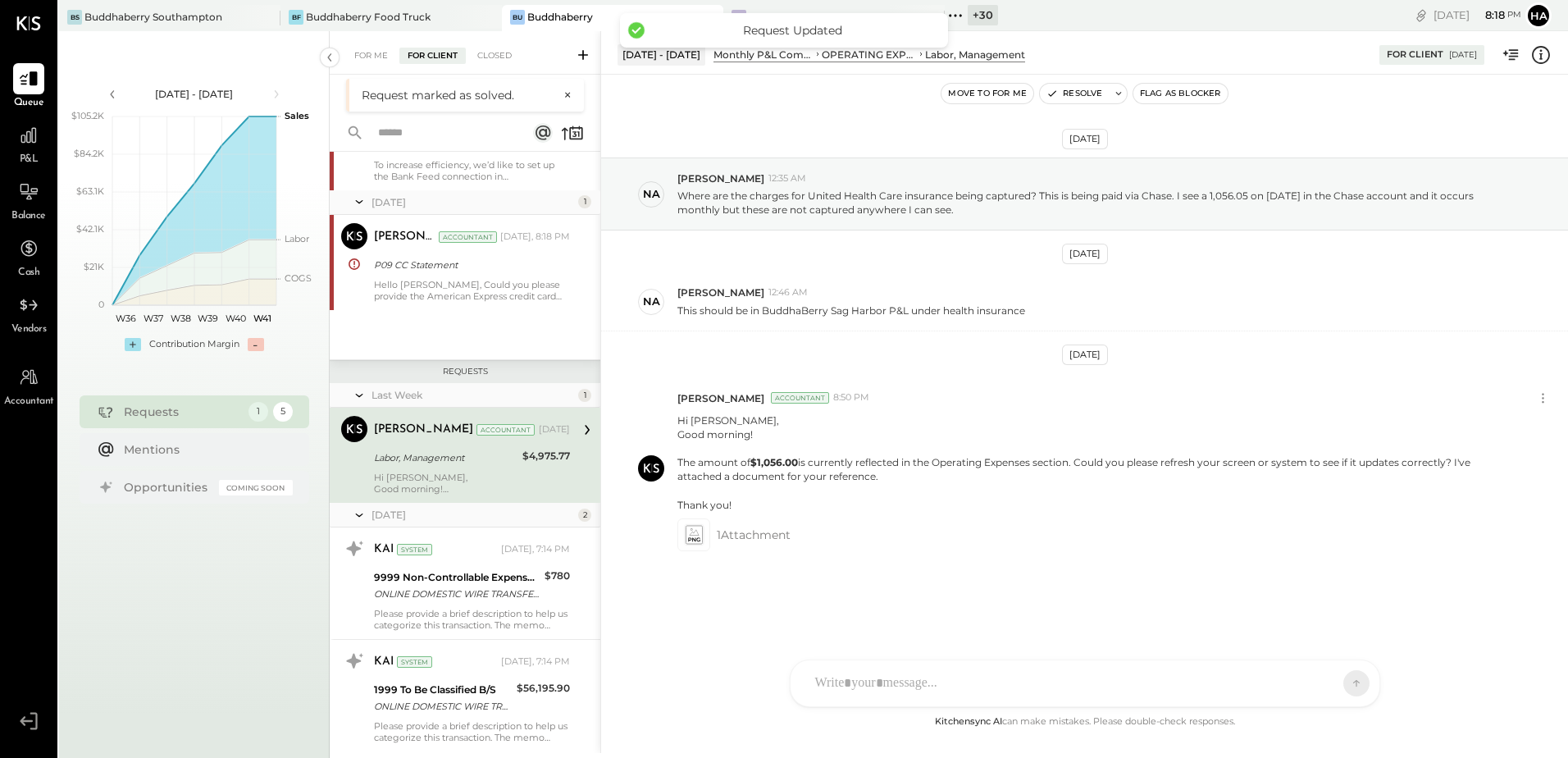
scroll to position [107, 0]
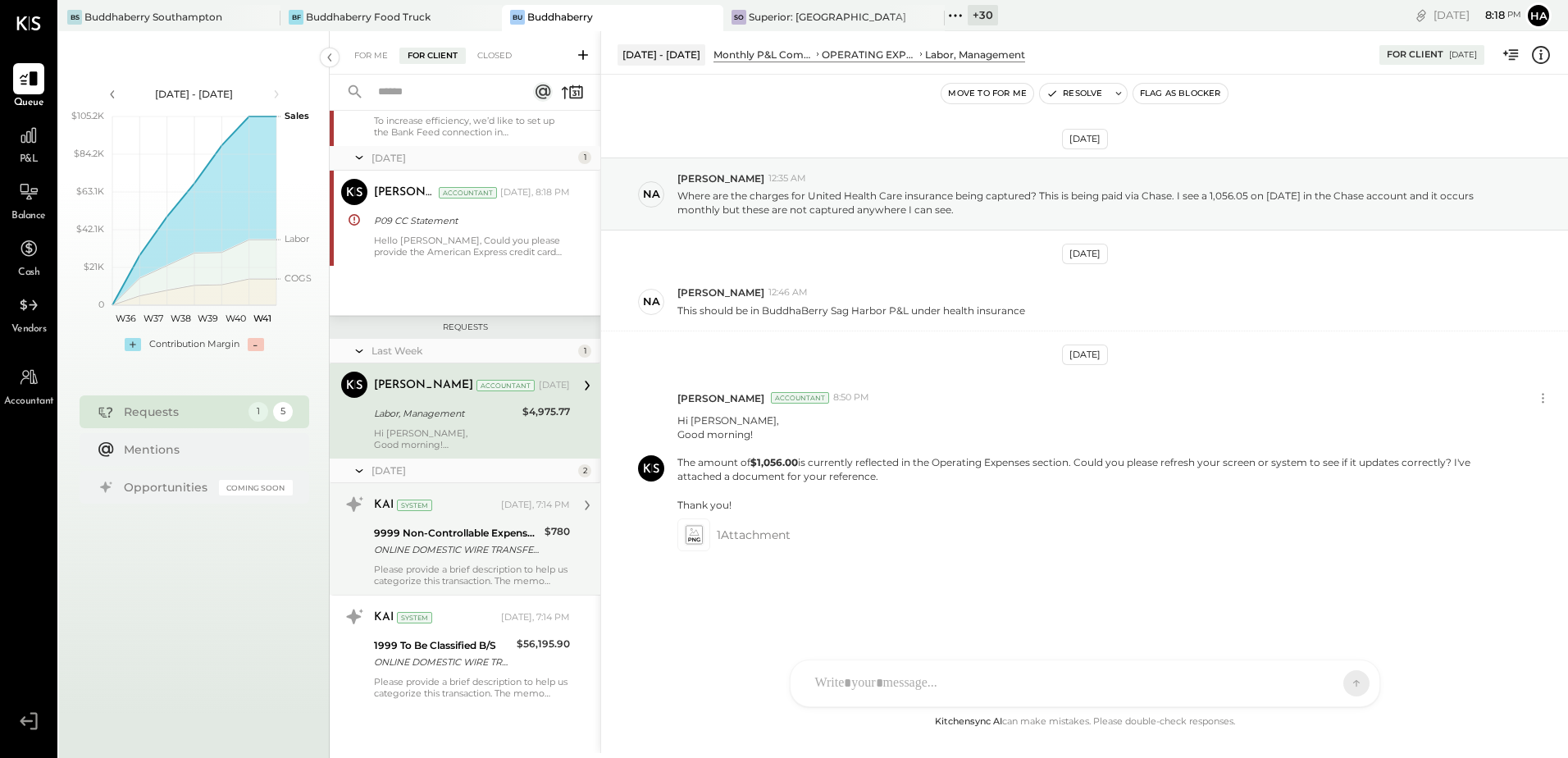
click at [477, 586] on div "Please provide a brief description to help us categorize this transaction. The …" at bounding box center [472, 575] width 196 height 23
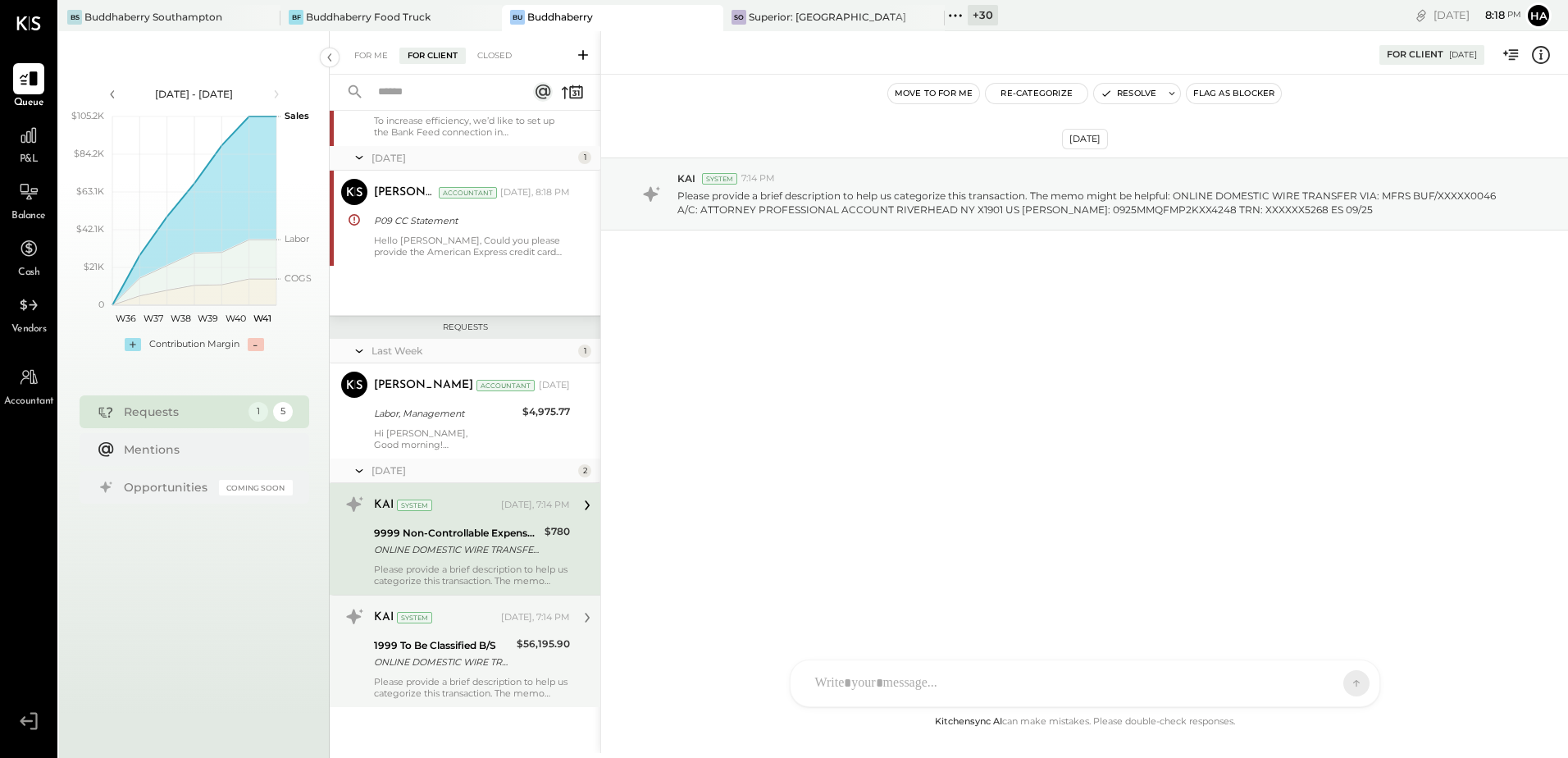
click at [454, 647] on div "1999 To Be Classified B/S" at bounding box center [442, 646] width 138 height 16
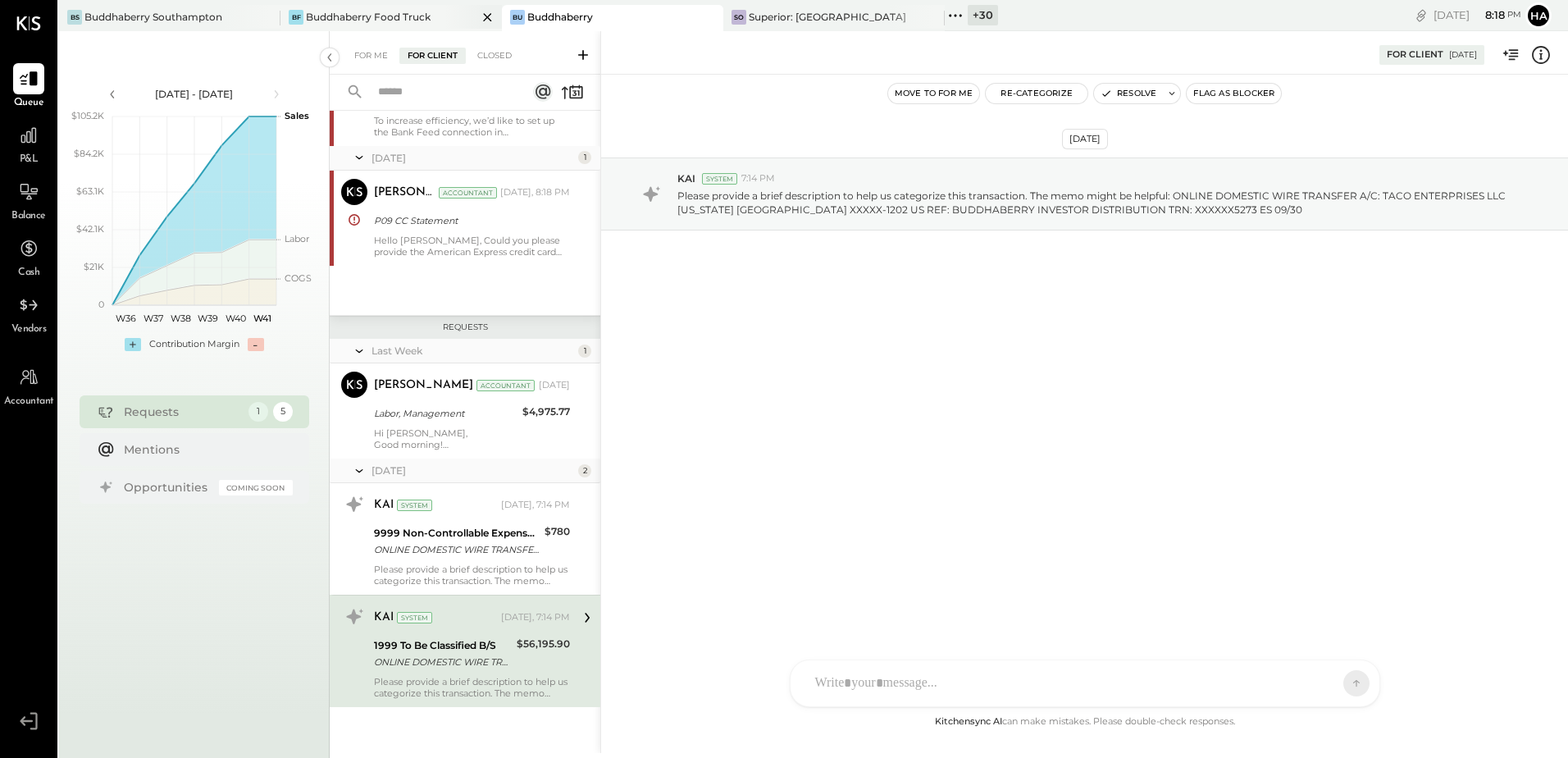
click at [338, 13] on div "Buddhaberry Food Truck" at bounding box center [368, 17] width 125 height 14
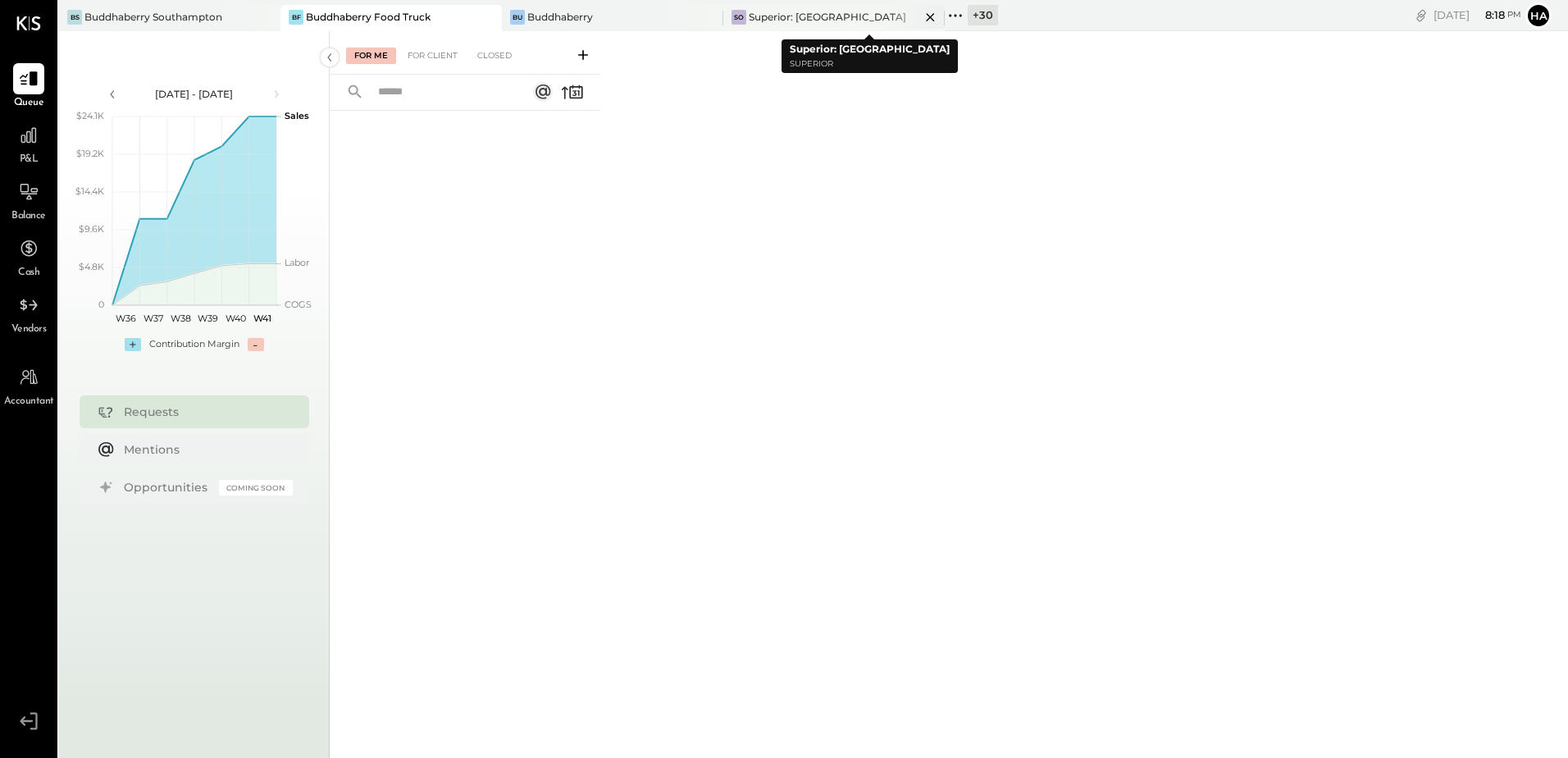
click at [928, 13] on icon at bounding box center [930, 17] width 21 height 20
